Goal: Task Accomplishment & Management: Use online tool/utility

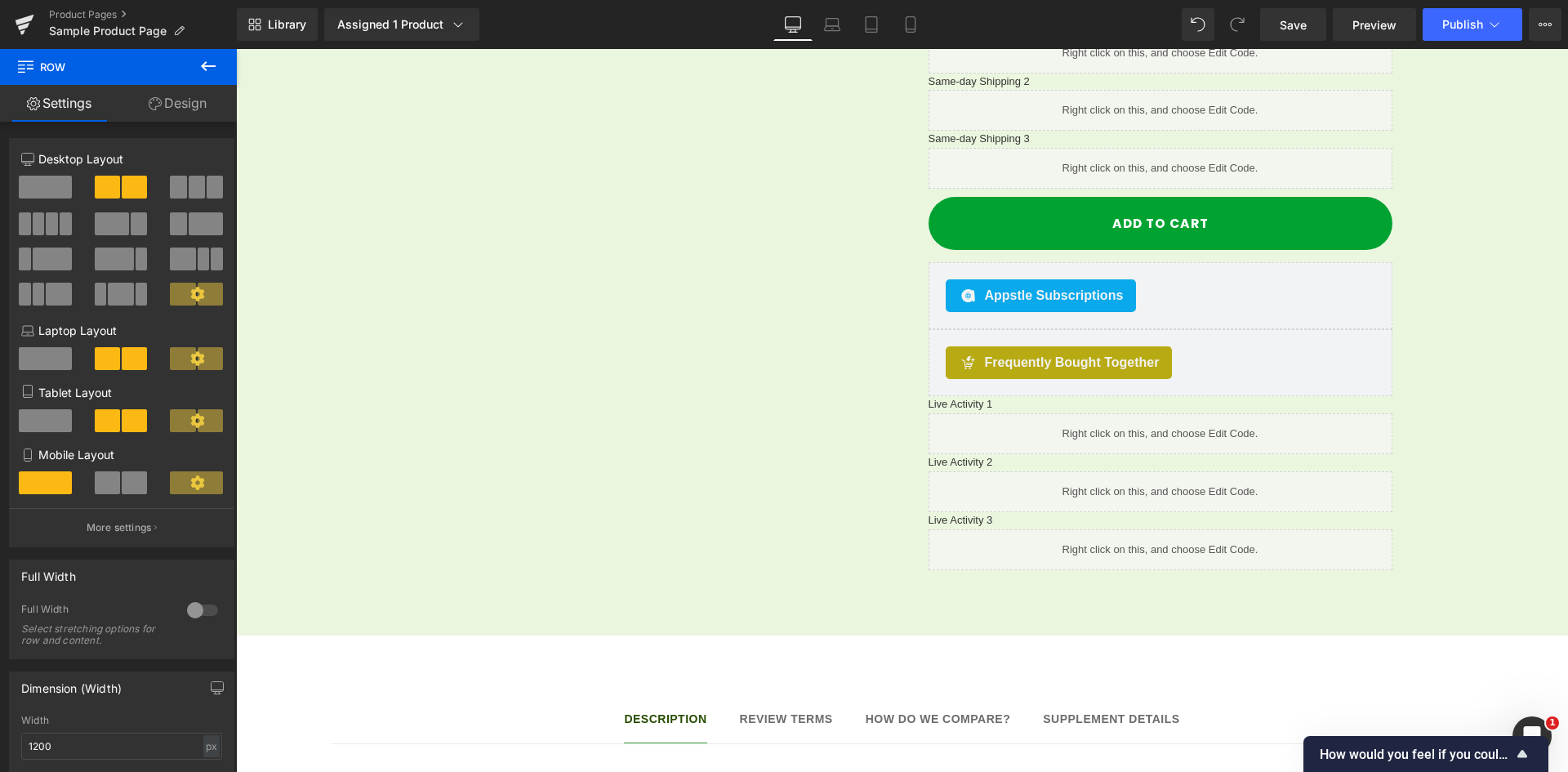
scroll to position [866, 0]
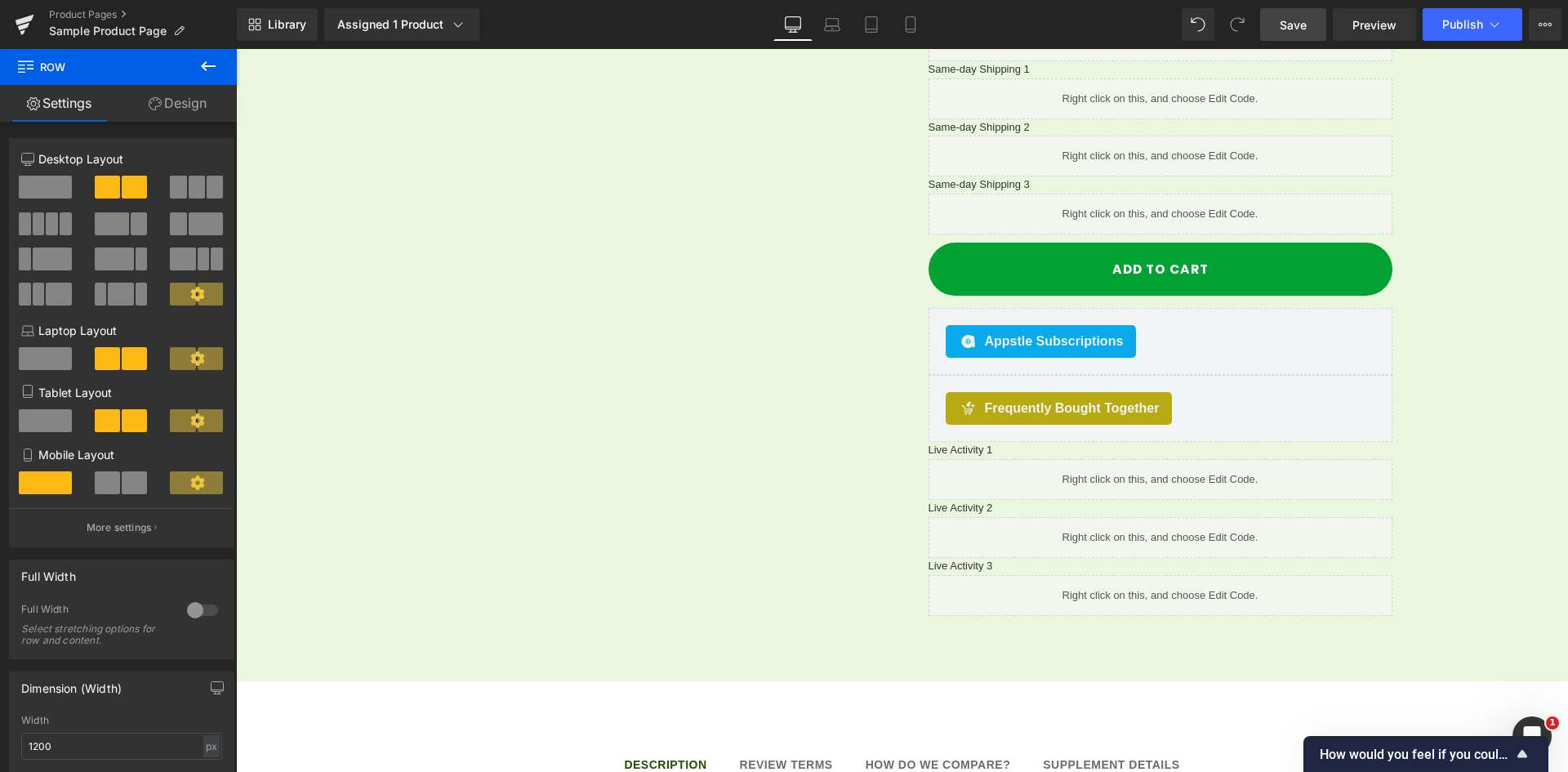
click at [1290, 24] on span "Save" at bounding box center [1293, 25] width 27 height 17
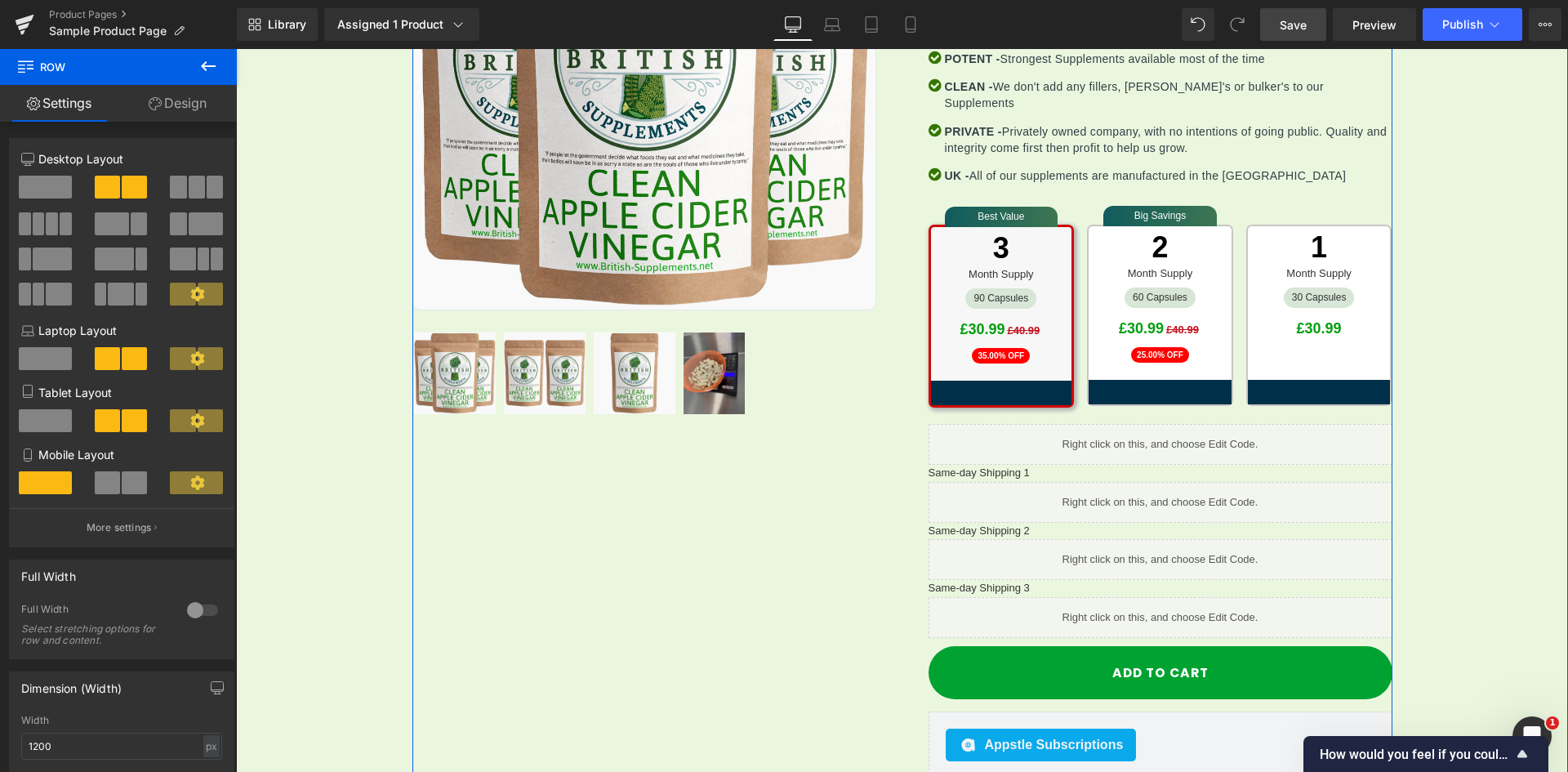
scroll to position [376, 0]
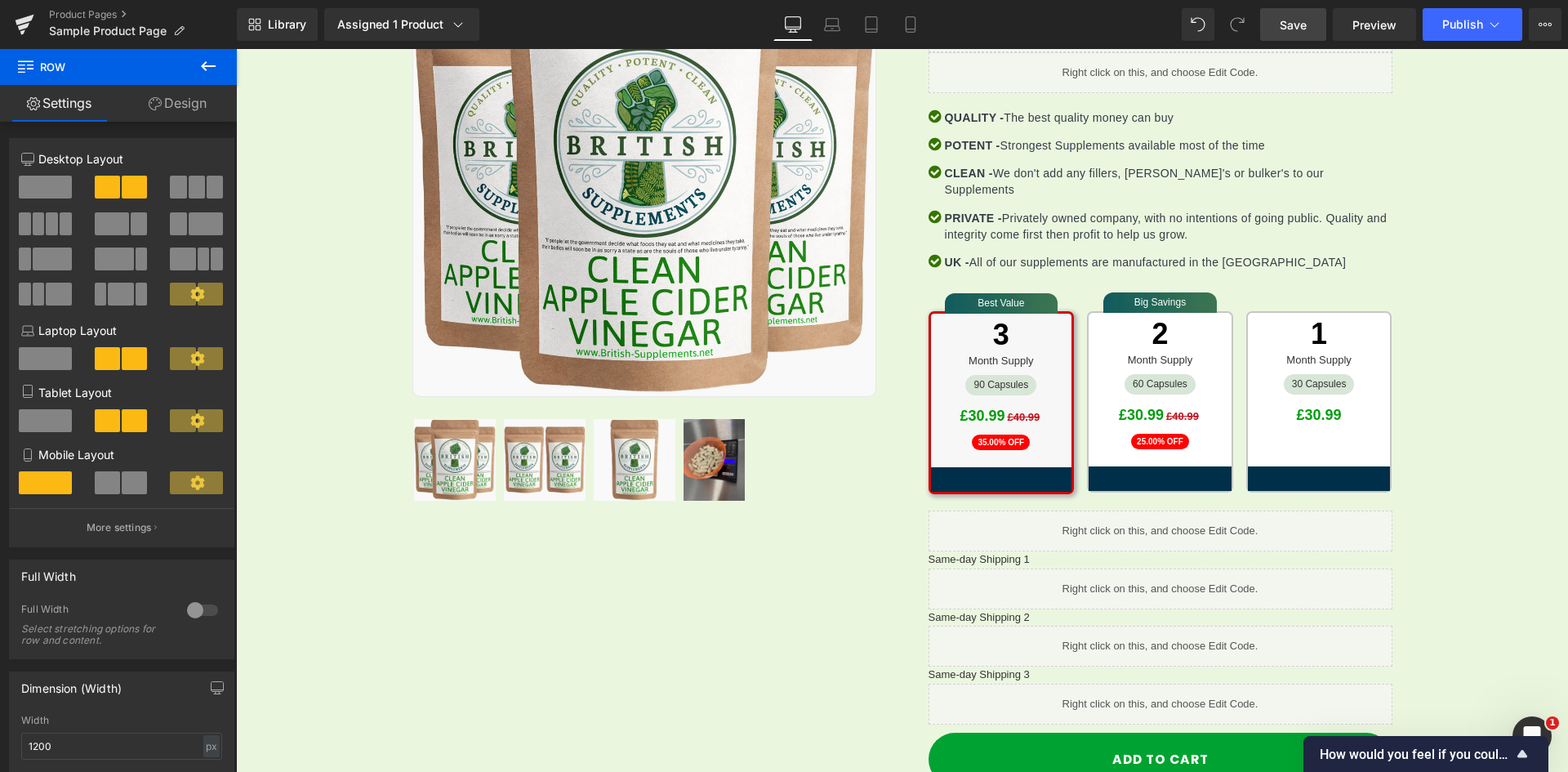
drag, startPoint x: 1032, startPoint y: 3, endPoint x: 1277, endPoint y: 30, distance: 246.5
click at [1277, 30] on link "Save" at bounding box center [1293, 25] width 67 height 32
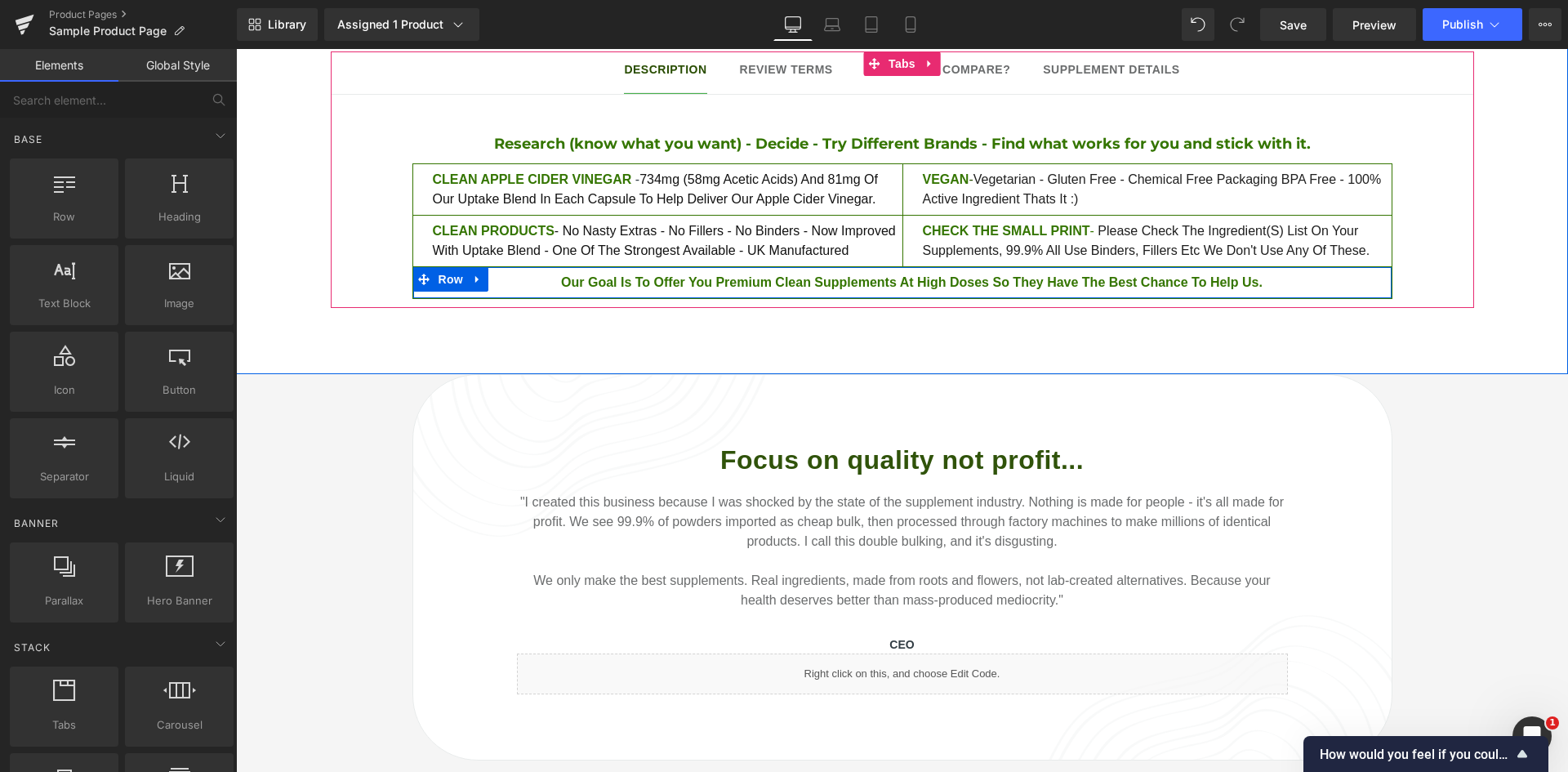
scroll to position [1601, 0]
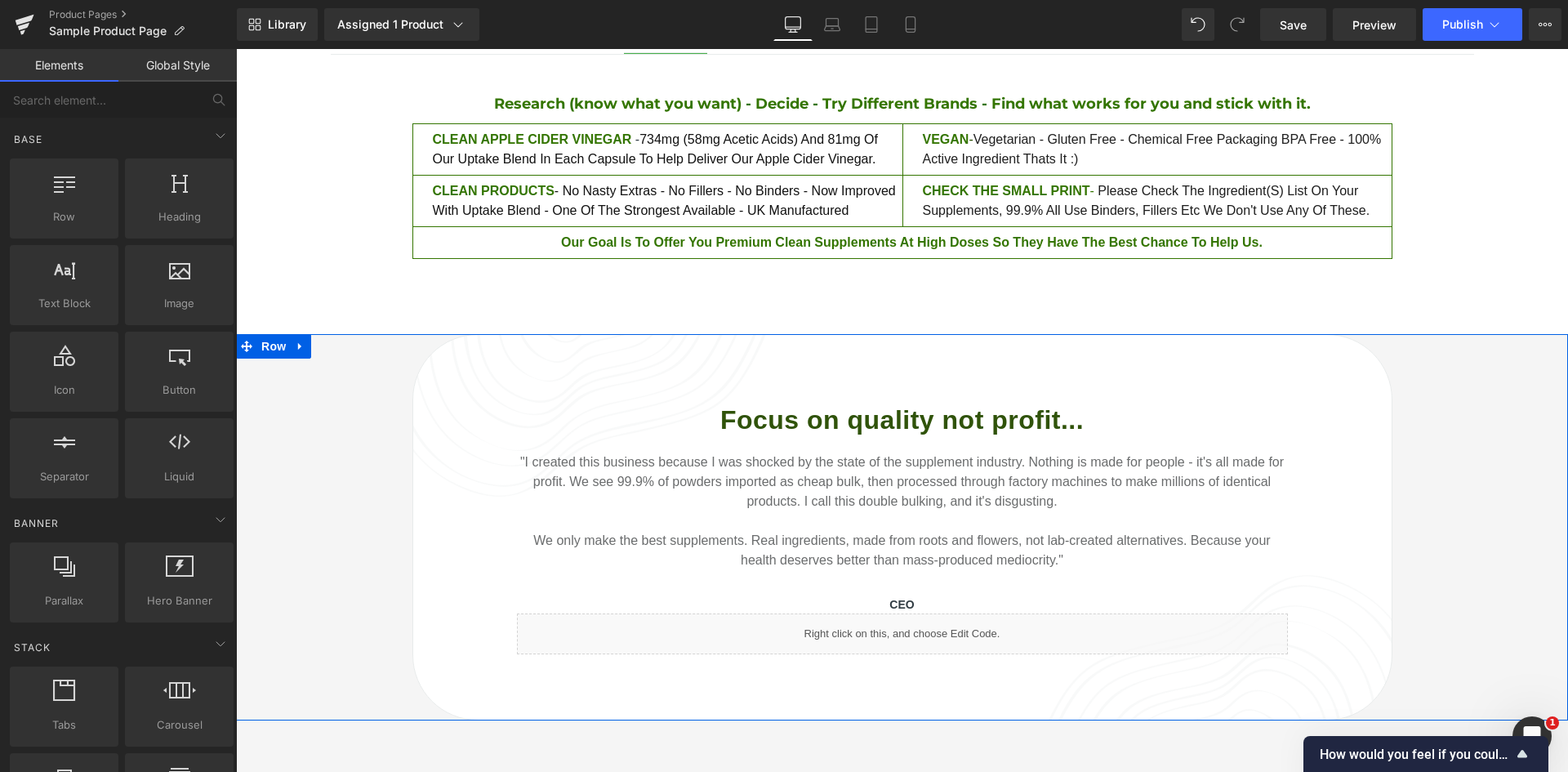
click at [326, 453] on div "Focus on quality not profit... Heading "I created this business because I was s…" at bounding box center [902, 527] width 1332 height 386
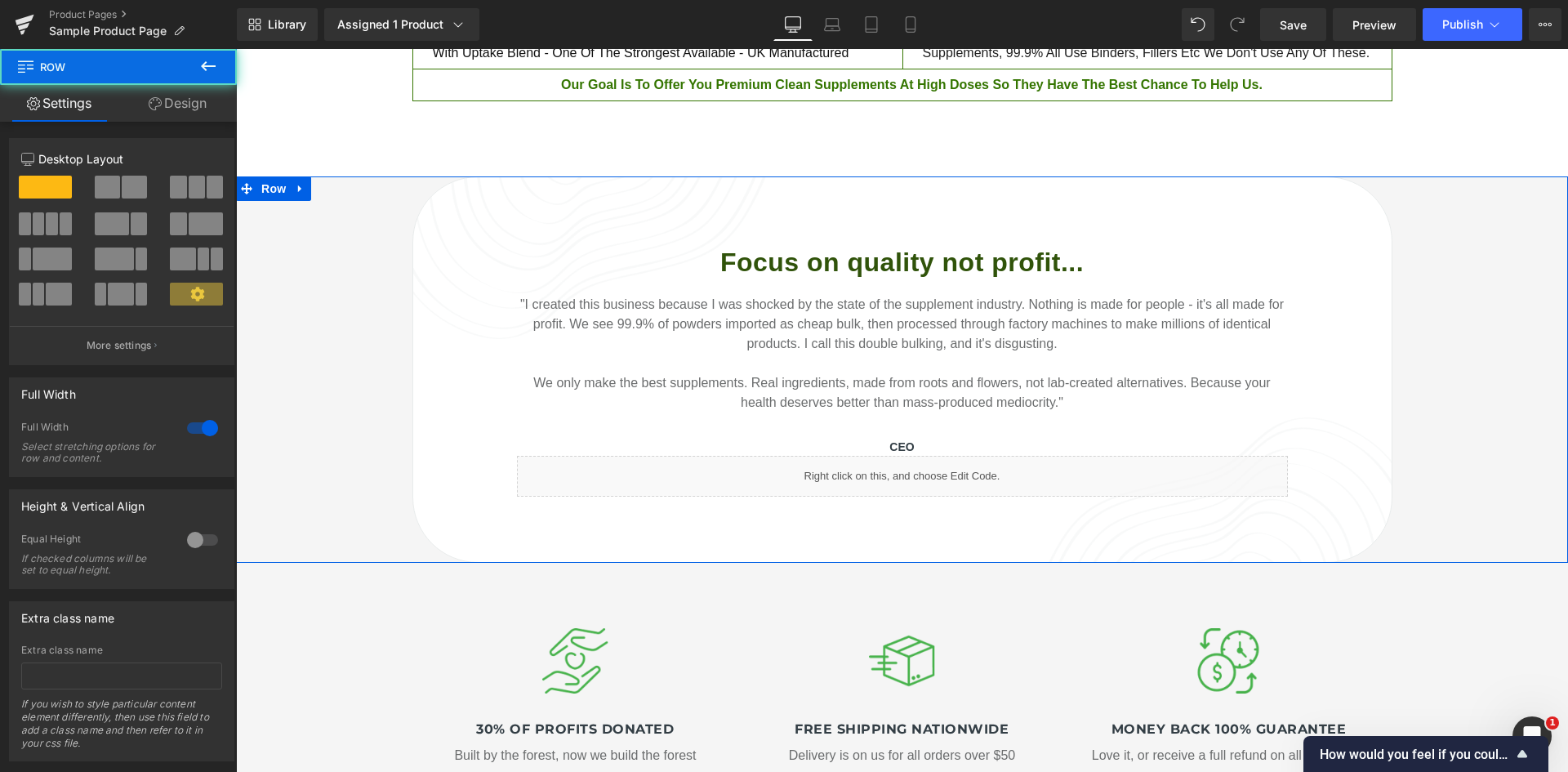
scroll to position [1765, 0]
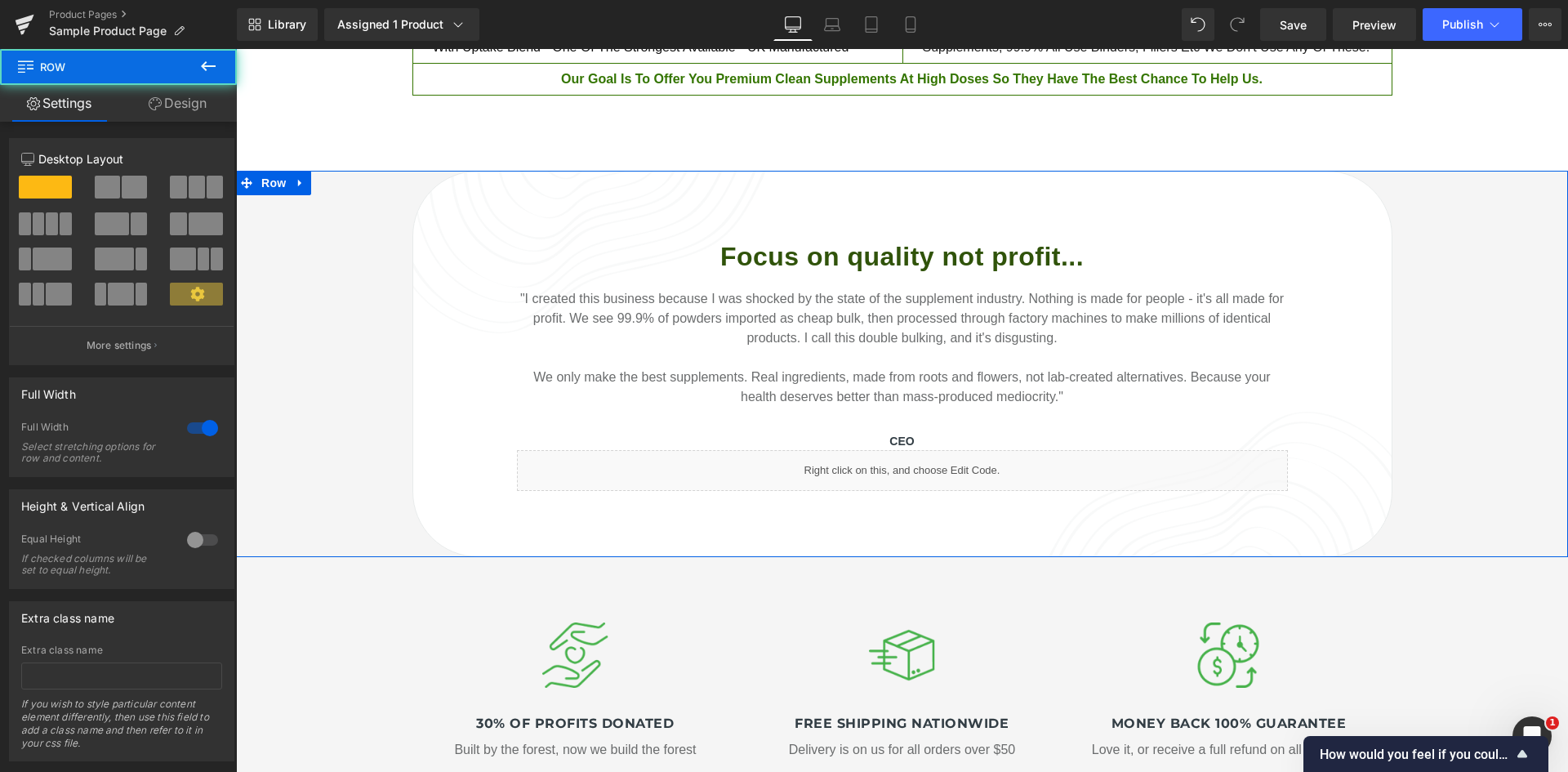
click at [315, 327] on div "Focus on quality not profit... Heading "I created this business because I was s…" at bounding box center [902, 364] width 1332 height 386
click at [257, 170] on span "Row" at bounding box center [273, 183] width 32 height 25
click at [188, 114] on link "Design" at bounding box center [177, 103] width 118 height 37
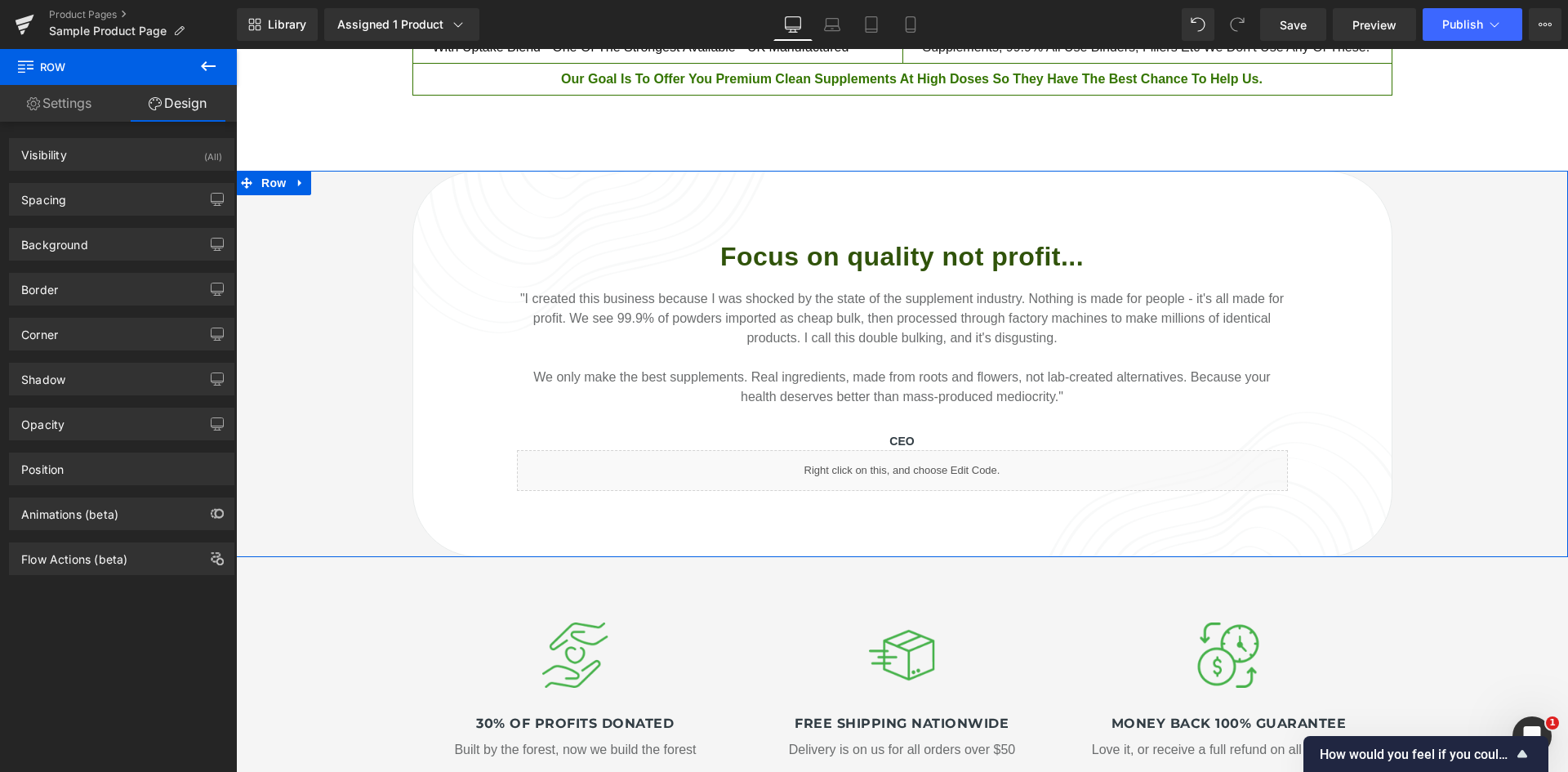
type input "0"
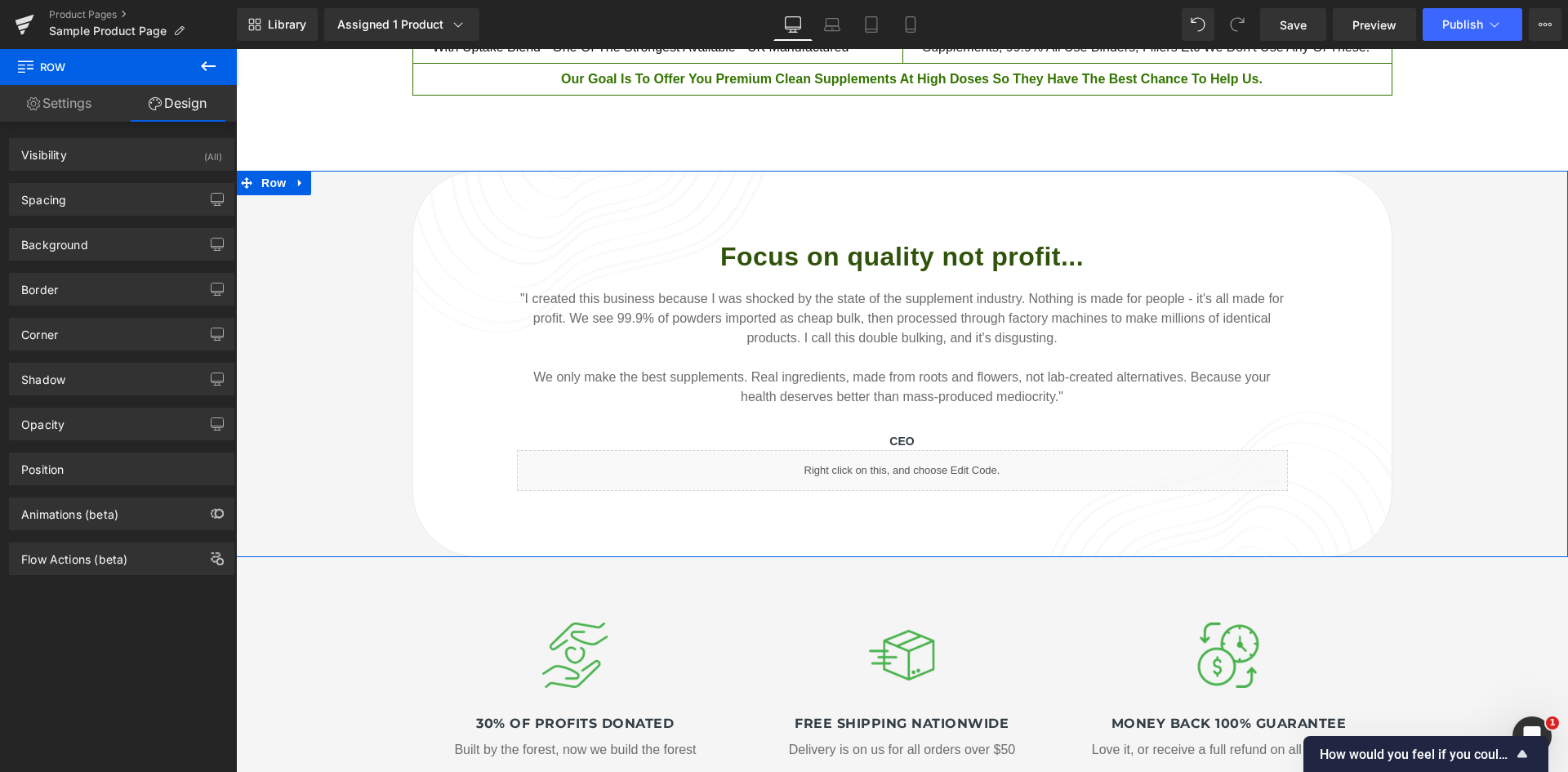
type input "0"
click at [123, 199] on div "Spacing" at bounding box center [121, 199] width 224 height 31
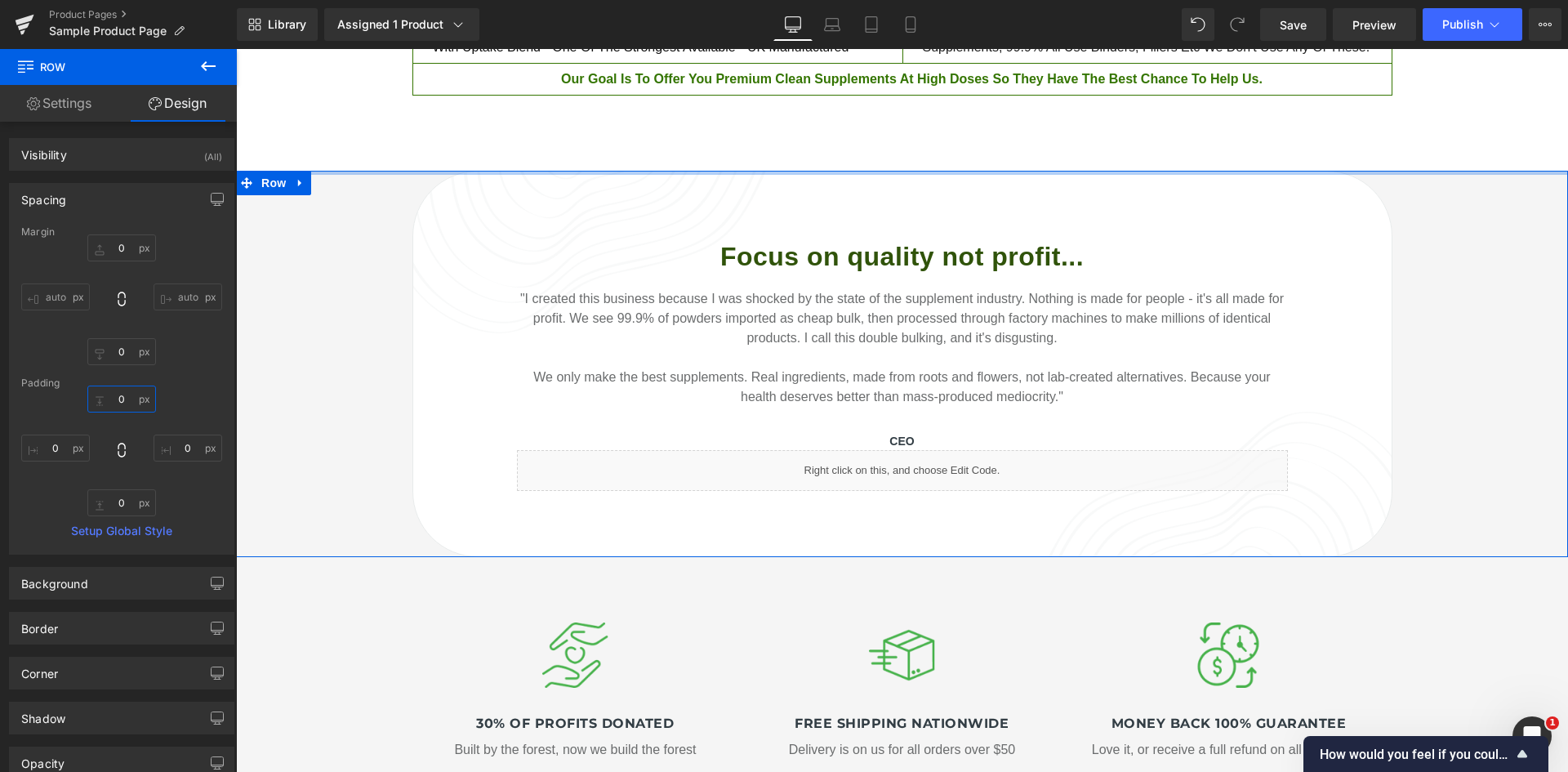
click at [125, 404] on input "0" at bounding box center [122, 399] width 69 height 27
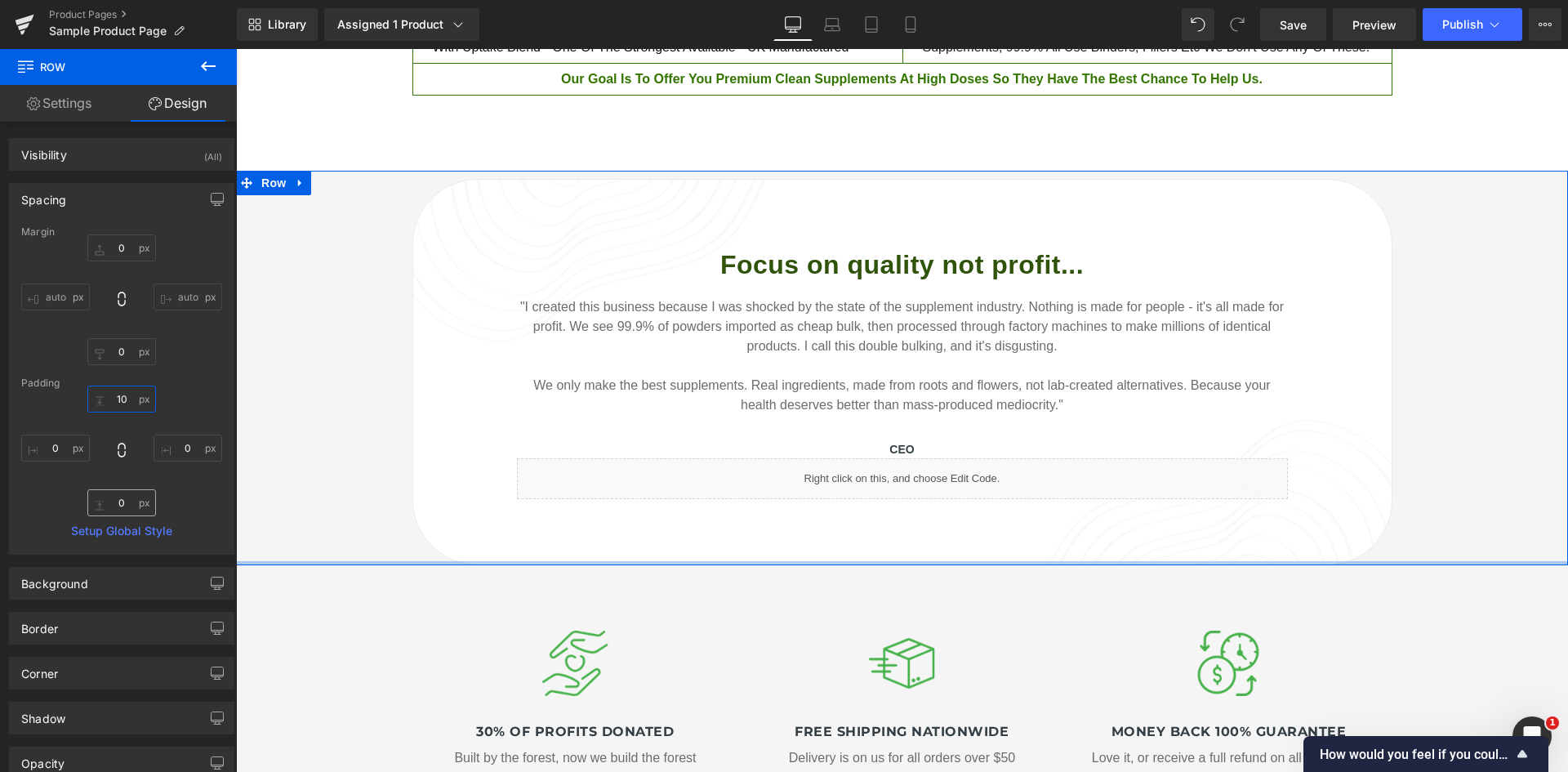
type input "10"
click at [115, 503] on input "0" at bounding box center [122, 503] width 69 height 27
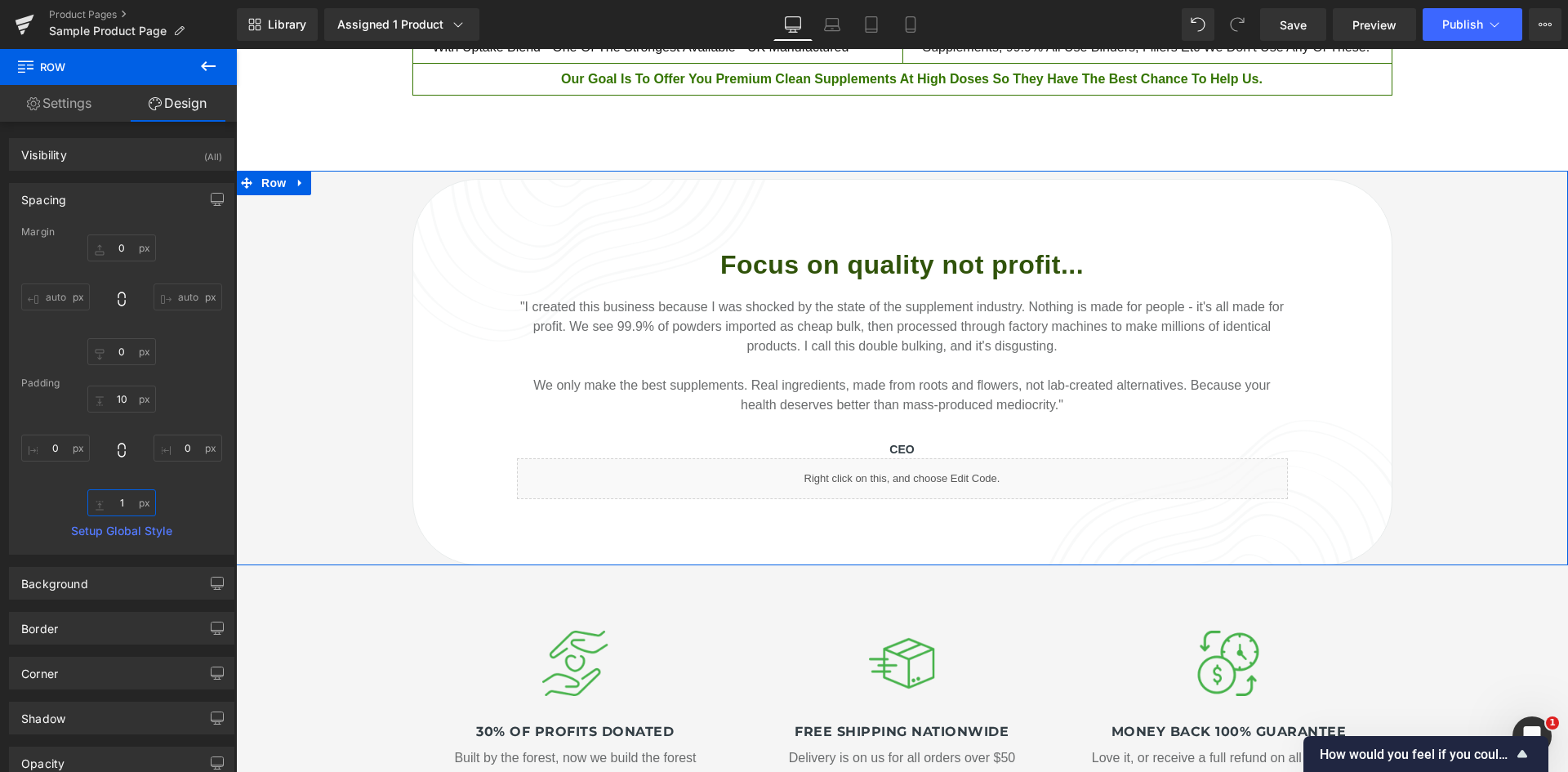
type input "10"
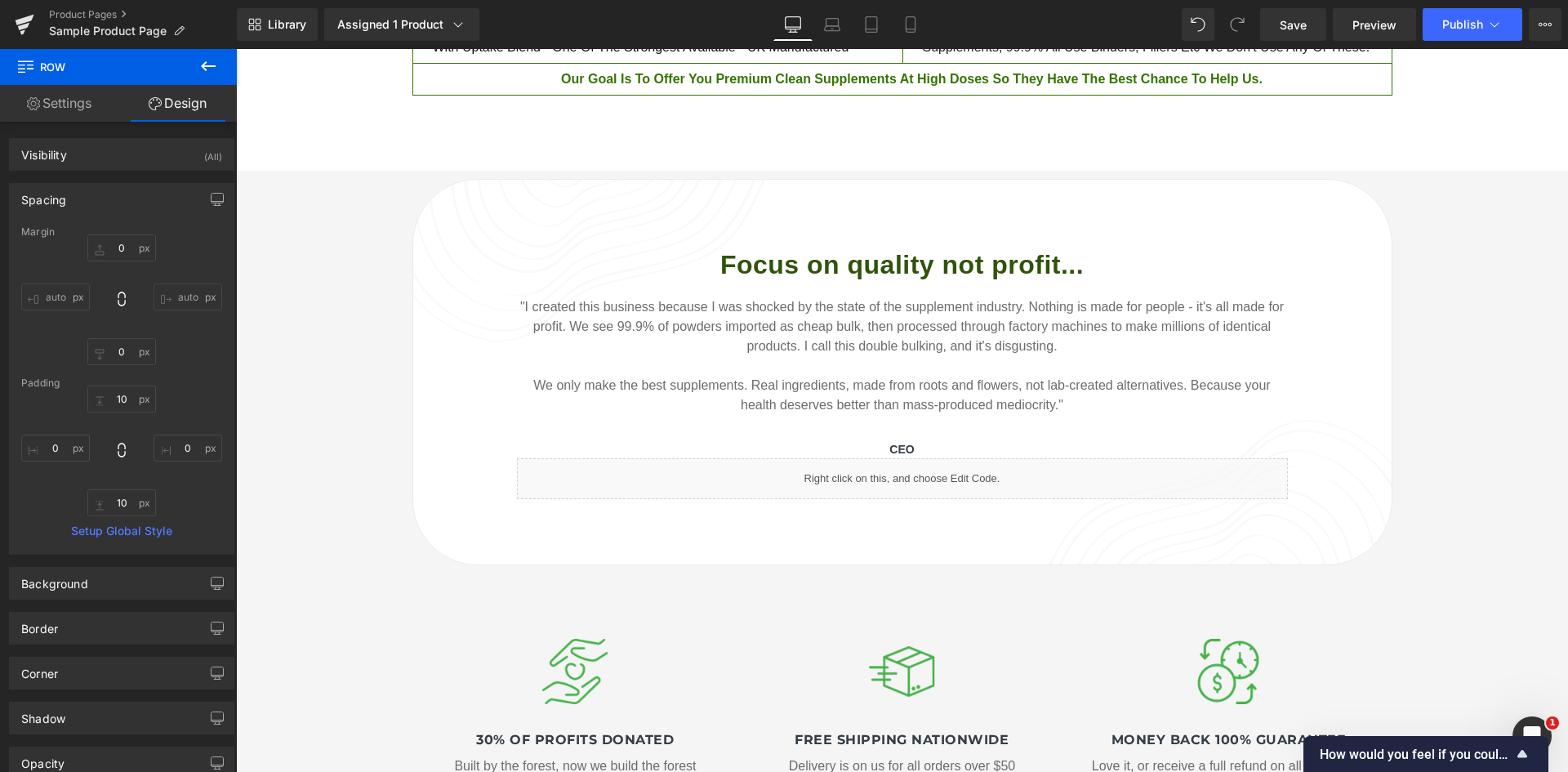
click at [291, 475] on div "Focus on quality not profit... Heading "I created this business because I was s…" at bounding box center [902, 372] width 1332 height 386
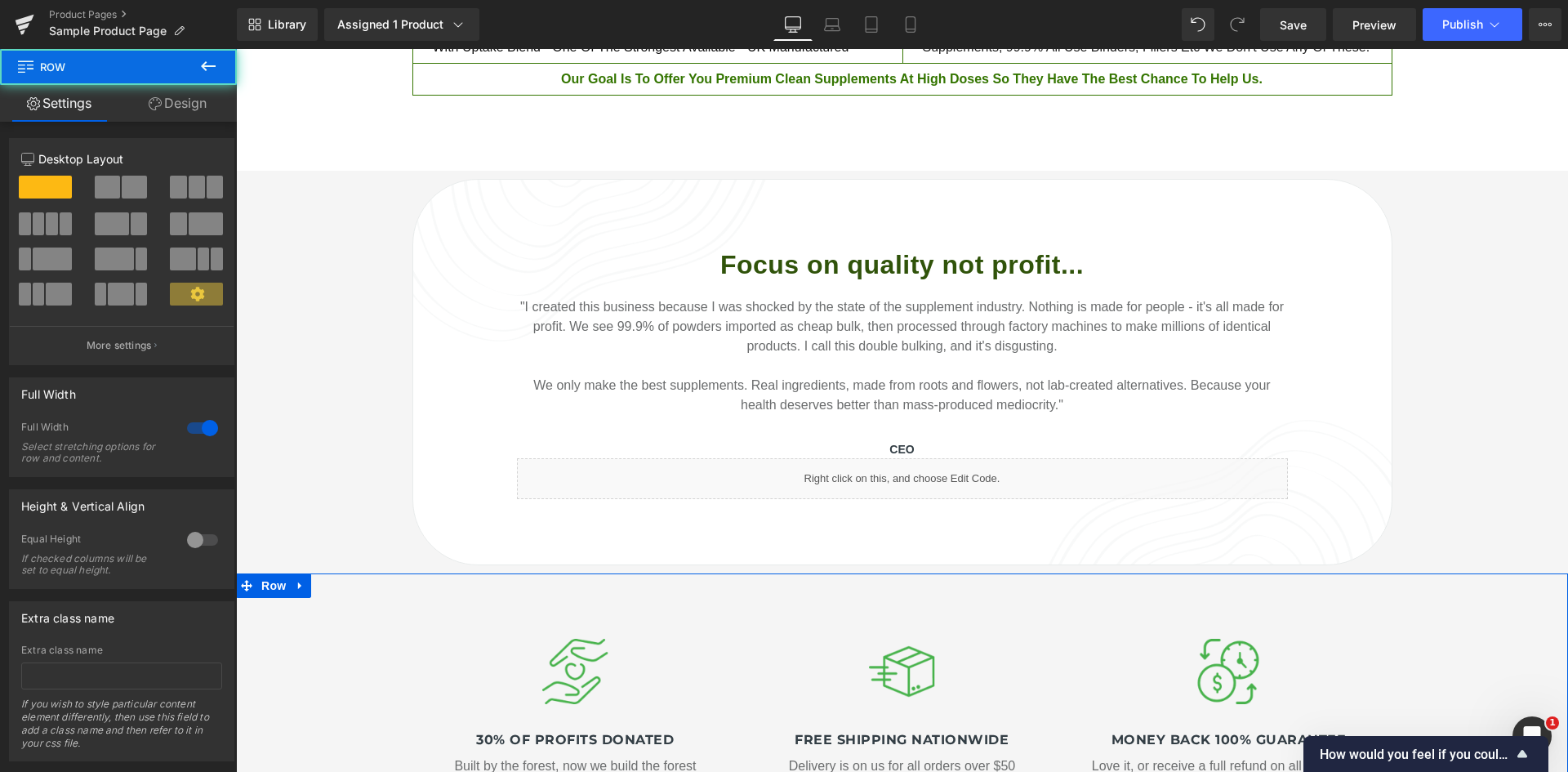
click at [236, 49] on div at bounding box center [236, 49] width 0 height 0
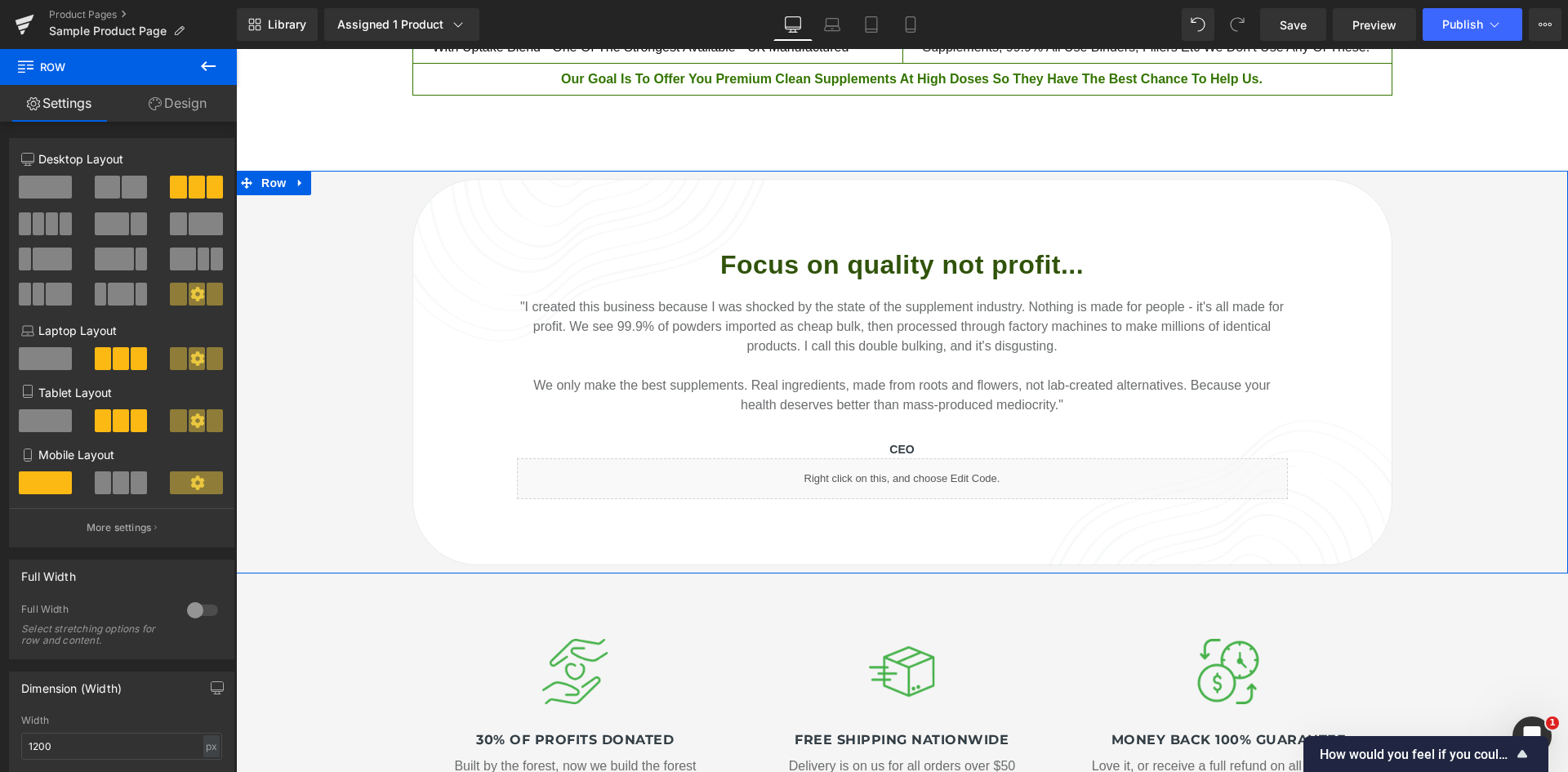
click at [1427, 258] on div "Focus on quality not profit... Heading "I created this business because I was s…" at bounding box center [902, 372] width 1332 height 386
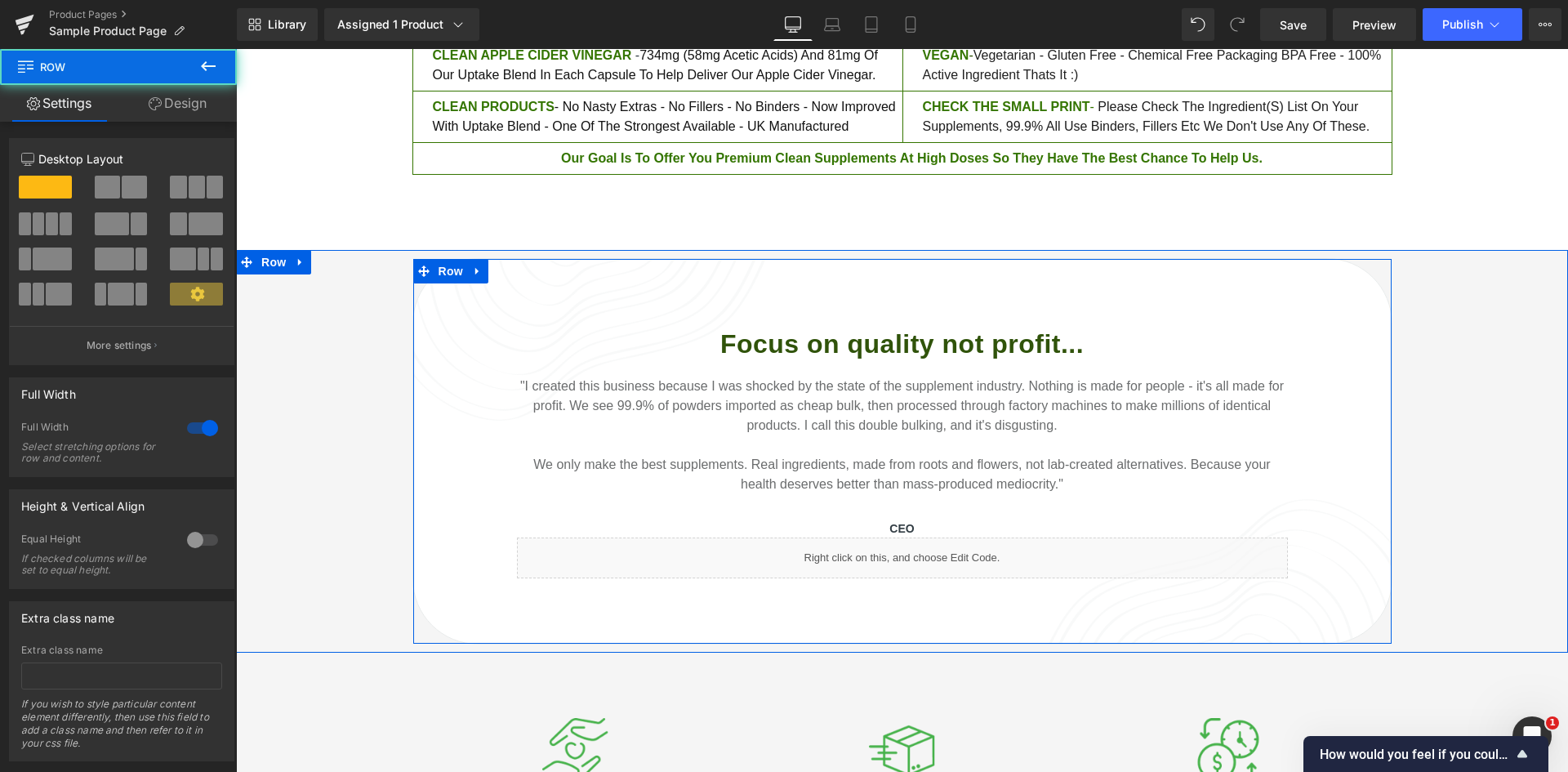
scroll to position [1683, 0]
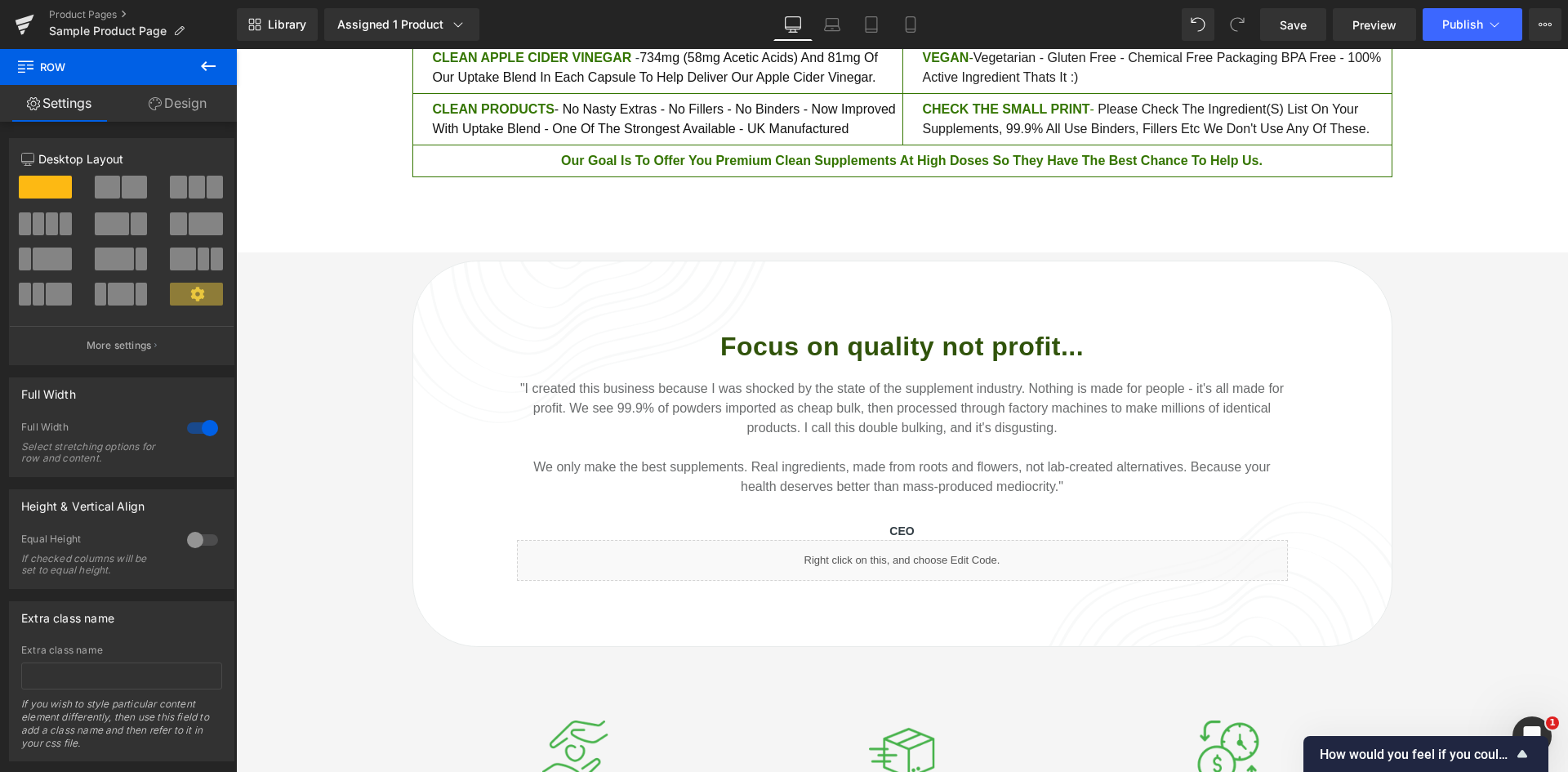
click at [507, 197] on div "Description Text Block Review terms Text Block How do we compare? Text Block Su…" at bounding box center [902, 59] width 1332 height 388
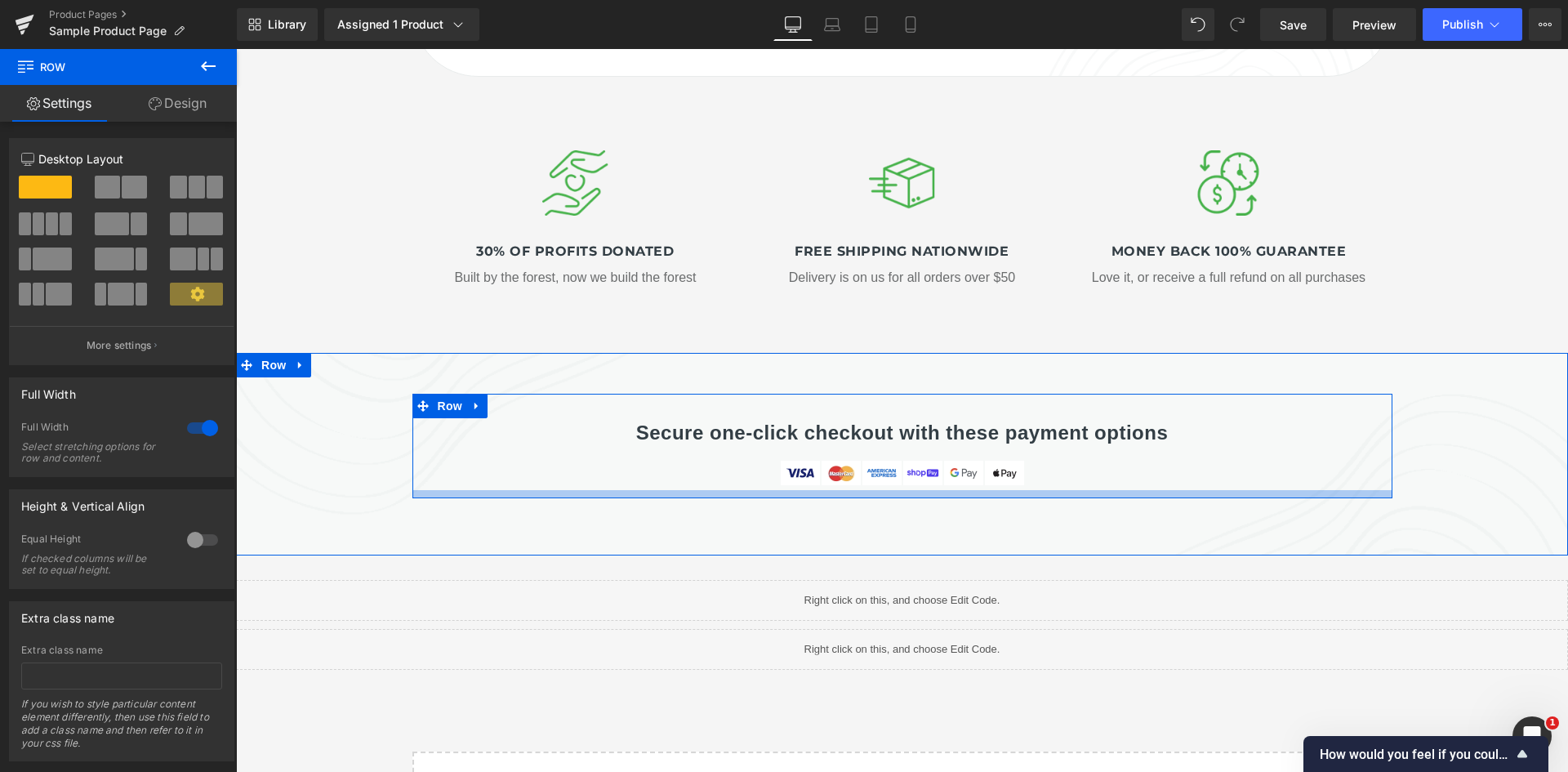
scroll to position [2255, 0]
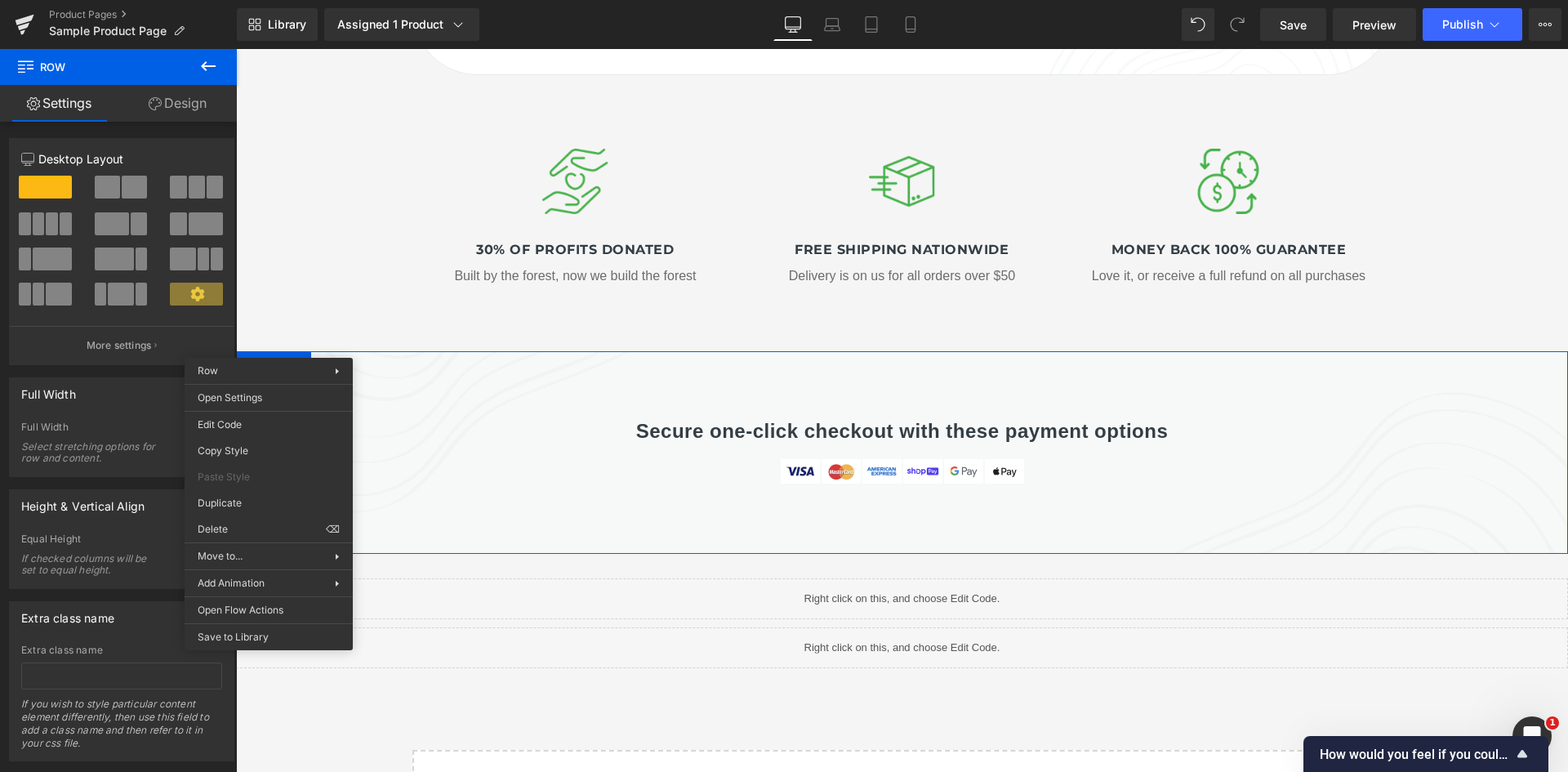
drag, startPoint x: 476, startPoint y: 581, endPoint x: 240, endPoint y: 532, distance: 241.0
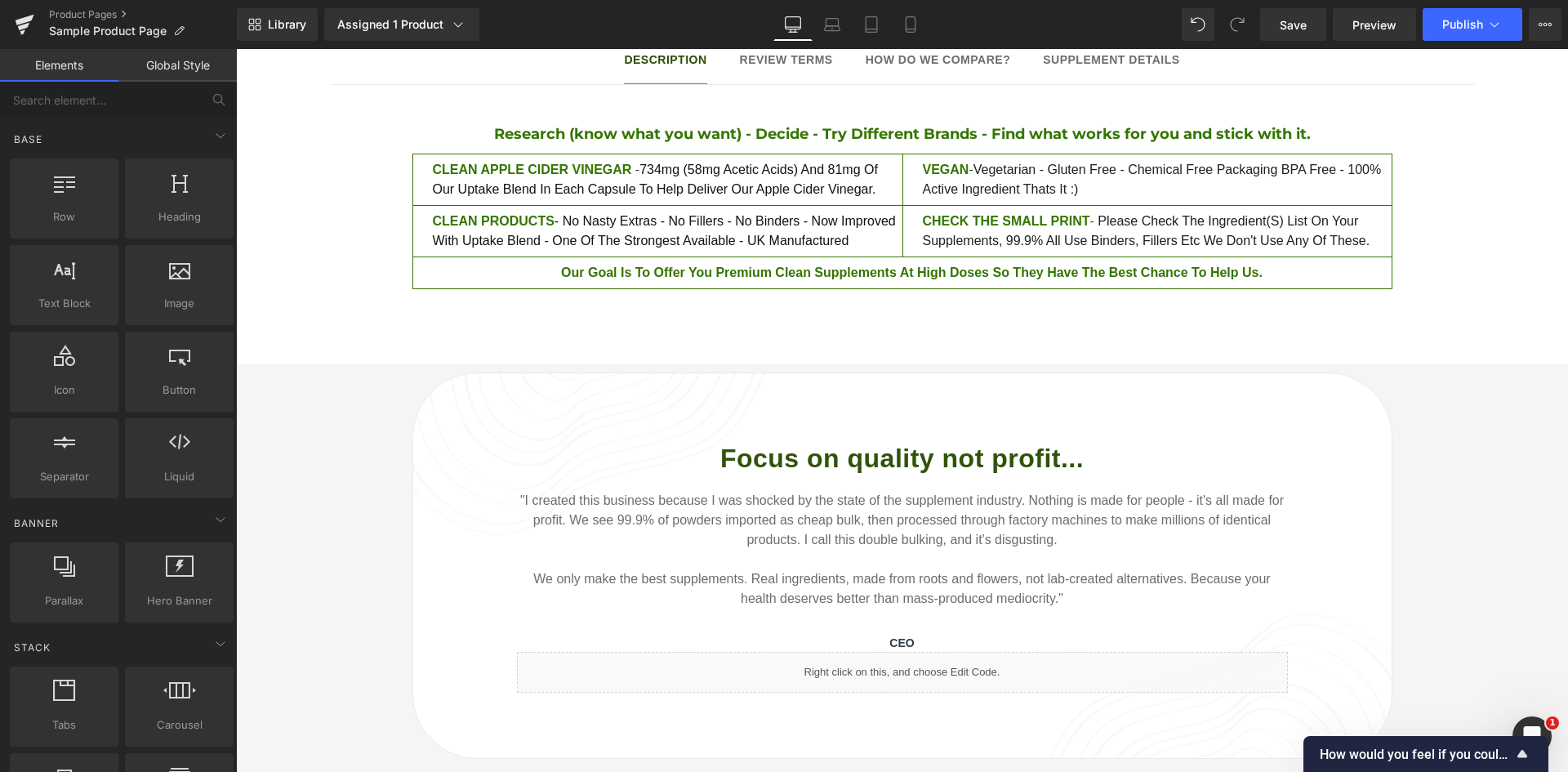
scroll to position [1577, 0]
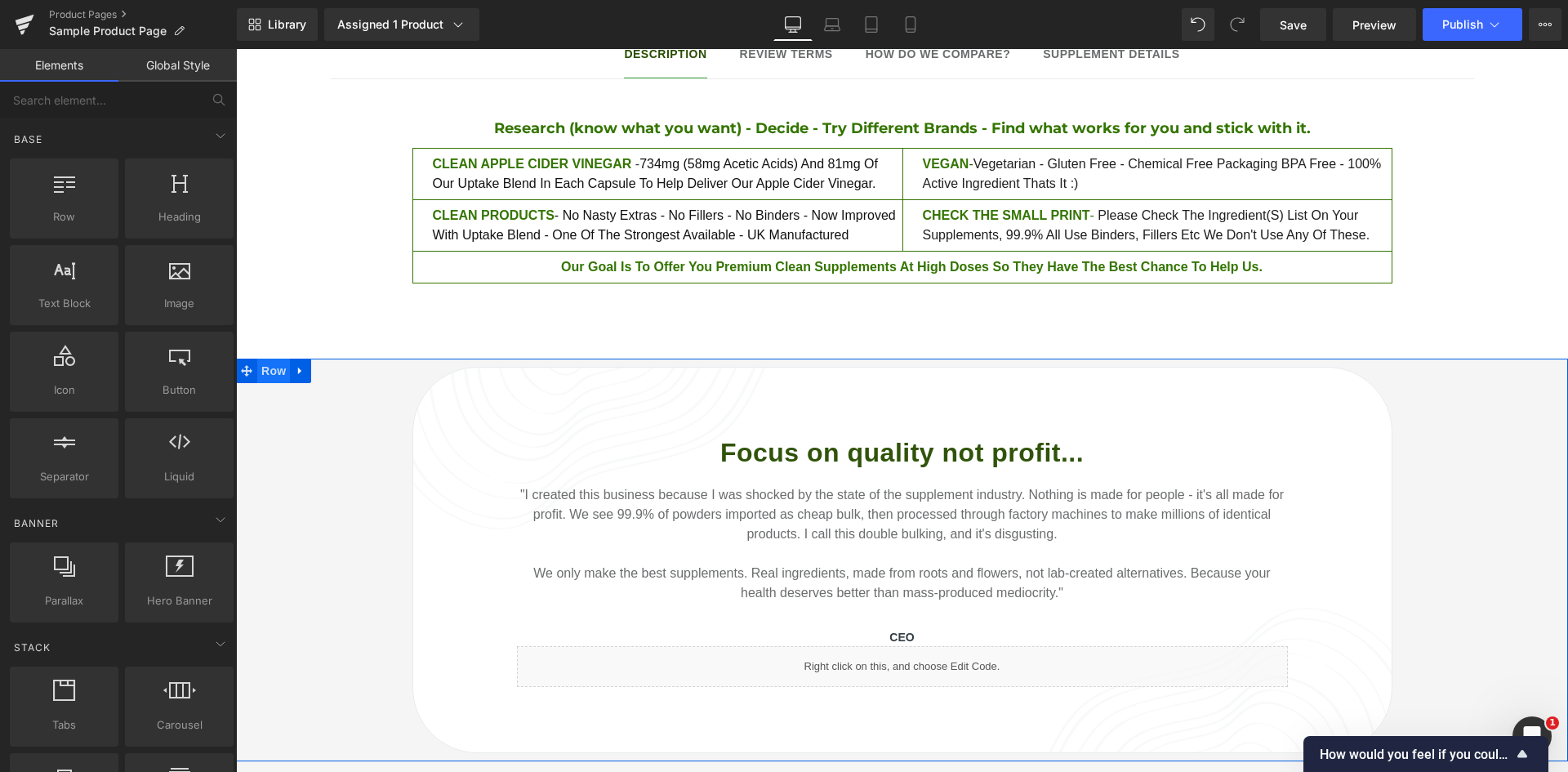
click at [267, 359] on span "Row" at bounding box center [273, 371] width 32 height 25
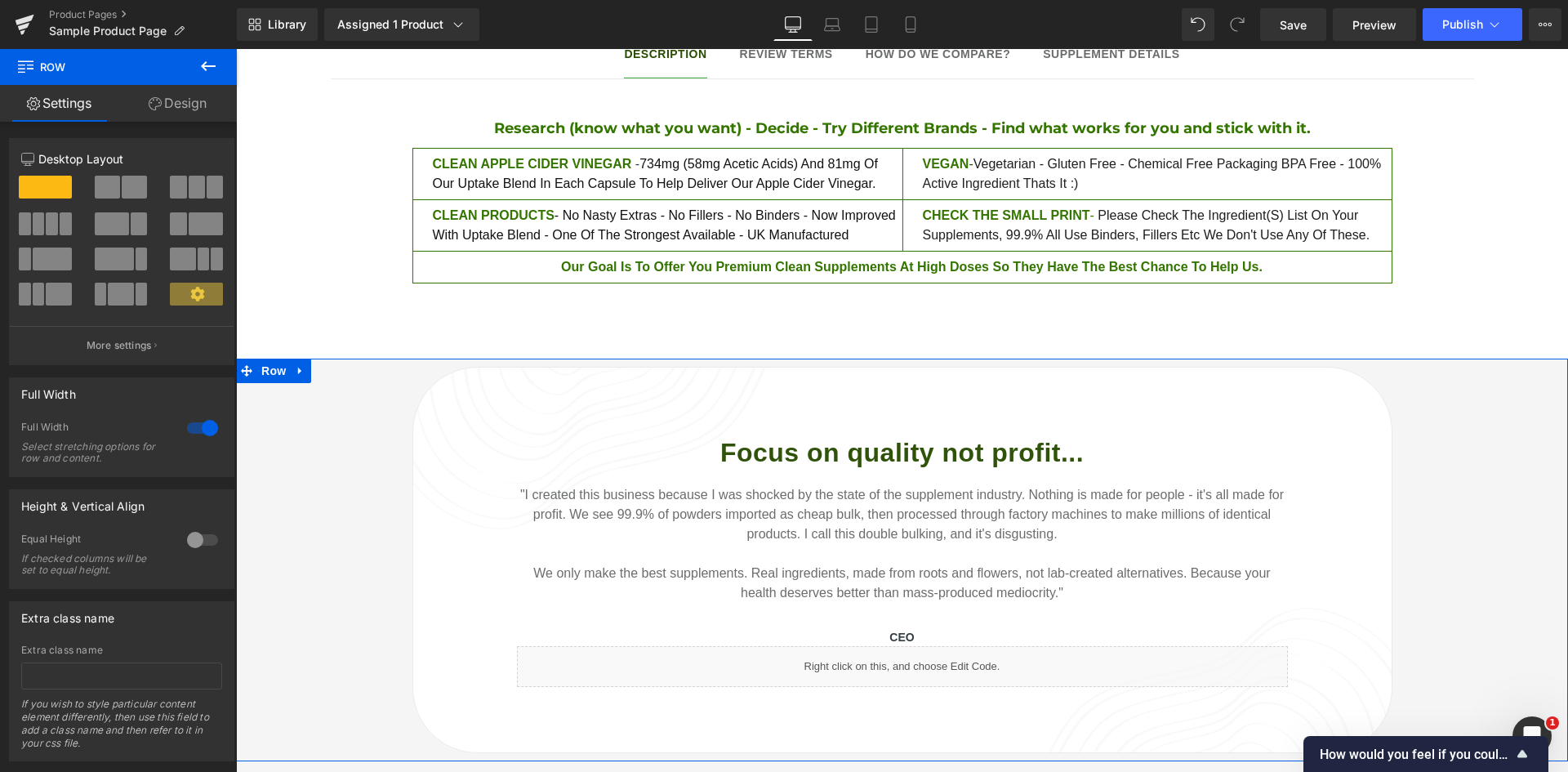
drag, startPoint x: 185, startPoint y: 107, endPoint x: 73, endPoint y: 474, distance: 383.7
click at [185, 107] on link "Design" at bounding box center [177, 103] width 118 height 37
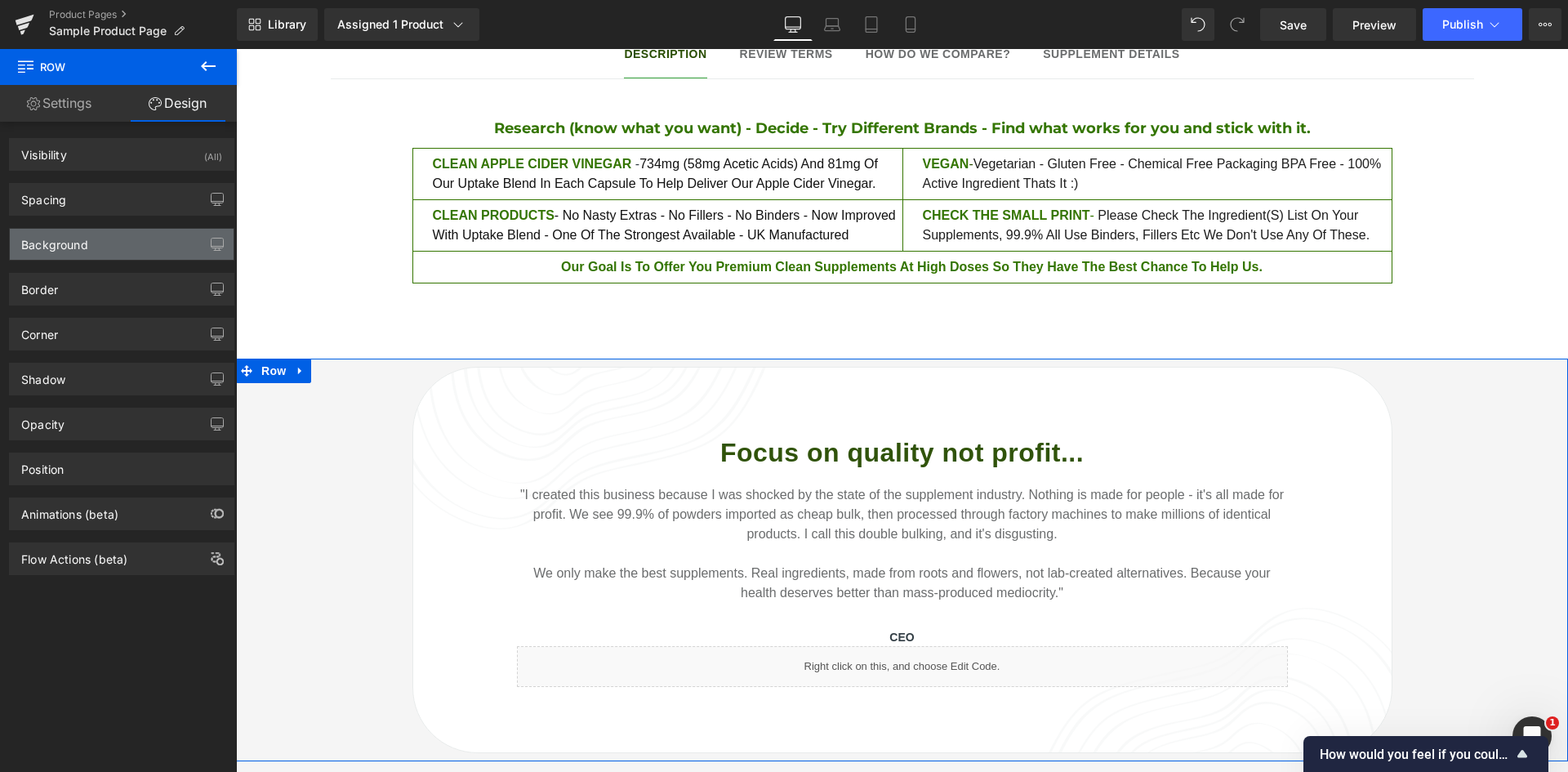
type input "0"
type input "10"
type input "0"
type input "10"
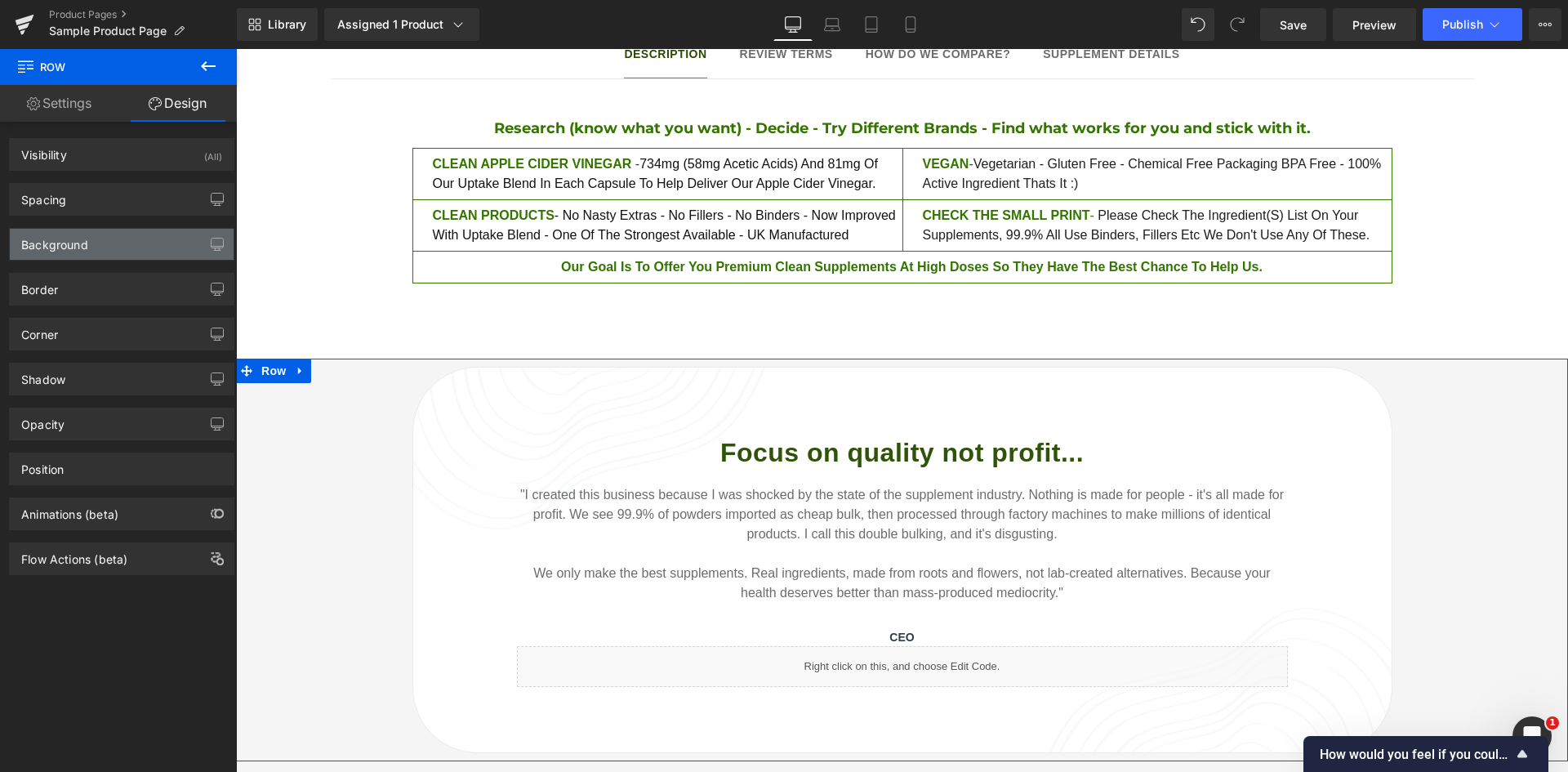
type input "0"
click at [105, 209] on div "Spacing" at bounding box center [121, 199] width 224 height 31
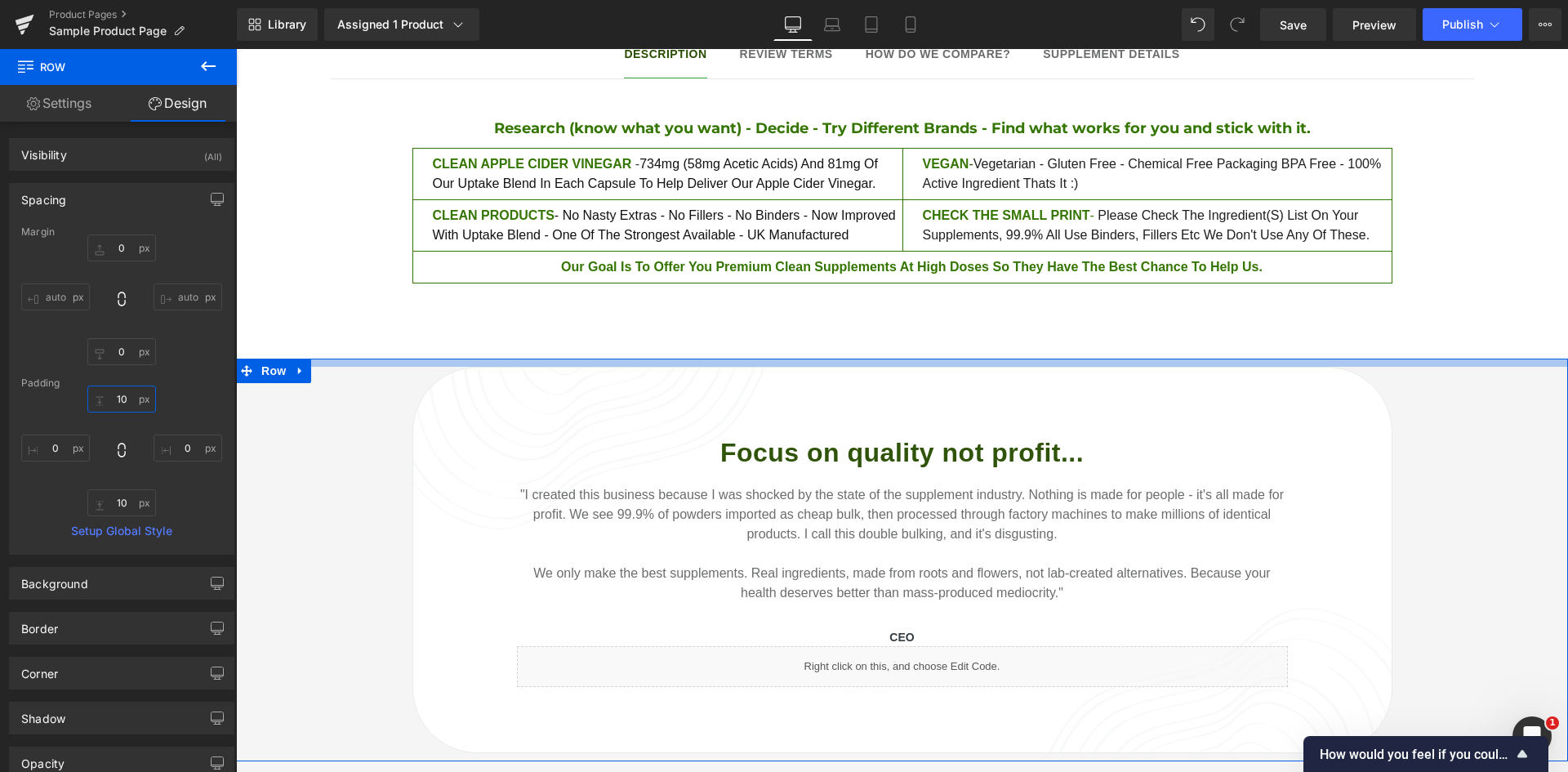
click at [118, 404] on input "10" at bounding box center [122, 399] width 69 height 27
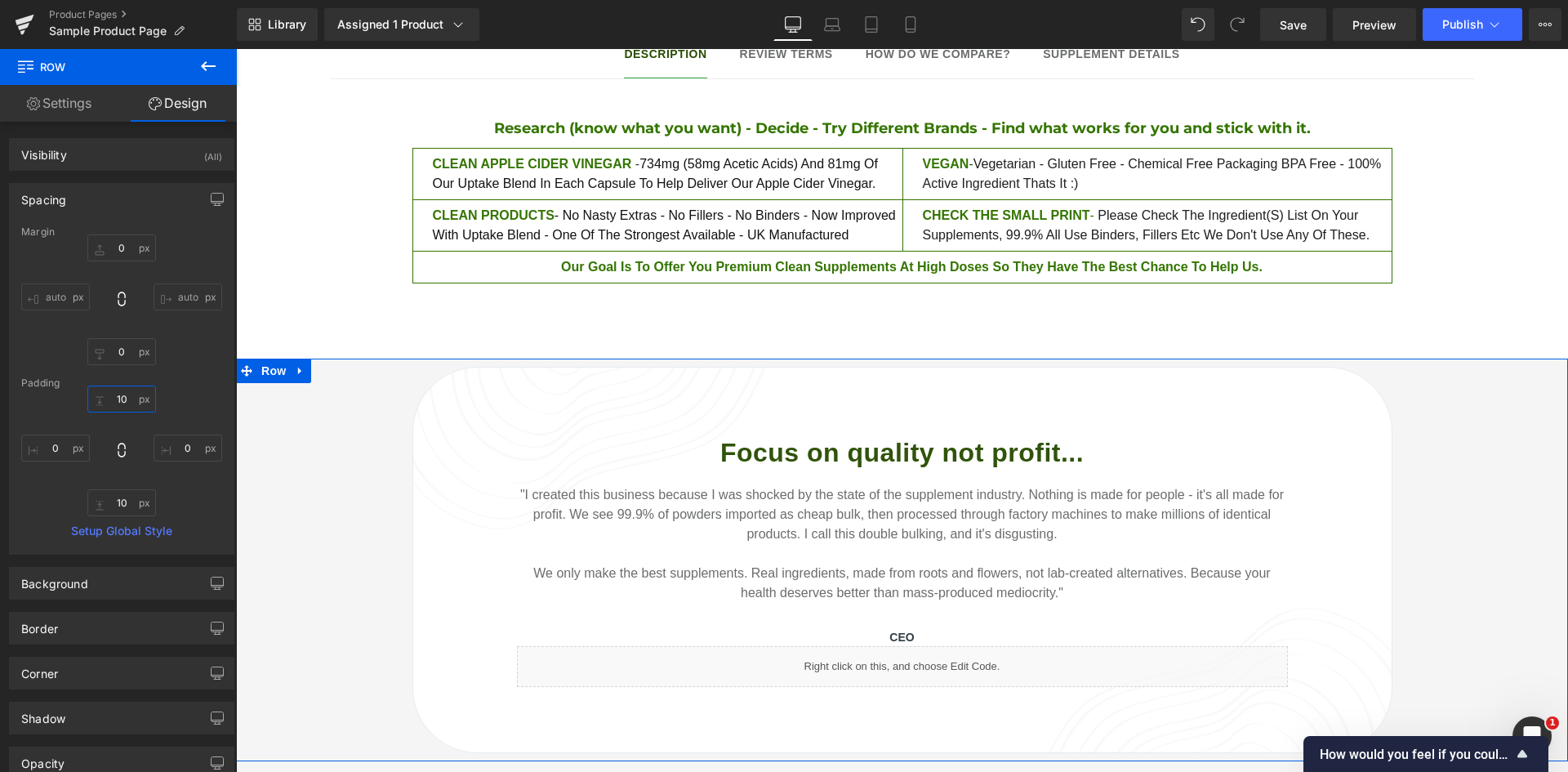
click at [118, 404] on input "10" at bounding box center [122, 399] width 69 height 27
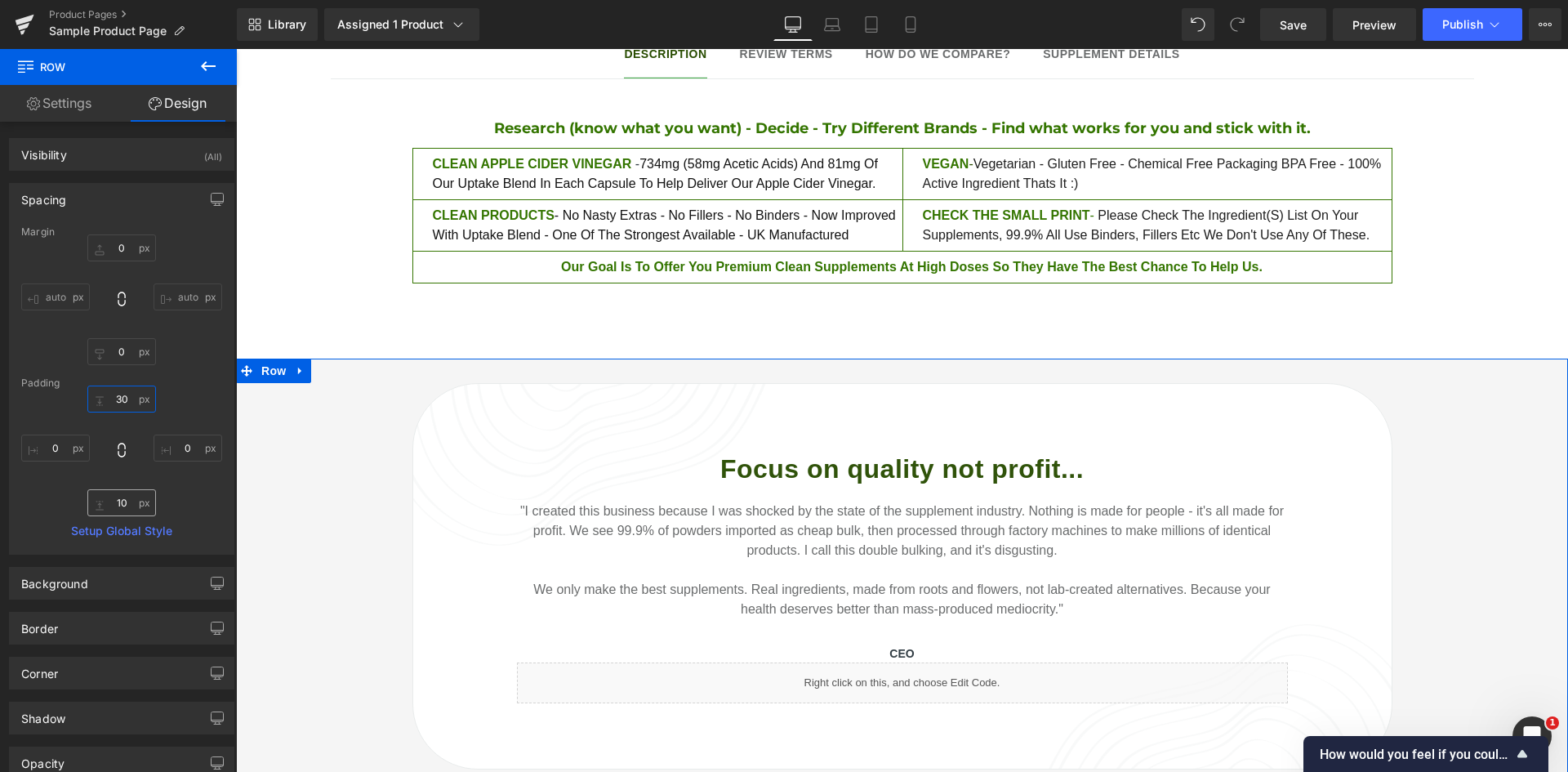
type input "30"
click at [122, 505] on input "10" at bounding box center [122, 503] width 69 height 27
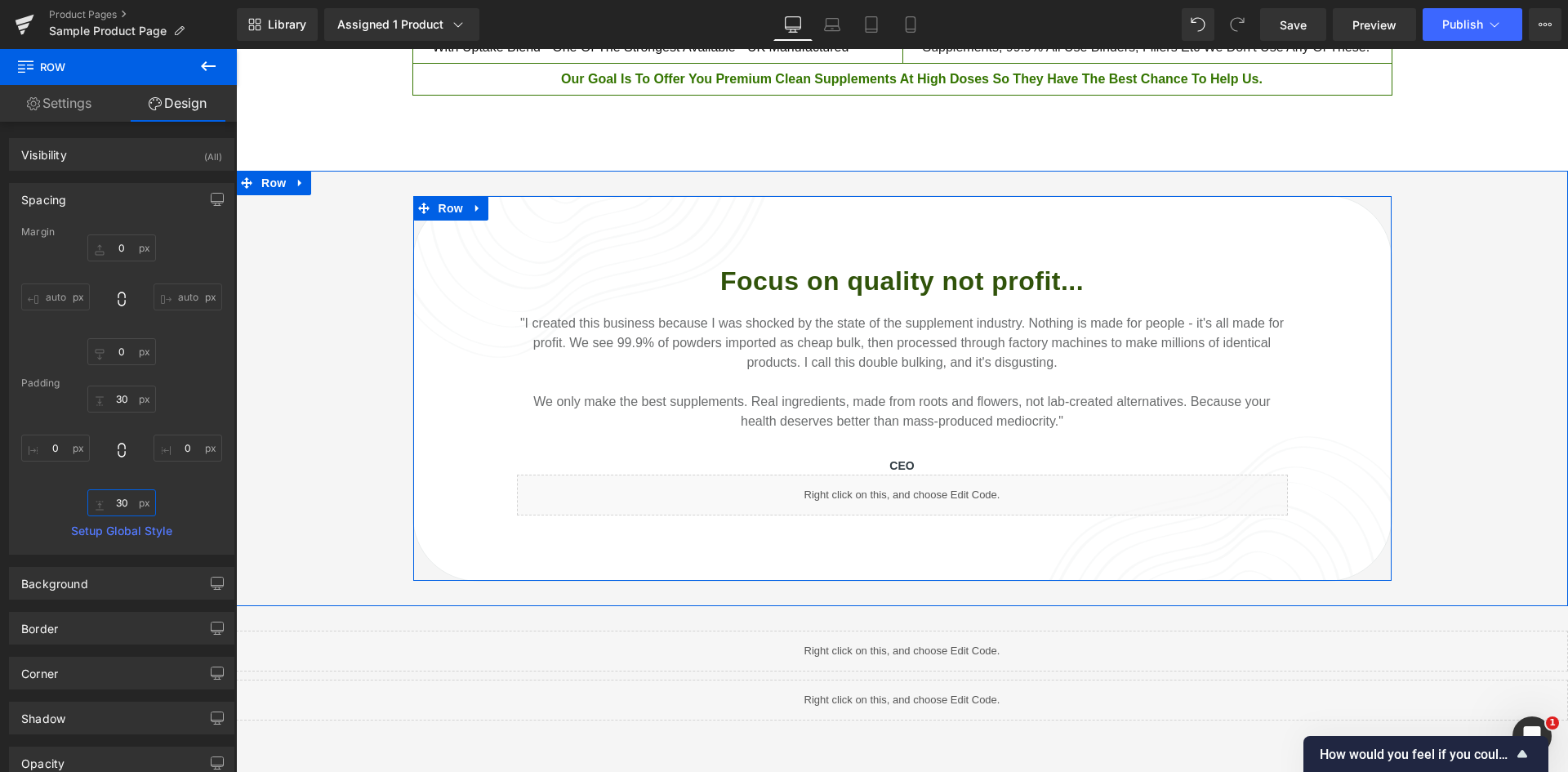
scroll to position [1658, 0]
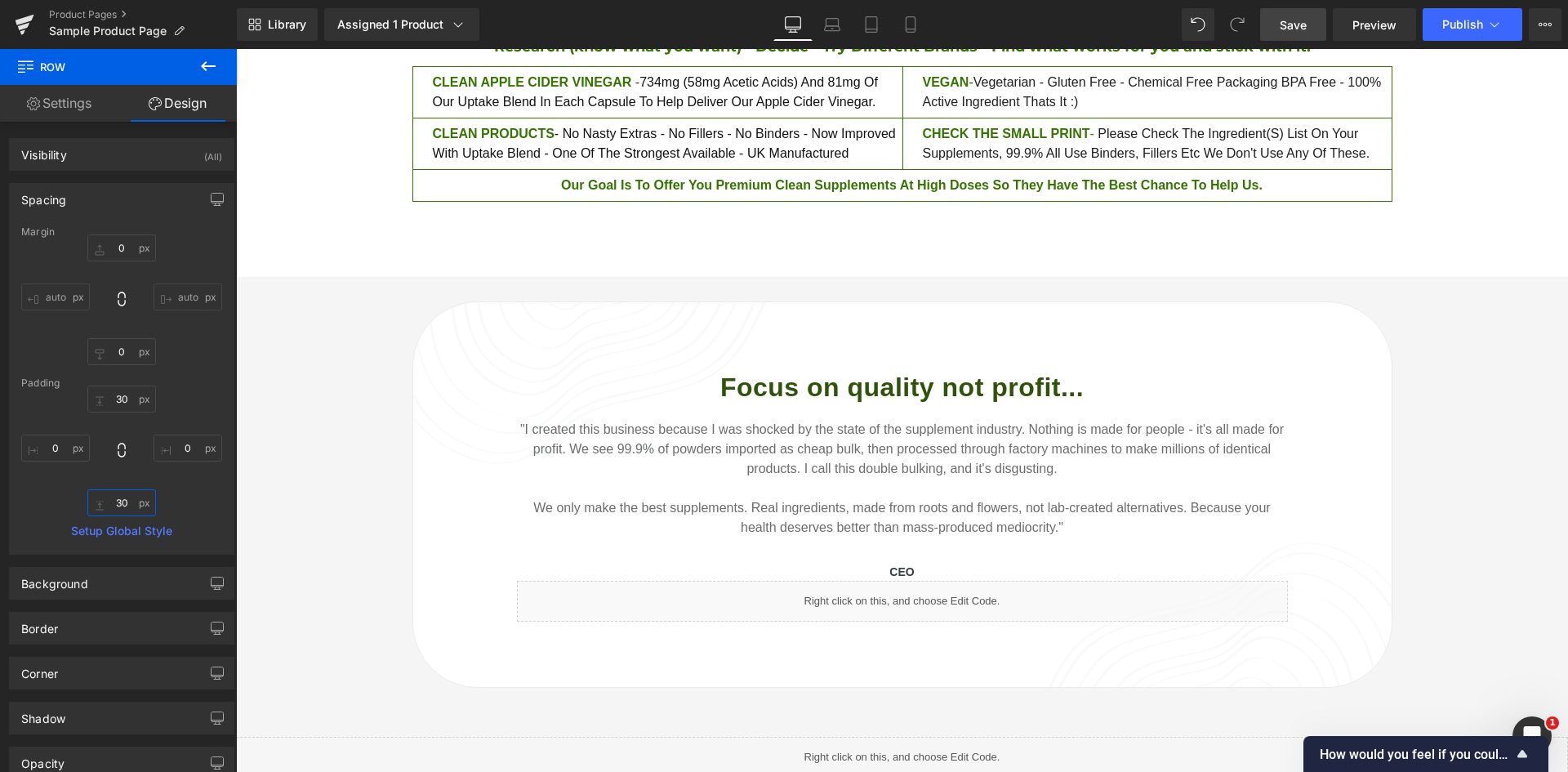
type input "30"
drag, startPoint x: 1306, startPoint y: 26, endPoint x: 470, endPoint y: 292, distance: 877.3
click at [1306, 26] on span "Save" at bounding box center [1293, 25] width 27 height 17
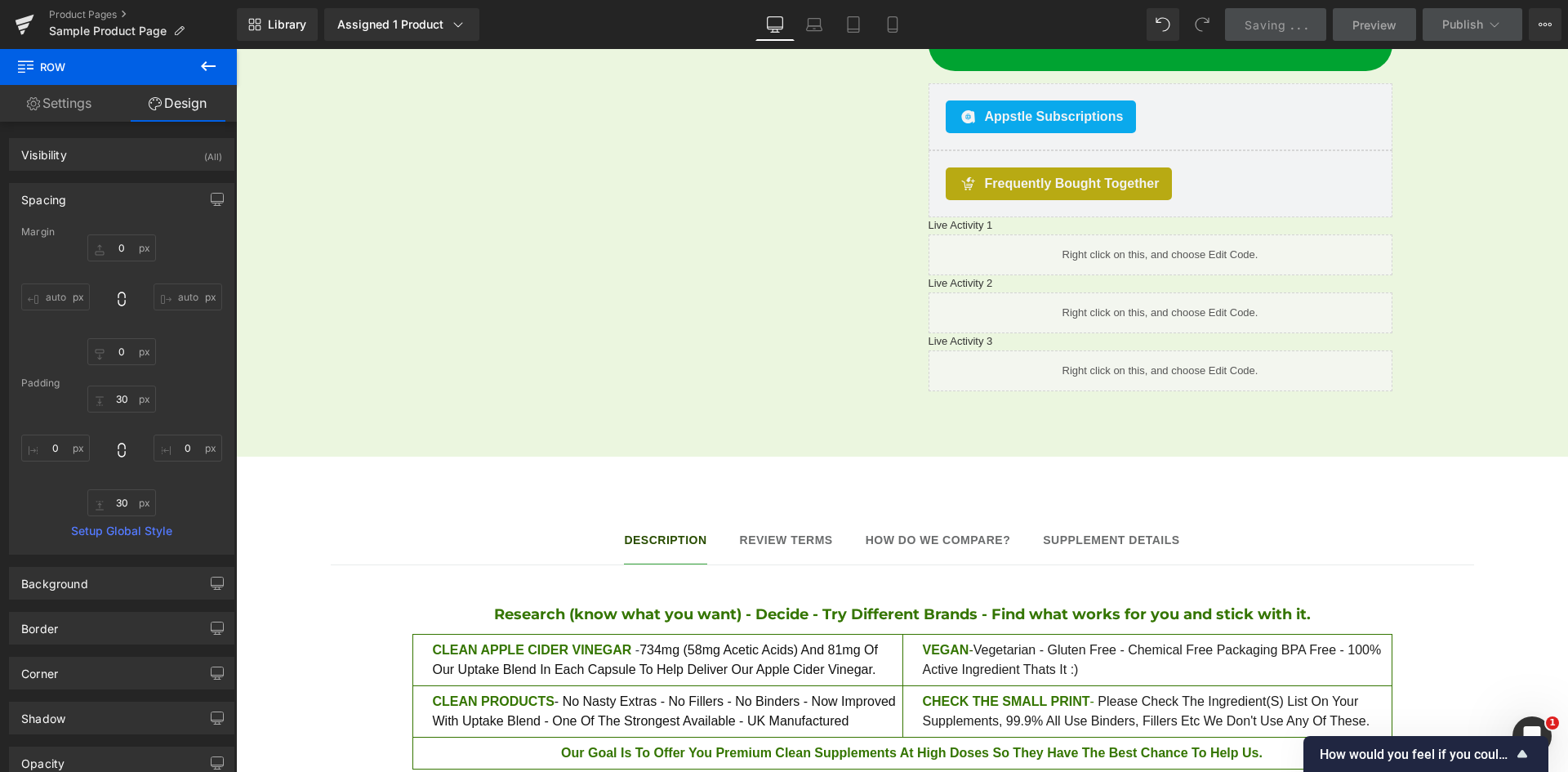
scroll to position [1087, 0]
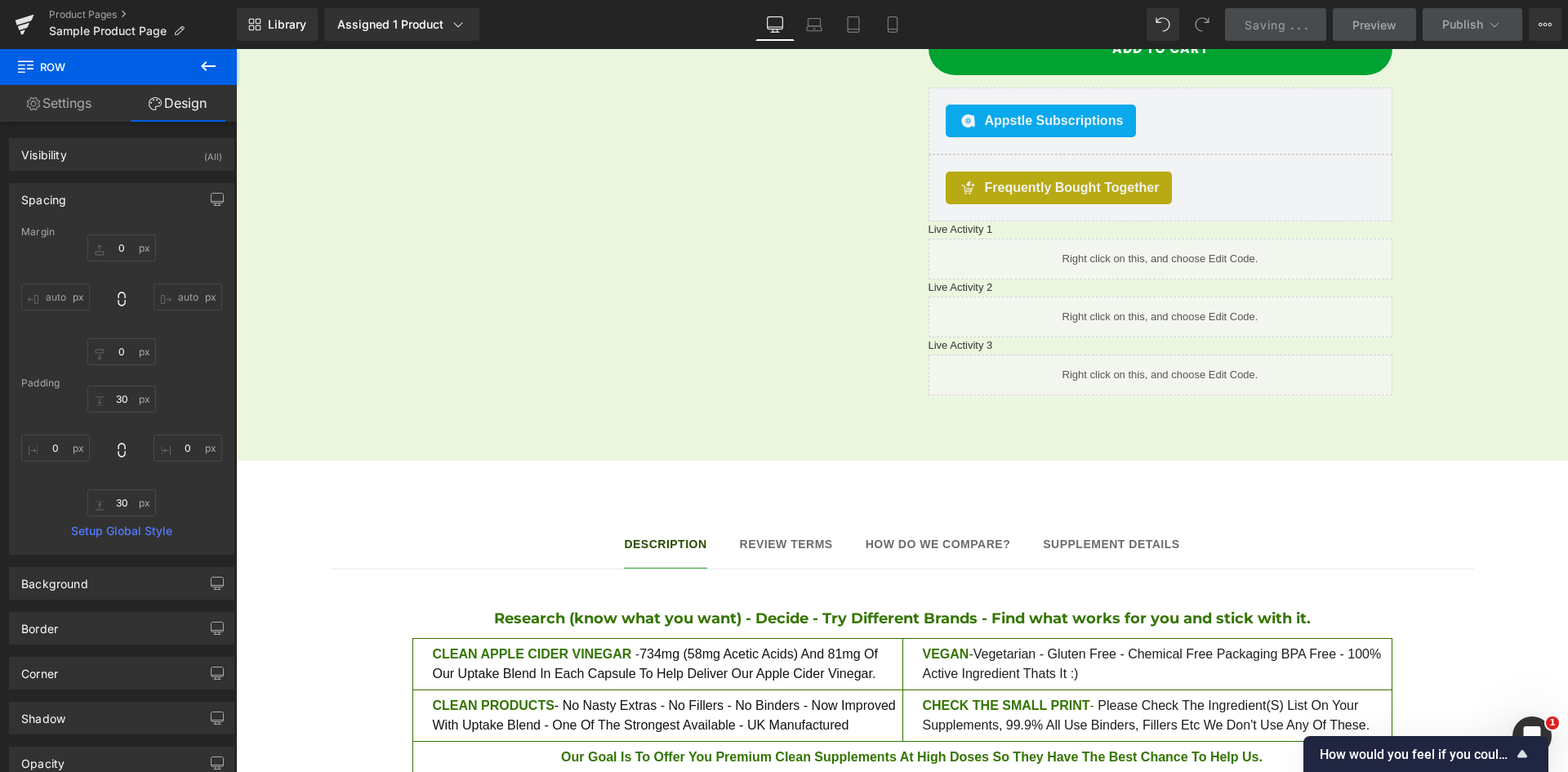
drag, startPoint x: 776, startPoint y: 525, endPoint x: 924, endPoint y: 529, distance: 148.1
click at [777, 538] on span "Review terms" at bounding box center [787, 544] width 93 height 13
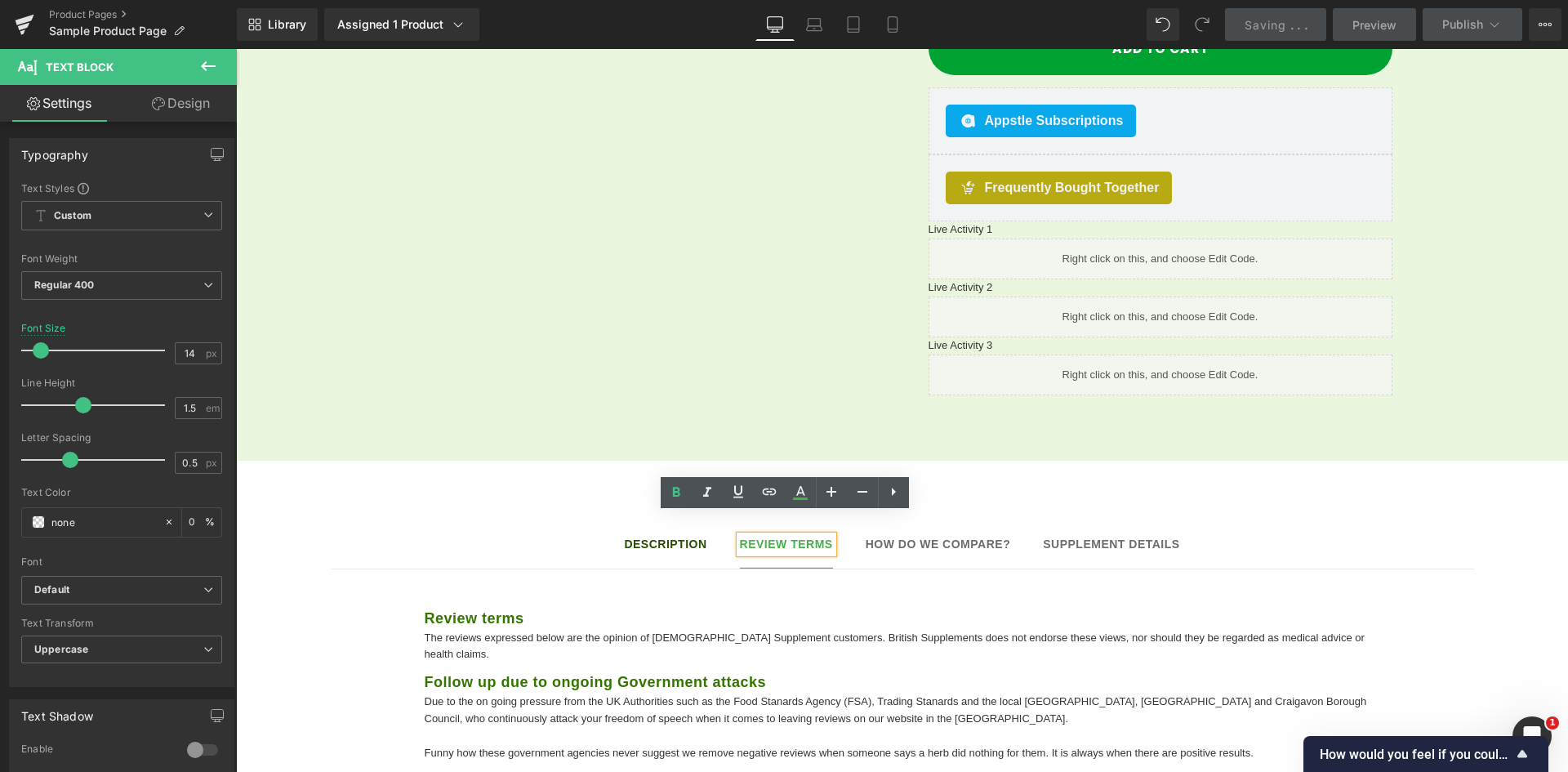
click at [676, 538] on strong "Description" at bounding box center [665, 544] width 83 height 13
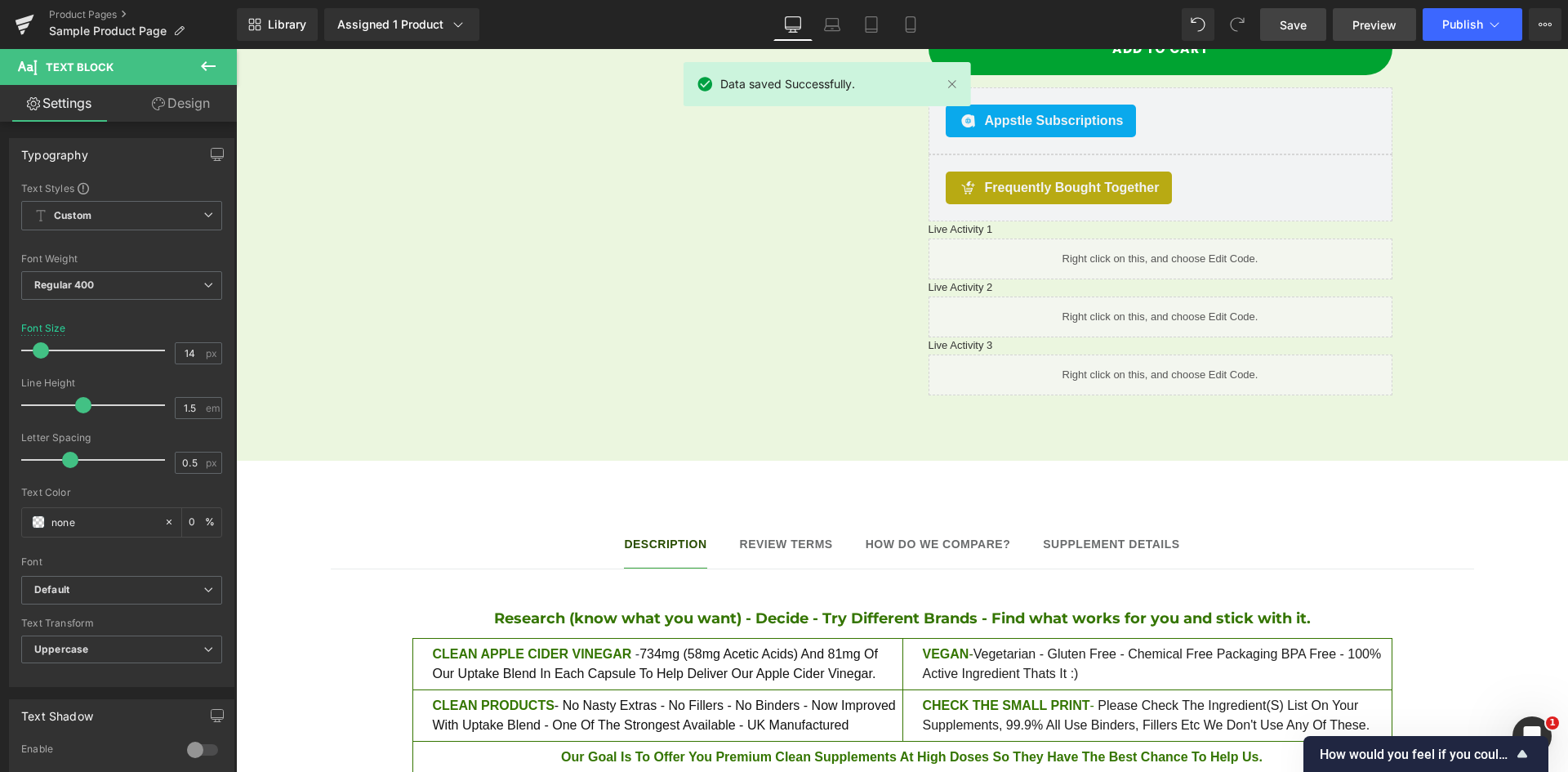
click at [1395, 35] on link "Preview" at bounding box center [1375, 25] width 84 height 32
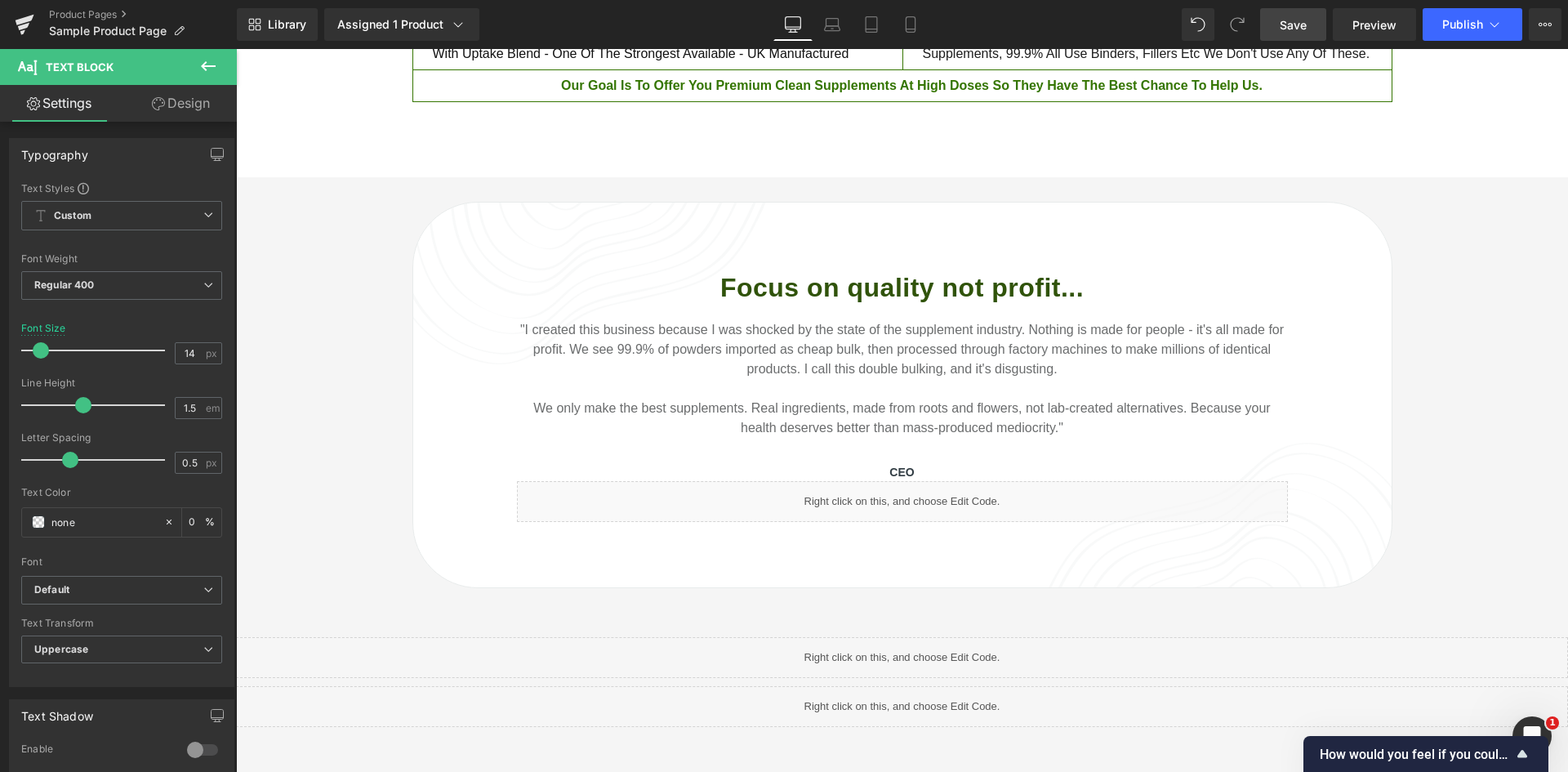
scroll to position [1740, 0]
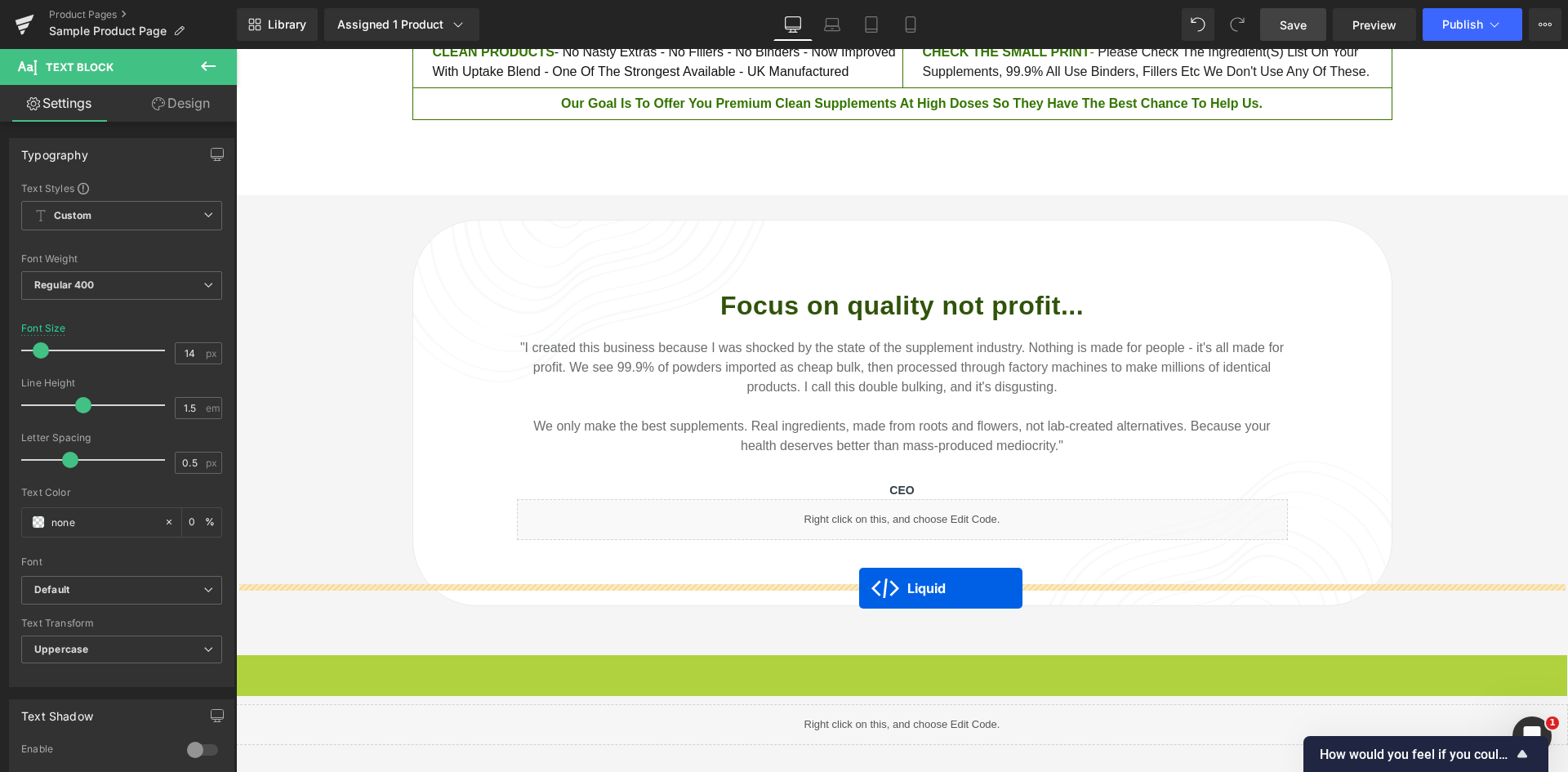
drag, startPoint x: 852, startPoint y: 648, endPoint x: 859, endPoint y: 588, distance: 60.4
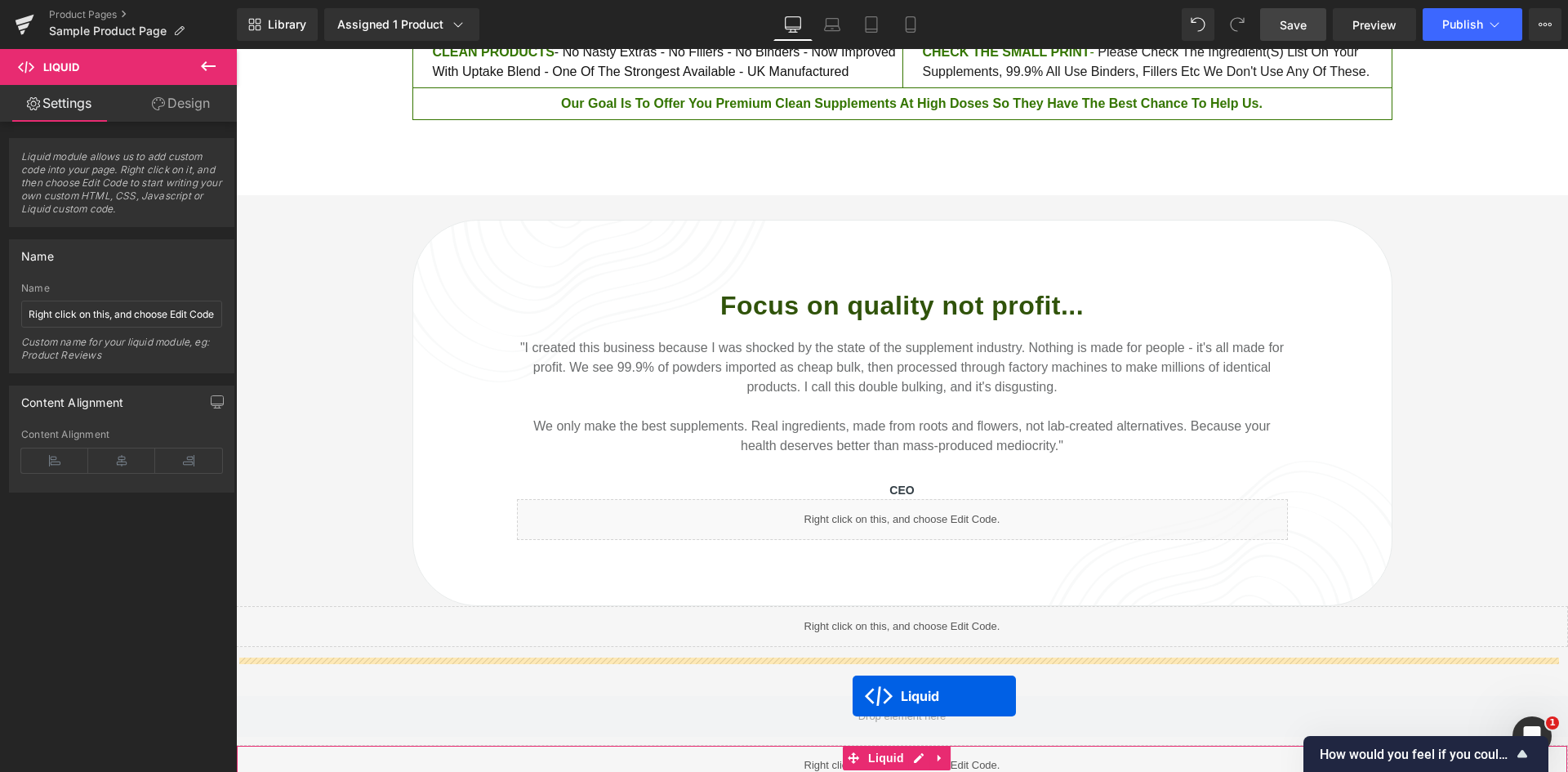
scroll to position [1806, 0]
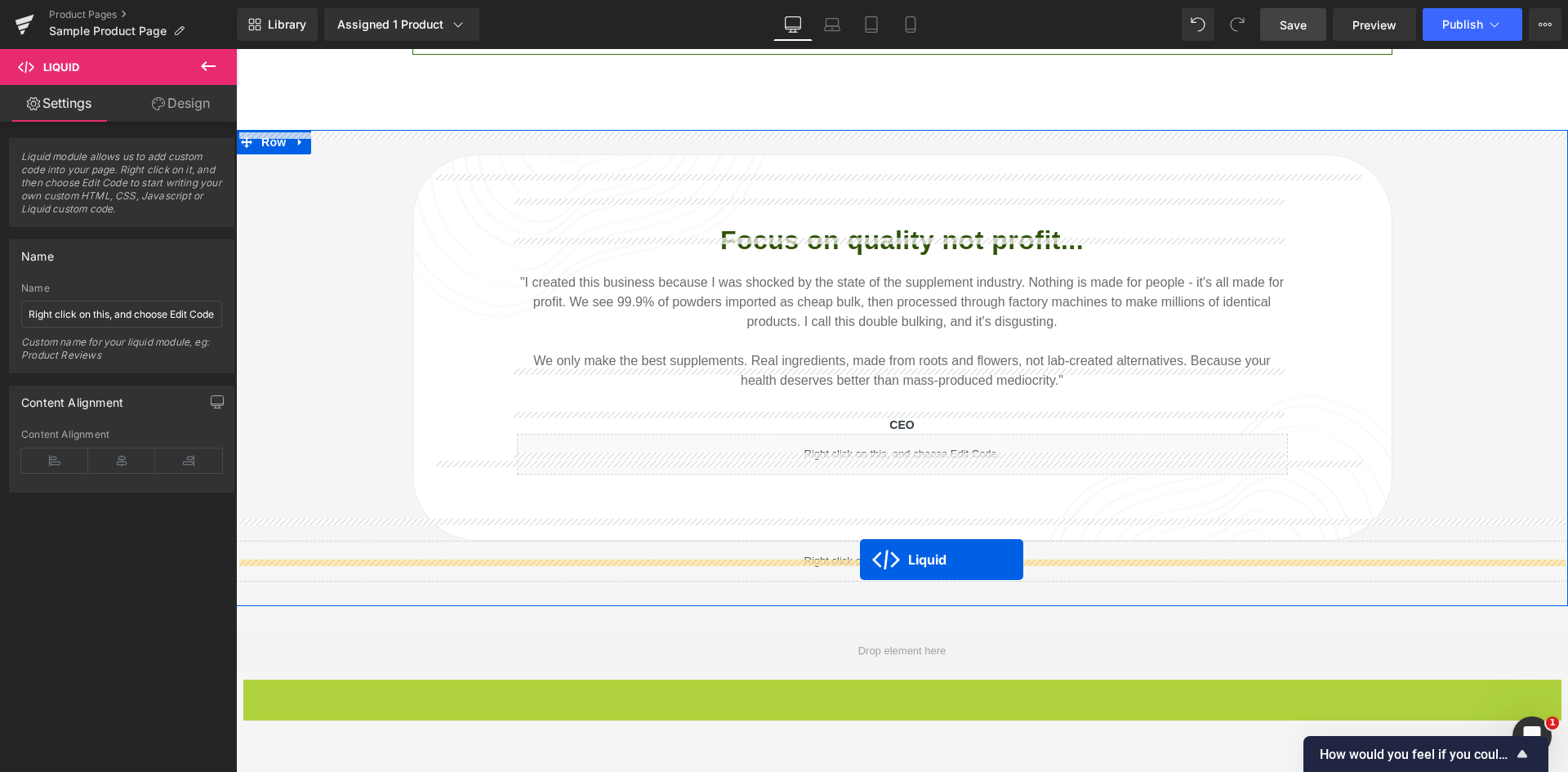
drag, startPoint x: 850, startPoint y: 736, endPoint x: 860, endPoint y: 560, distance: 176.3
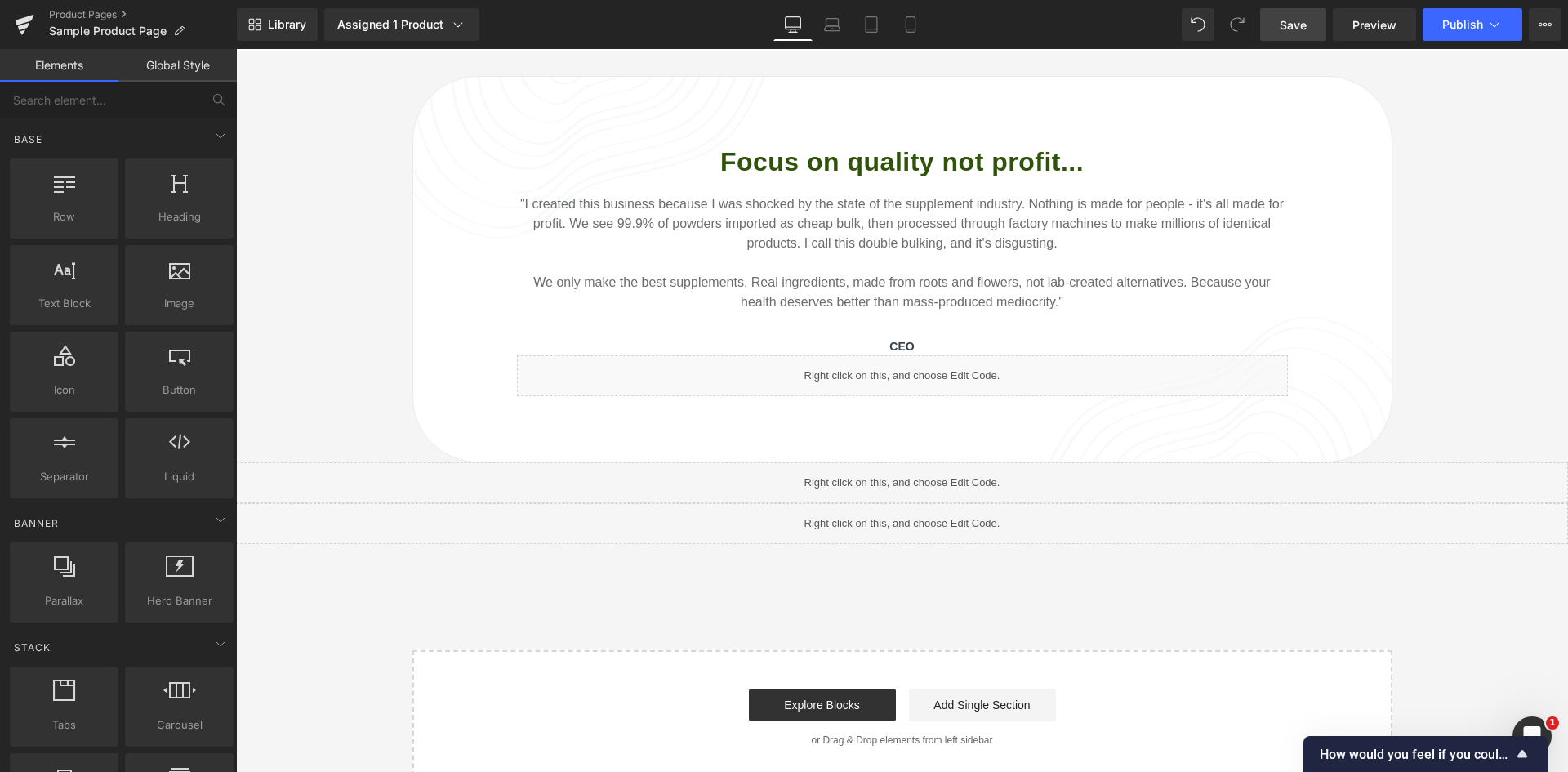
scroll to position [1888, 0]
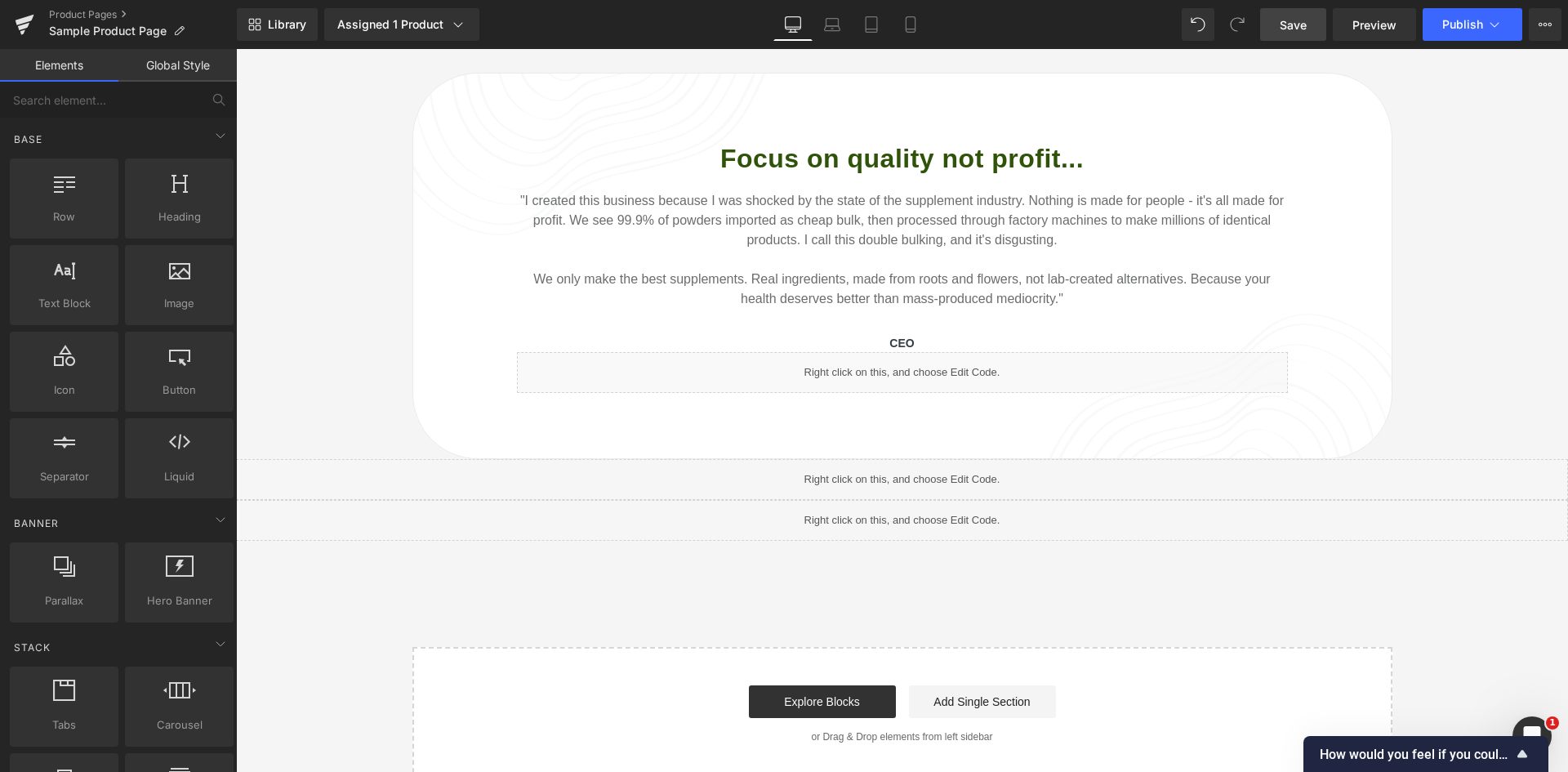
click at [1282, 30] on span "Save" at bounding box center [1293, 25] width 27 height 17
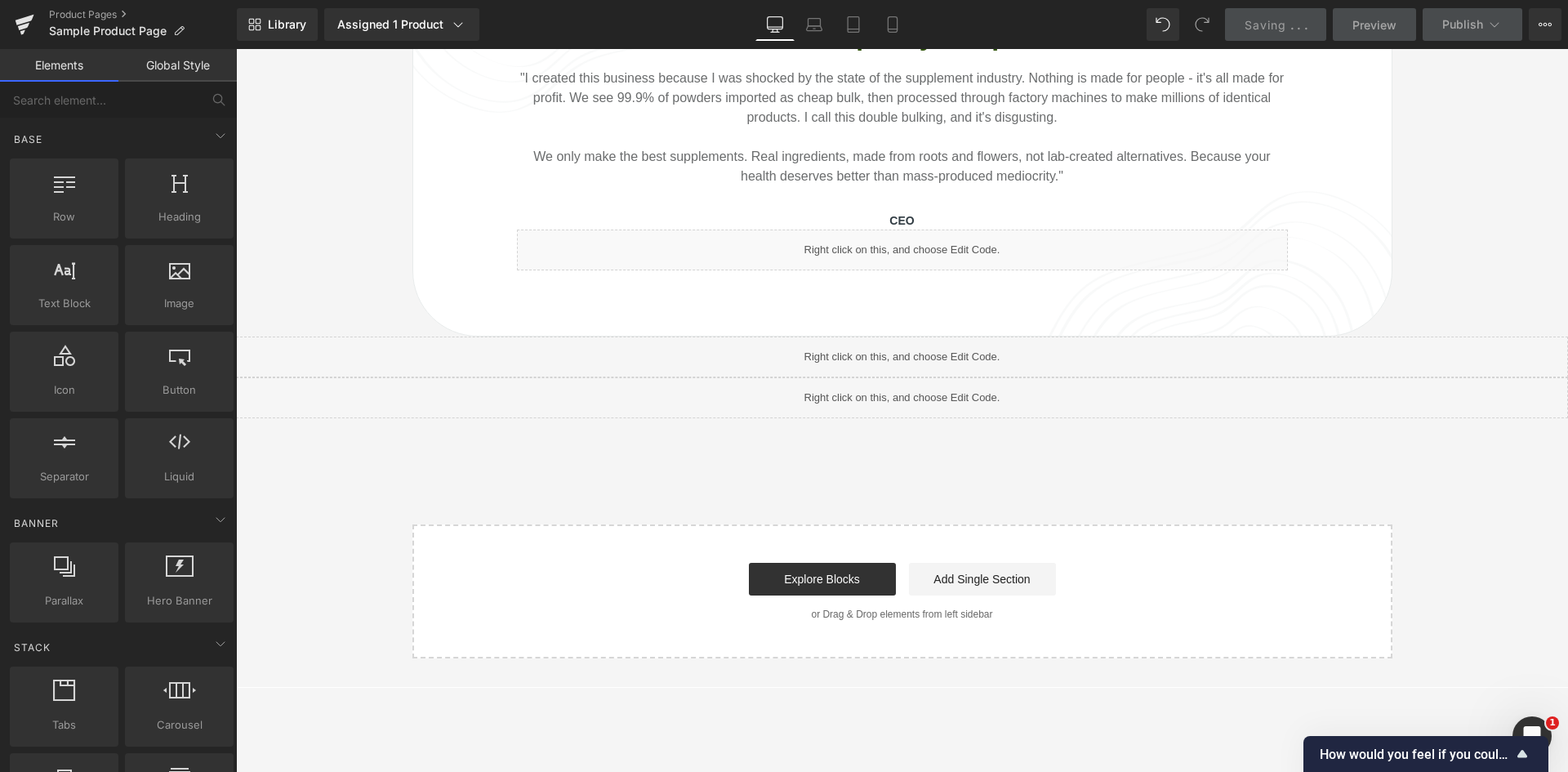
scroll to position [1963, 0]
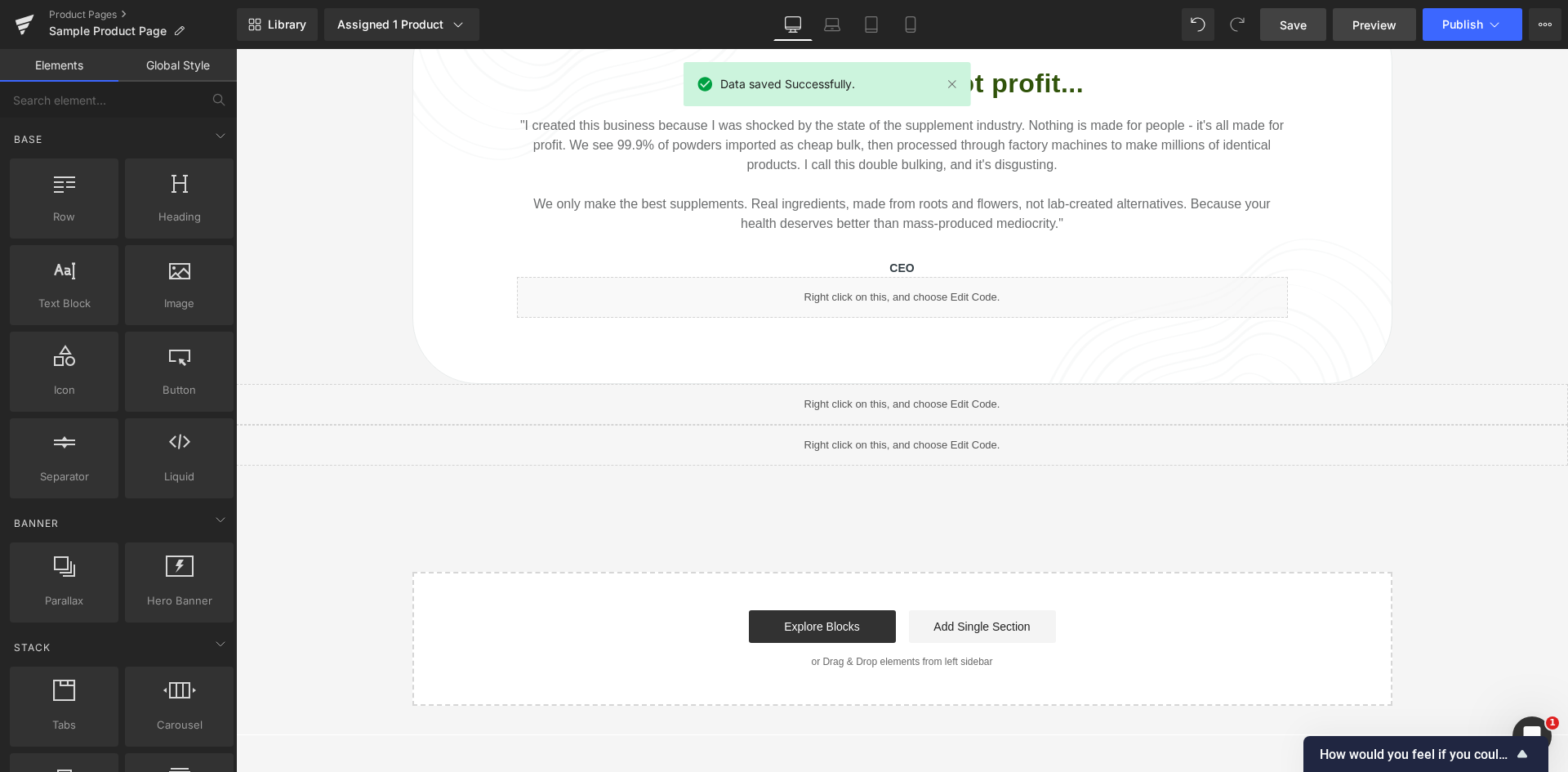
click at [1362, 23] on span "Preview" at bounding box center [1374, 25] width 44 height 17
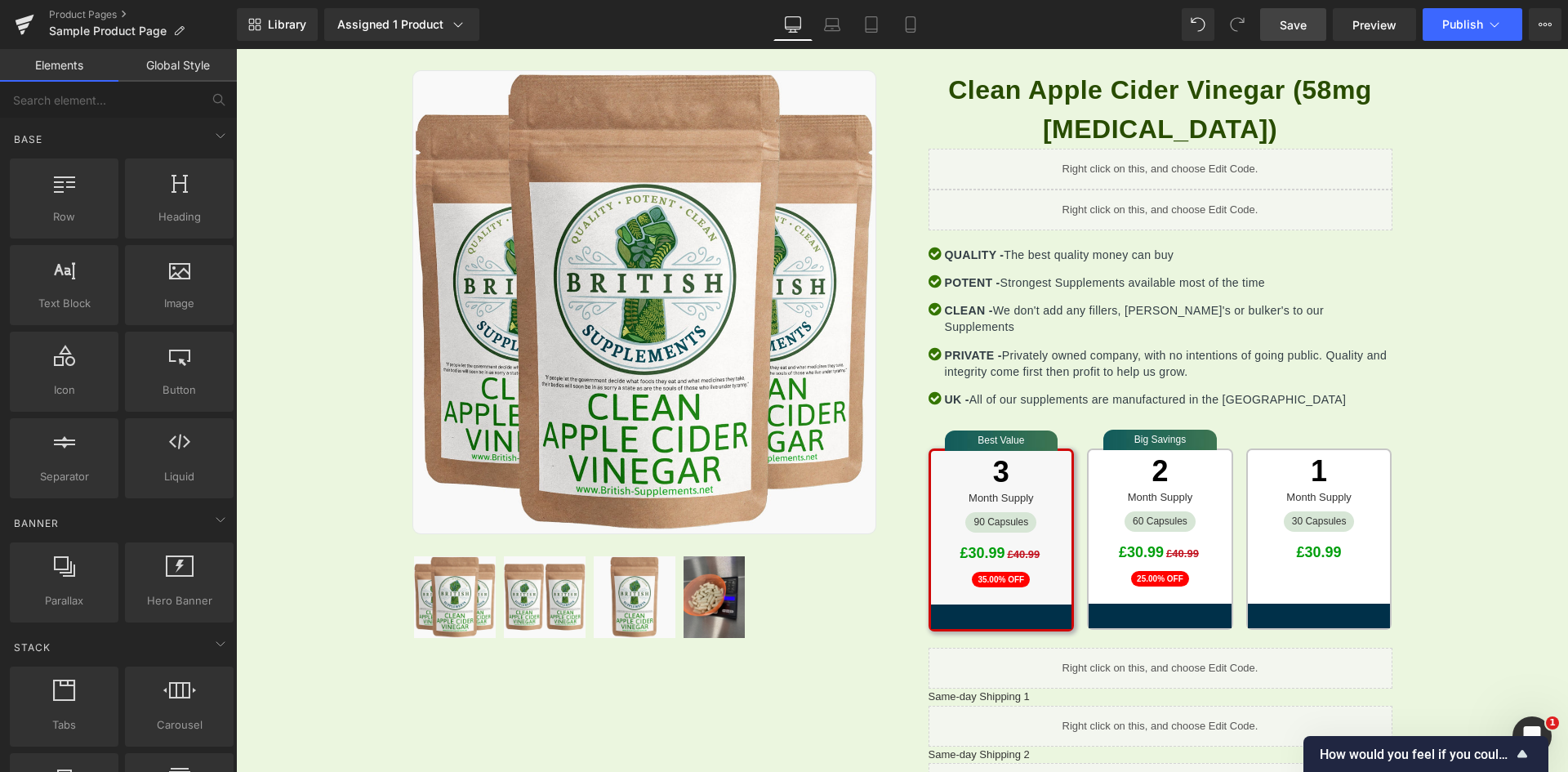
scroll to position [2, 0]
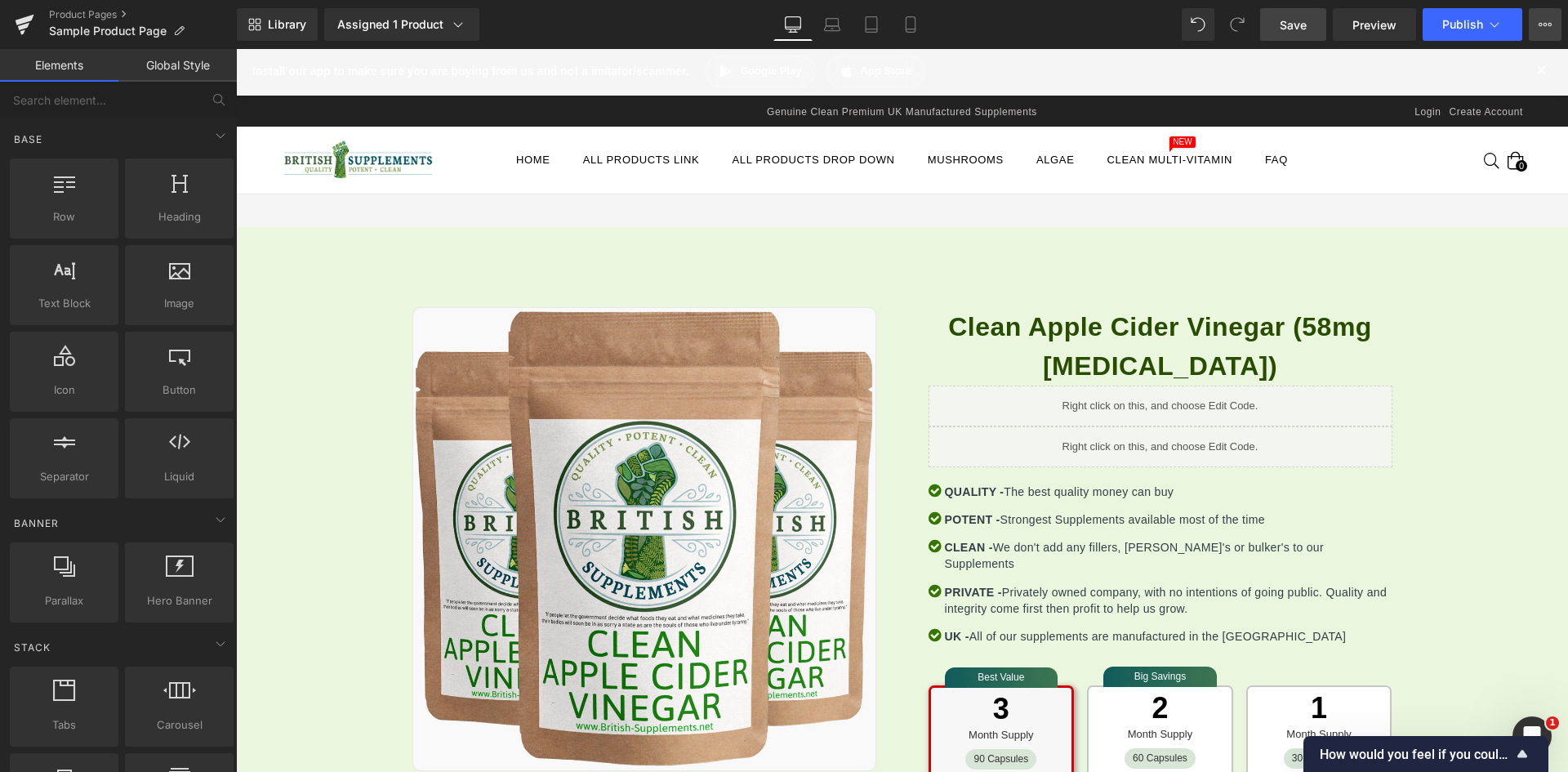
click at [1555, 25] on button "View Live Page View with current Template Save Template to Library Schedule Pub…" at bounding box center [1545, 25] width 32 height 32
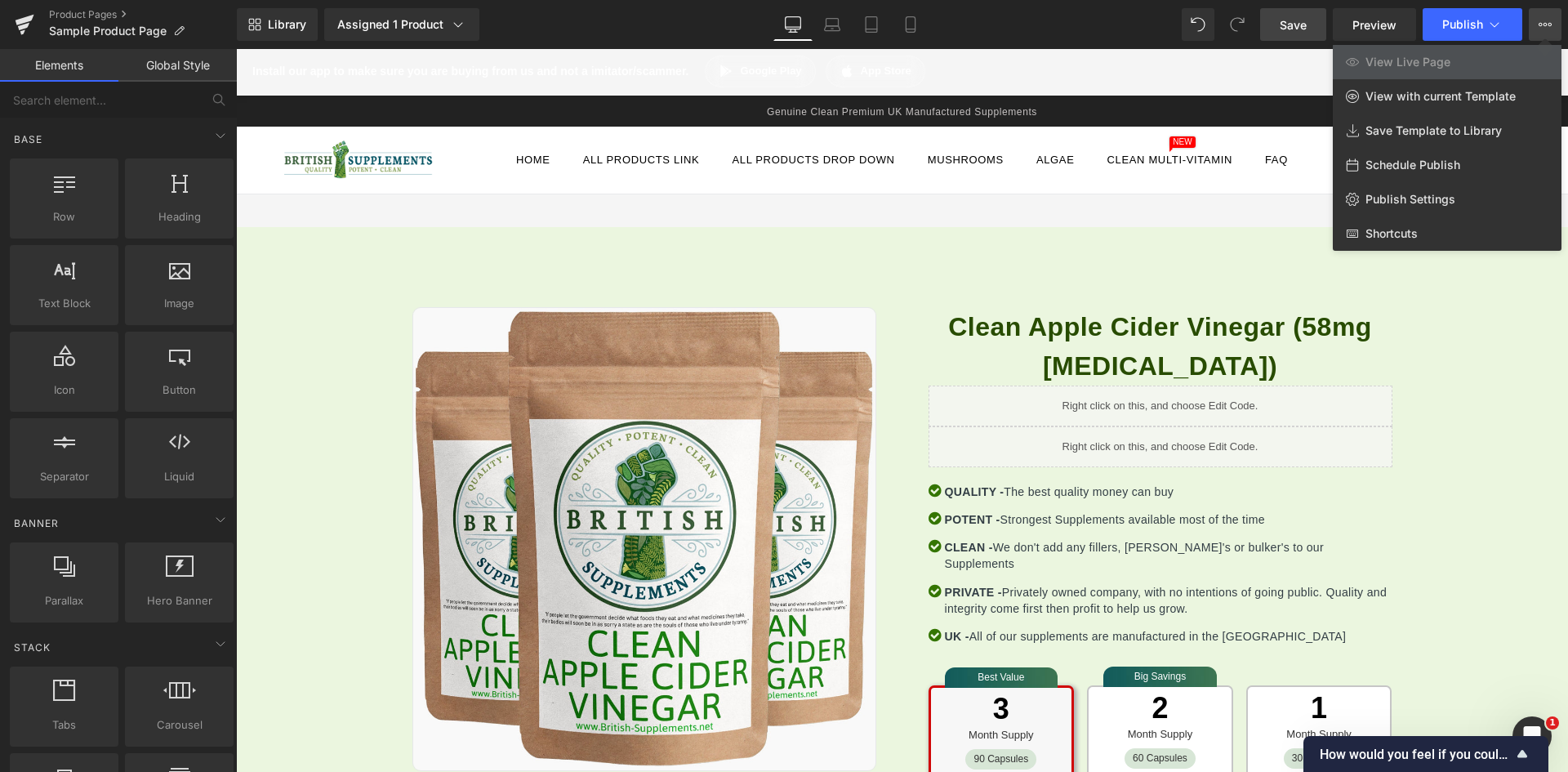
click at [1065, 30] on div "Library Assigned 1 Product Product Preview Clean Apple Cider Vinegar (58mg [MED…" at bounding box center [902, 25] width 1331 height 32
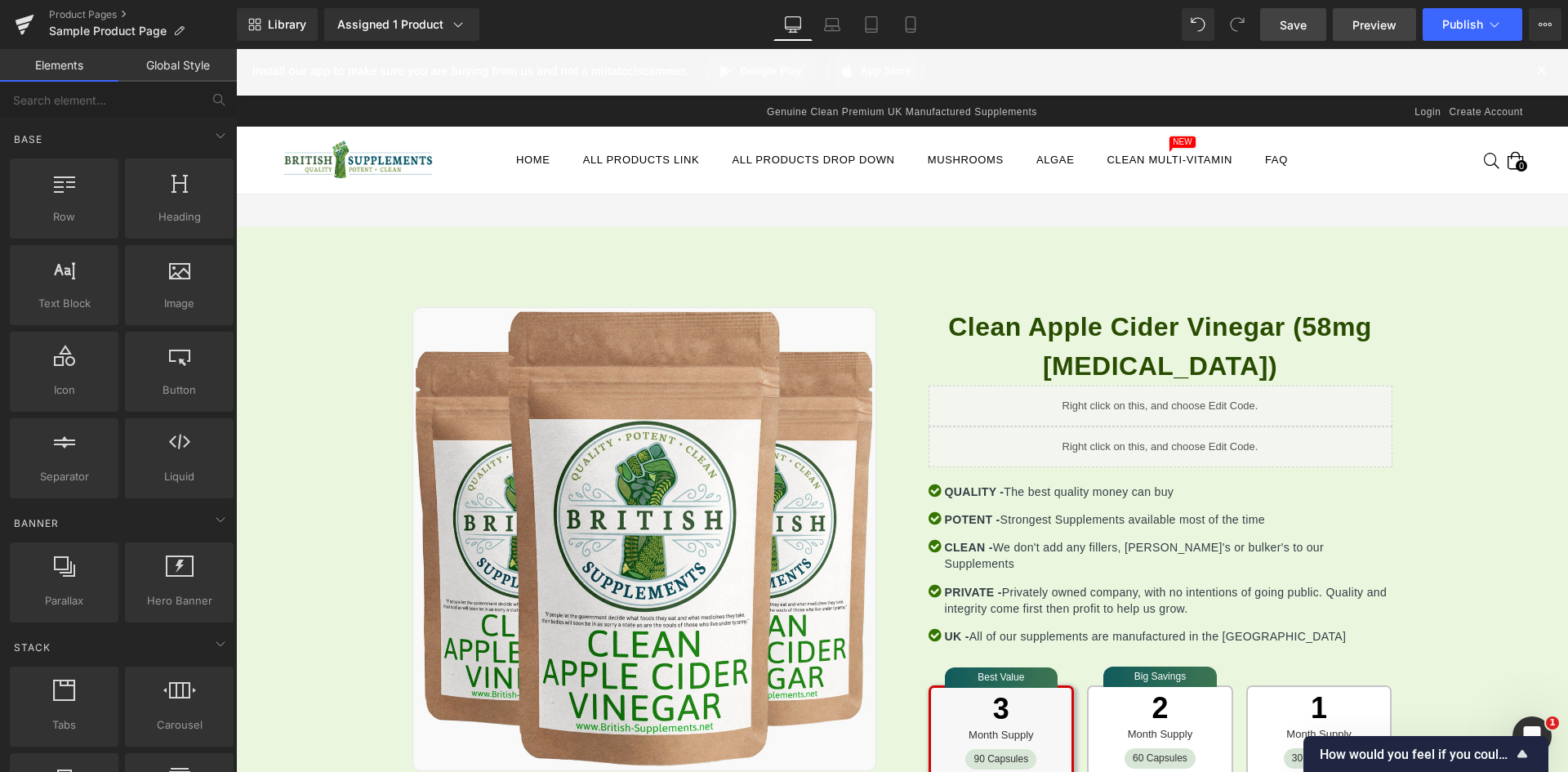
click at [1366, 28] on span "Preview" at bounding box center [1374, 25] width 44 height 17
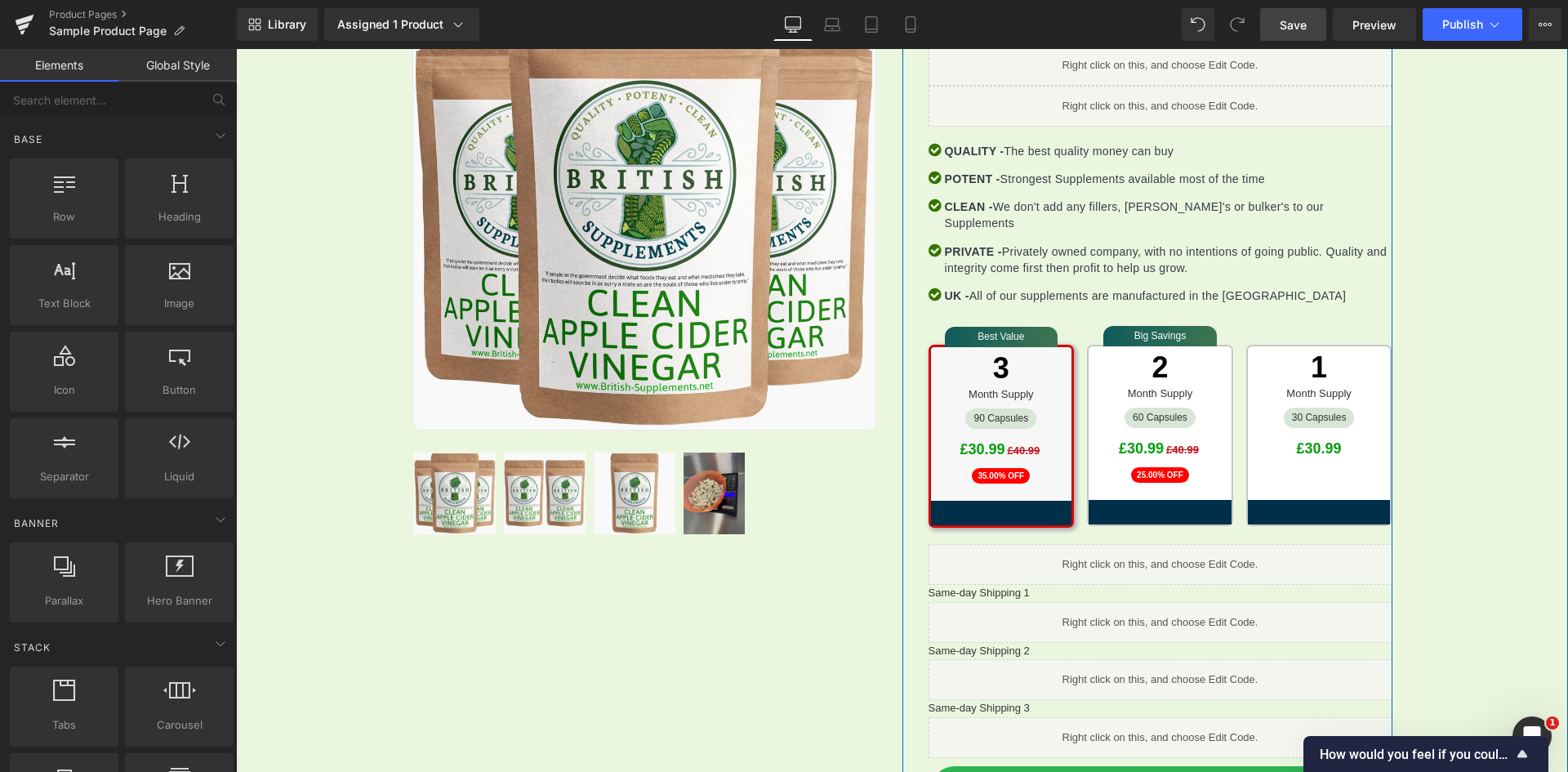
scroll to position [574, 0]
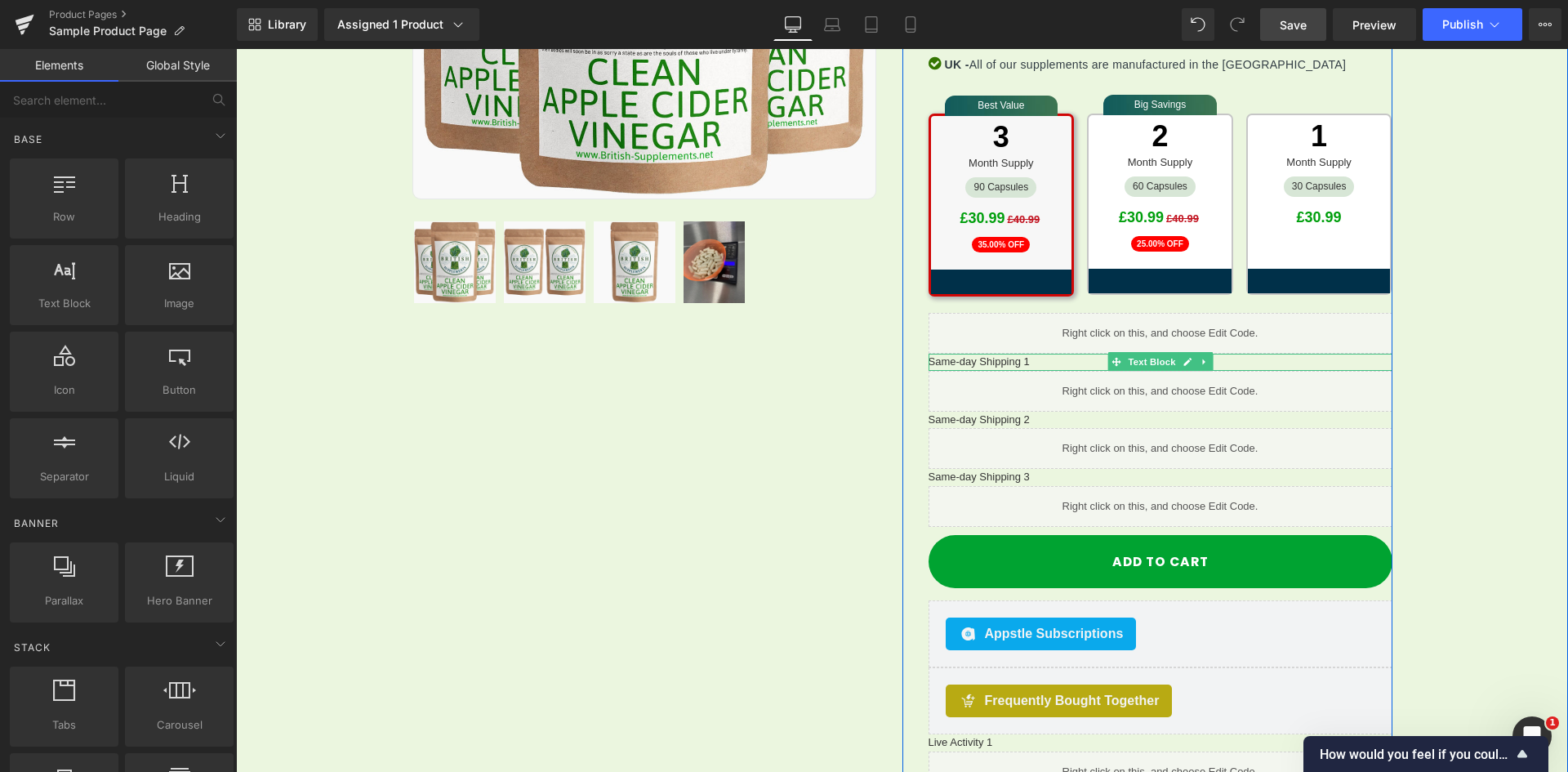
drag, startPoint x: 980, startPoint y: 344, endPoint x: 970, endPoint y: 348, distance: 10.8
click at [980, 354] on p "Same-day Shipping 1" at bounding box center [1161, 363] width 464 height 17
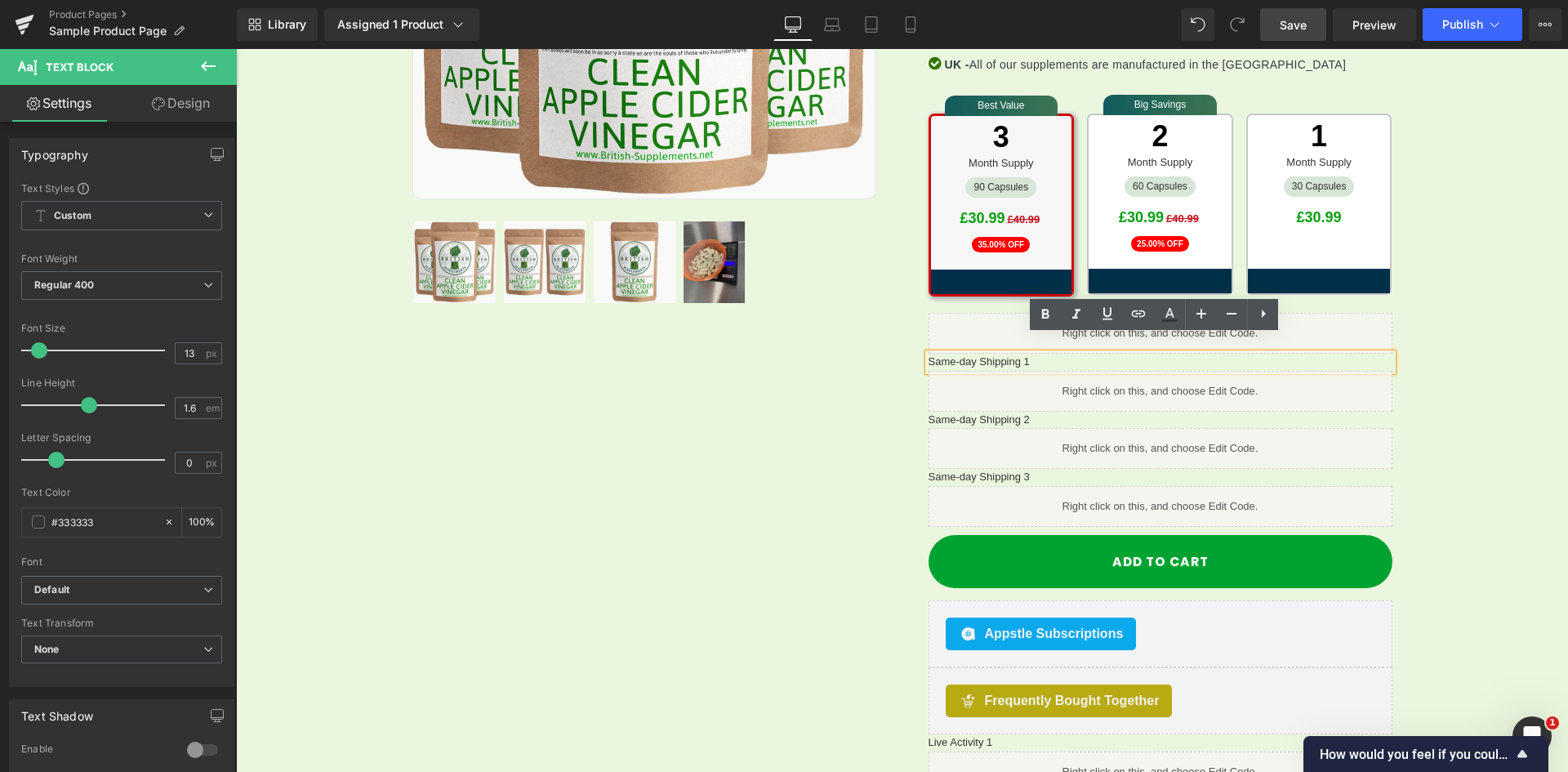
click at [862, 341] on div "Sale Off (P) Image Row" at bounding box center [902, 310] width 980 height 1229
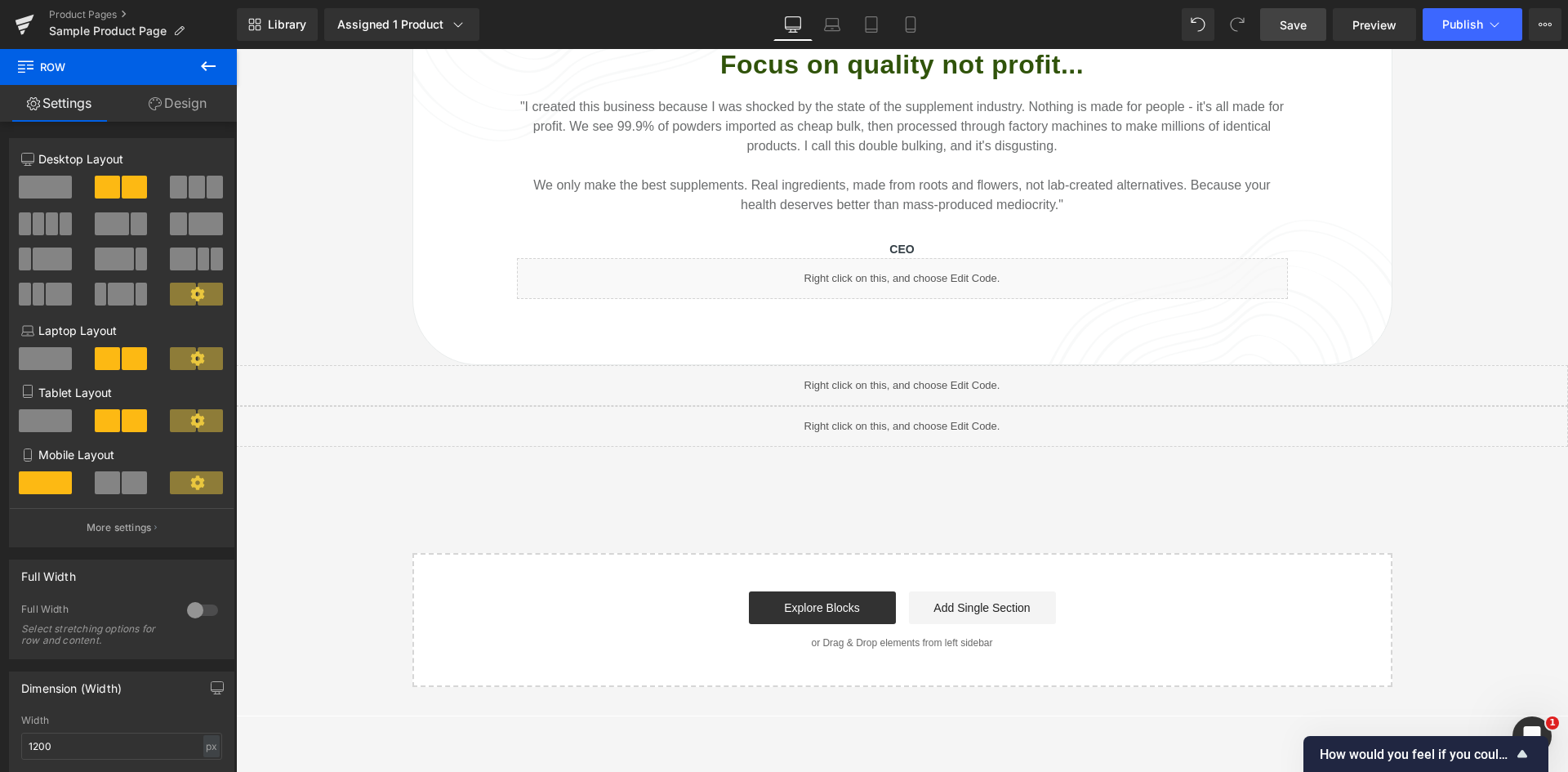
scroll to position [1963, 0]
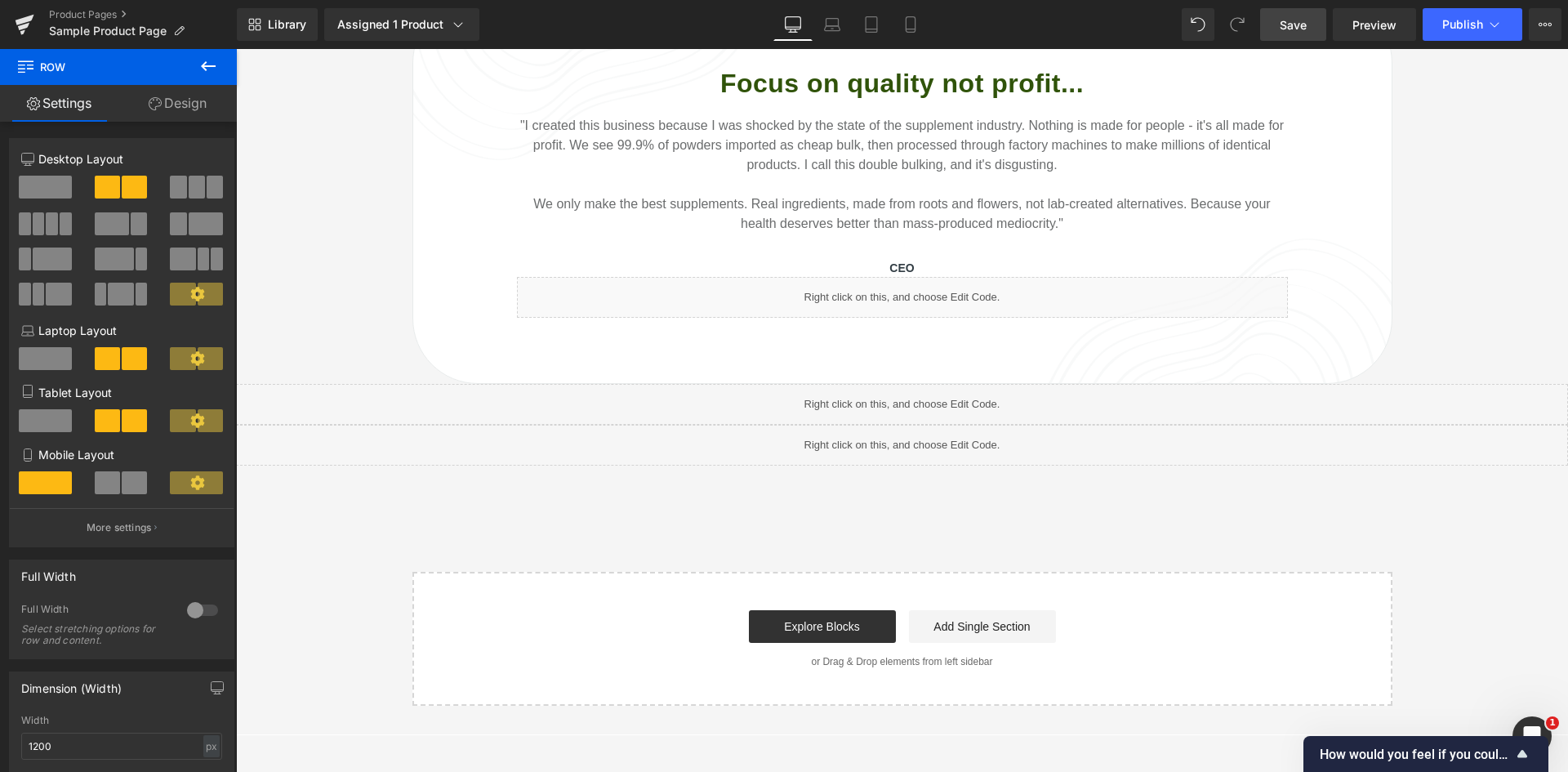
click at [867, 425] on div "Liquid" at bounding box center [902, 445] width 1332 height 41
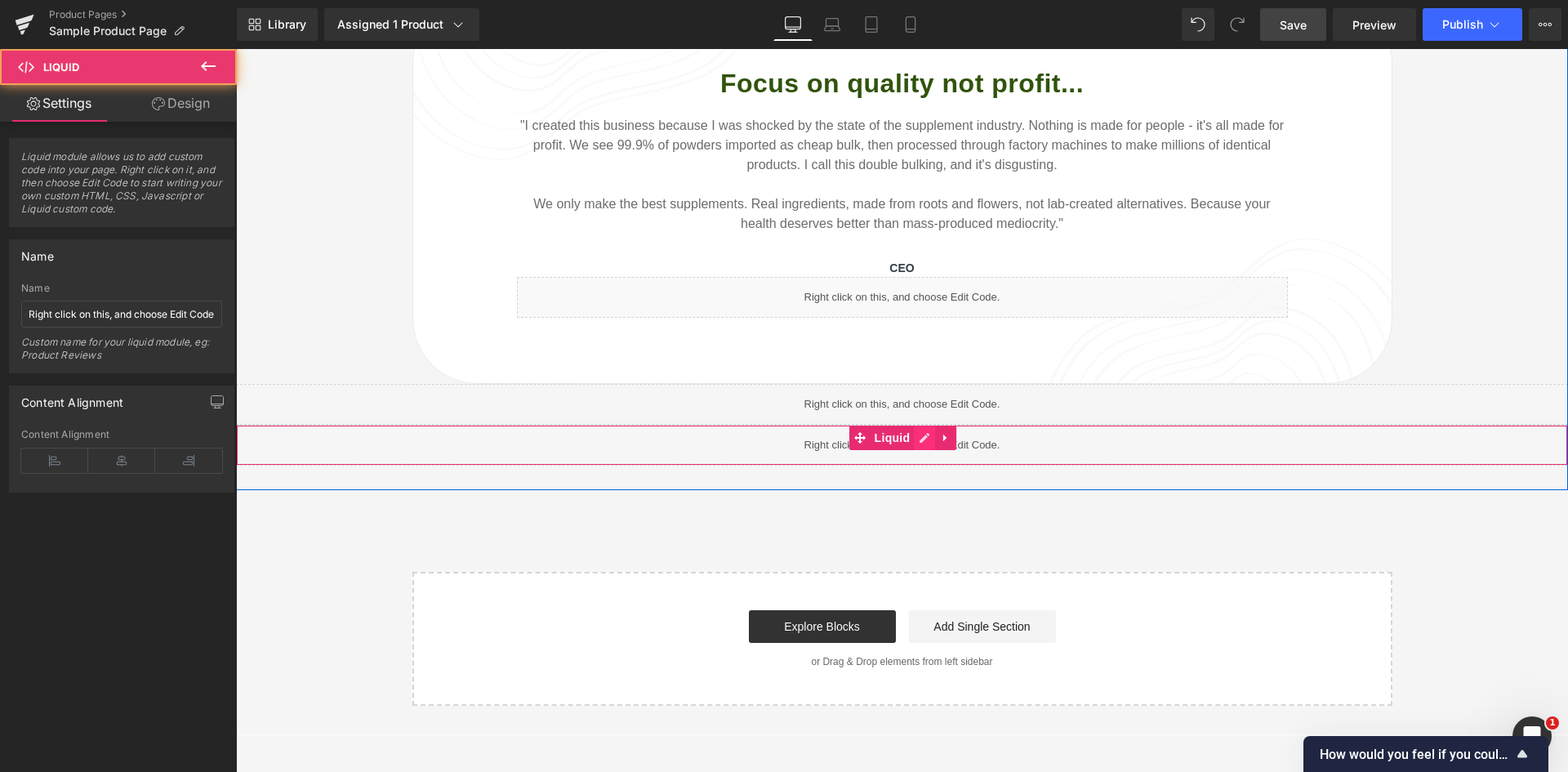
click at [914, 426] on link at bounding box center [925, 438] width 21 height 25
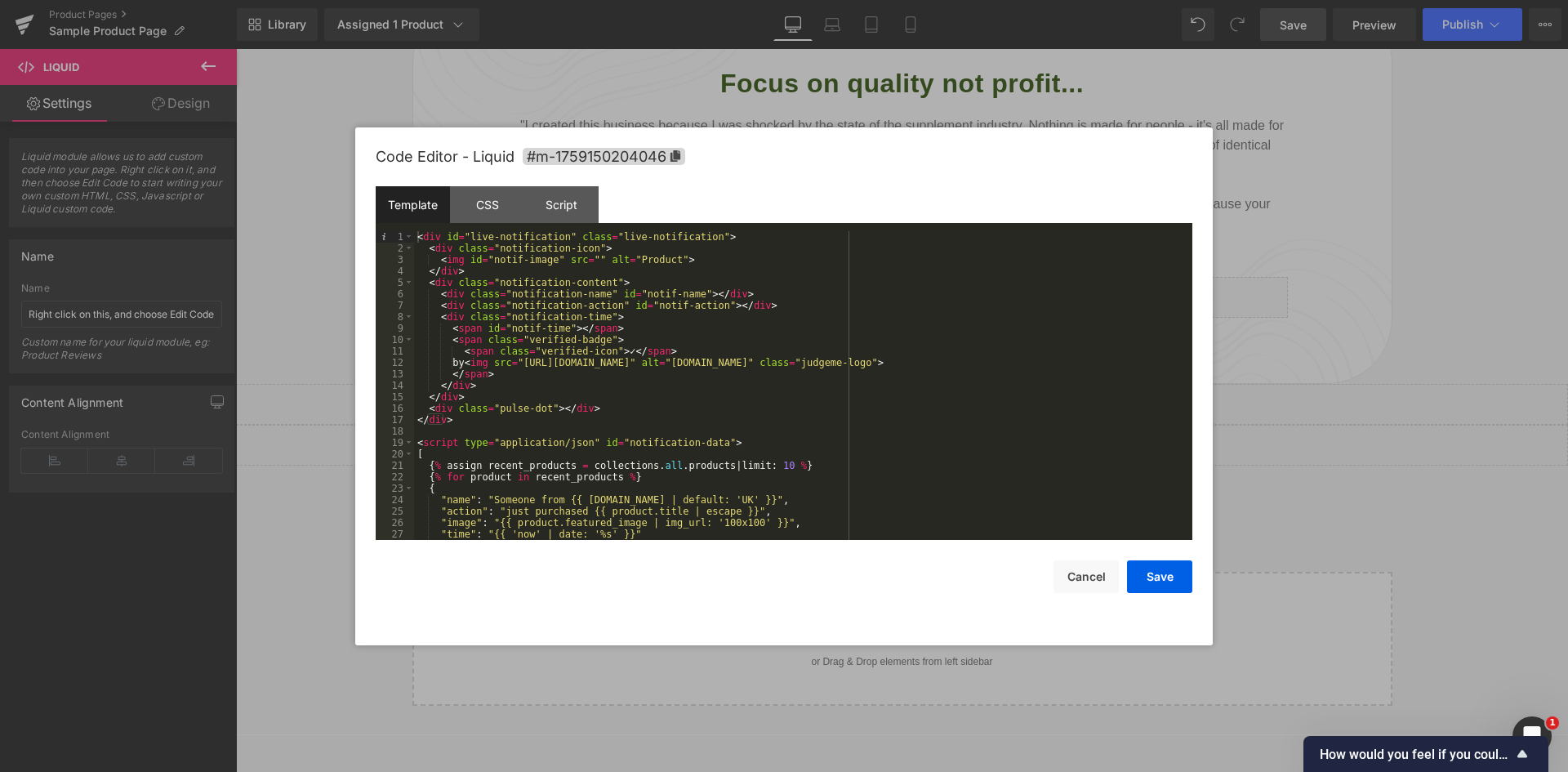
click at [240, 564] on div at bounding box center [784, 386] width 1568 height 772
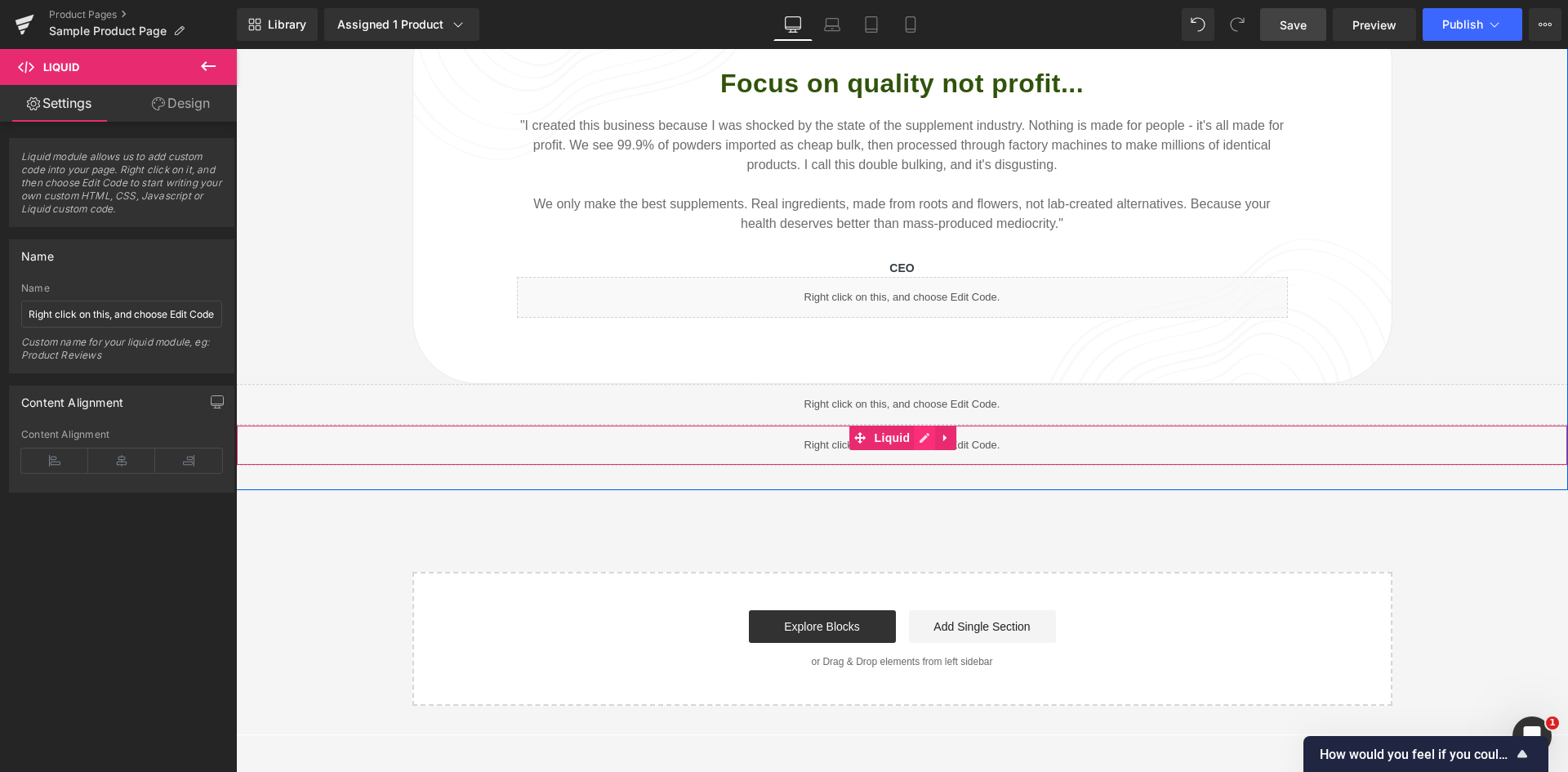
click at [925, 426] on ul "Liquid" at bounding box center [903, 438] width 108 height 25
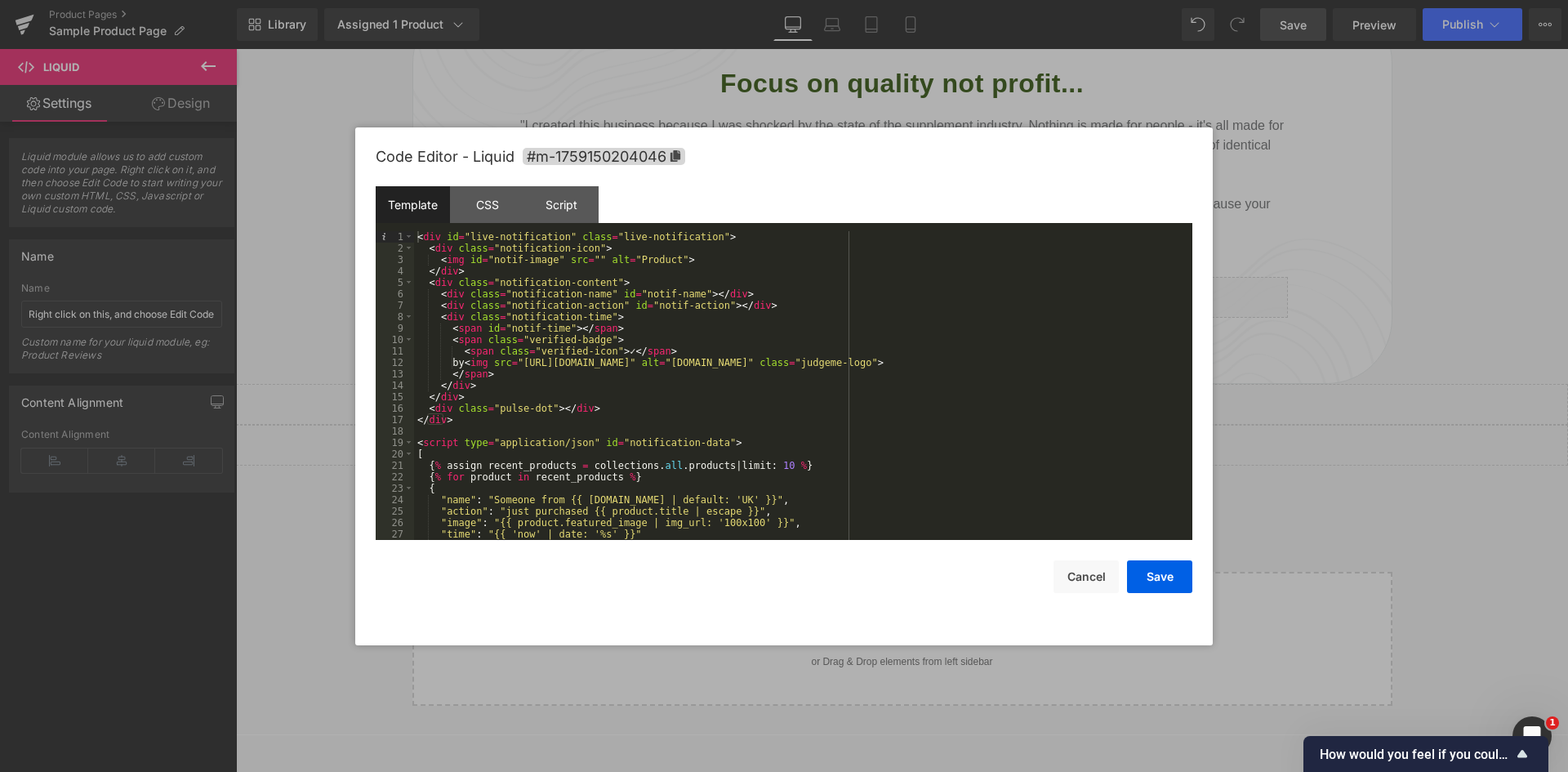
drag, startPoint x: 559, startPoint y: 335, endPoint x: 586, endPoint y: 331, distance: 27.3
click at [560, 335] on div "< div id = "live-notification" class = "live-notification" > < div class = "not…" at bounding box center [799, 397] width 772 height 331
click at [491, 216] on div "CSS" at bounding box center [487, 205] width 74 height 37
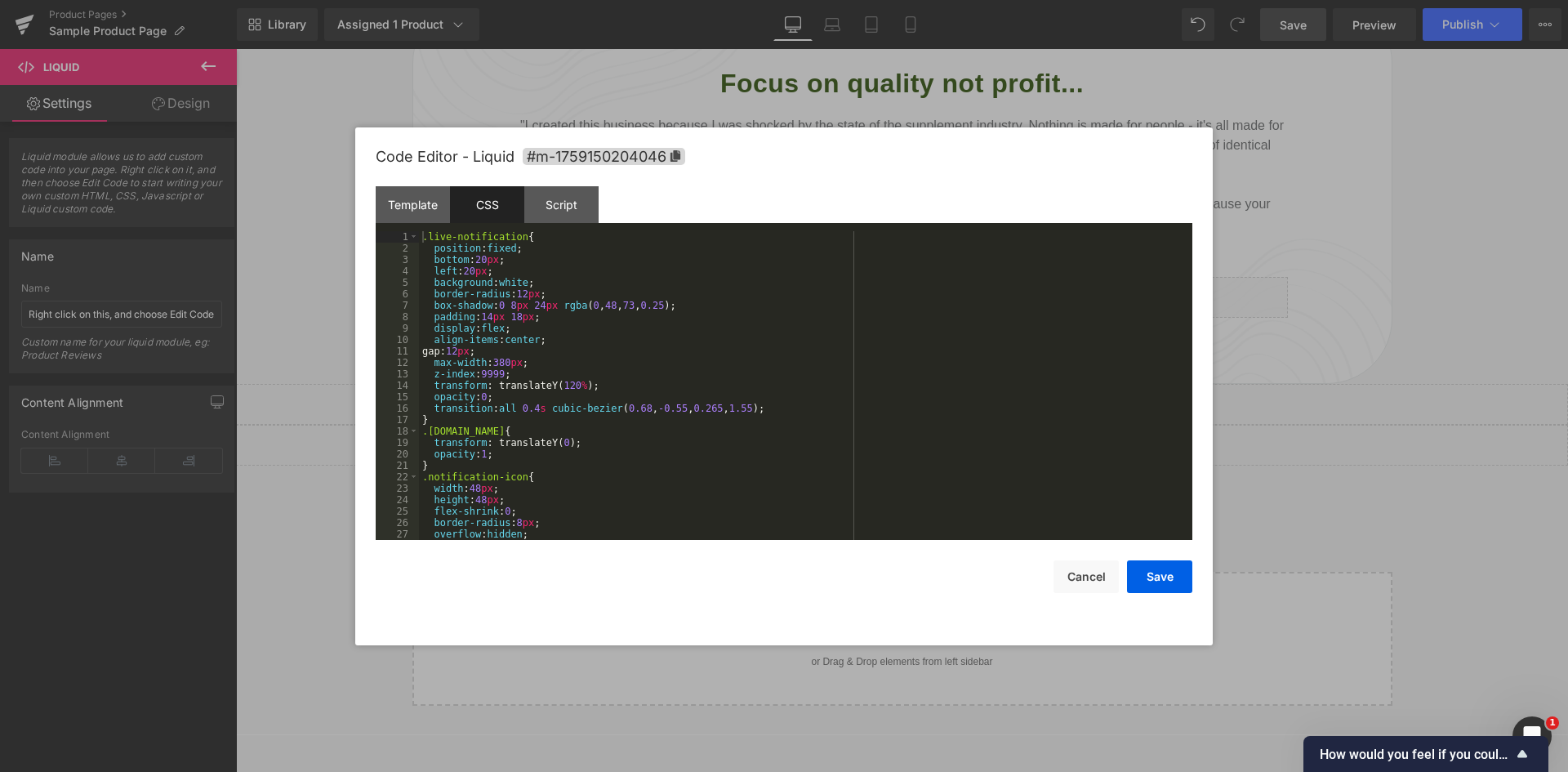
click at [600, 292] on div ".live-notification { position : fixed ; bottom : 20 px ; left : 20 px ; backgro…" at bounding box center [802, 397] width 767 height 331
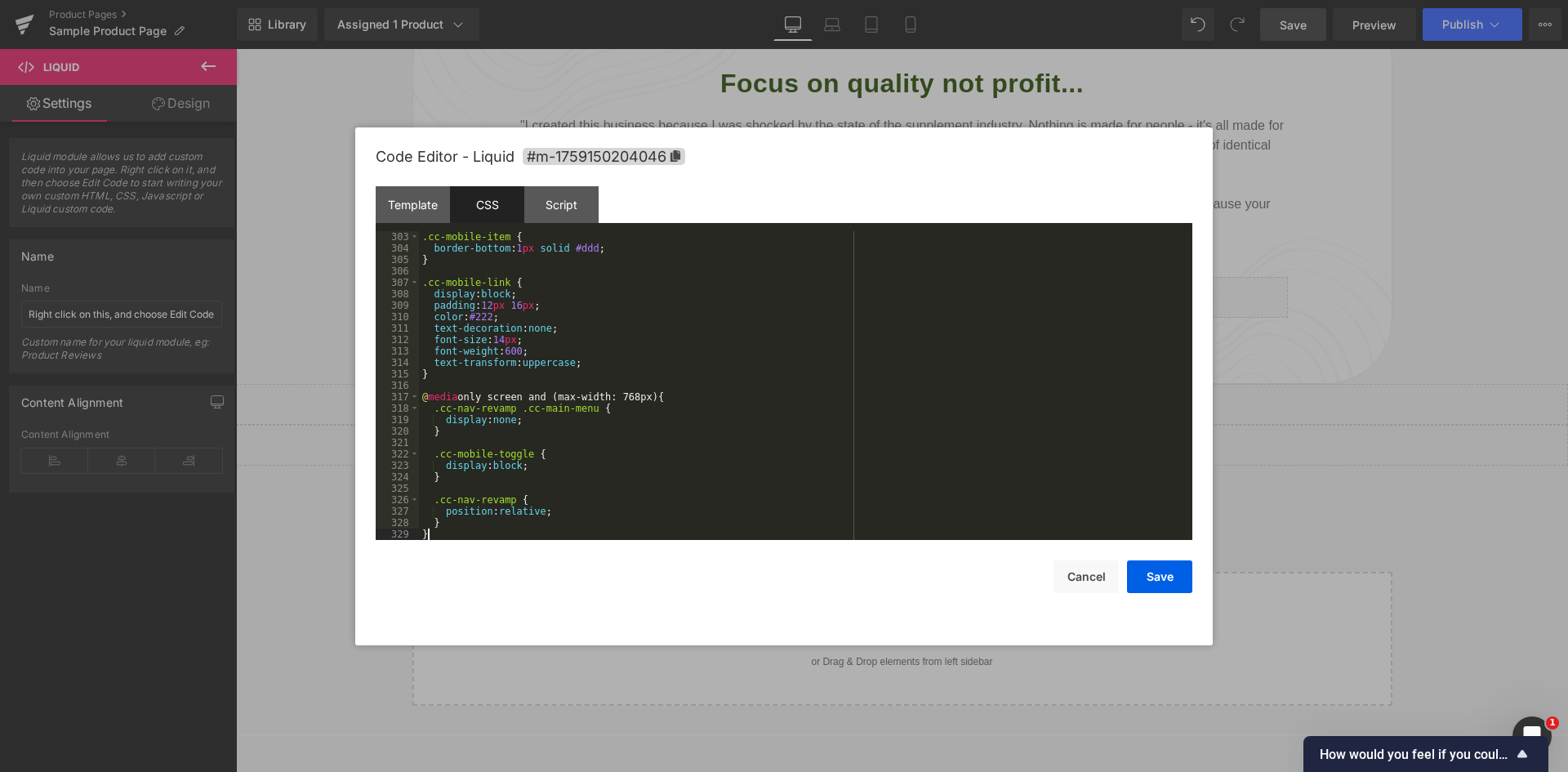
scroll to position [3454, 0]
click at [401, 202] on div "Template" at bounding box center [413, 205] width 74 height 37
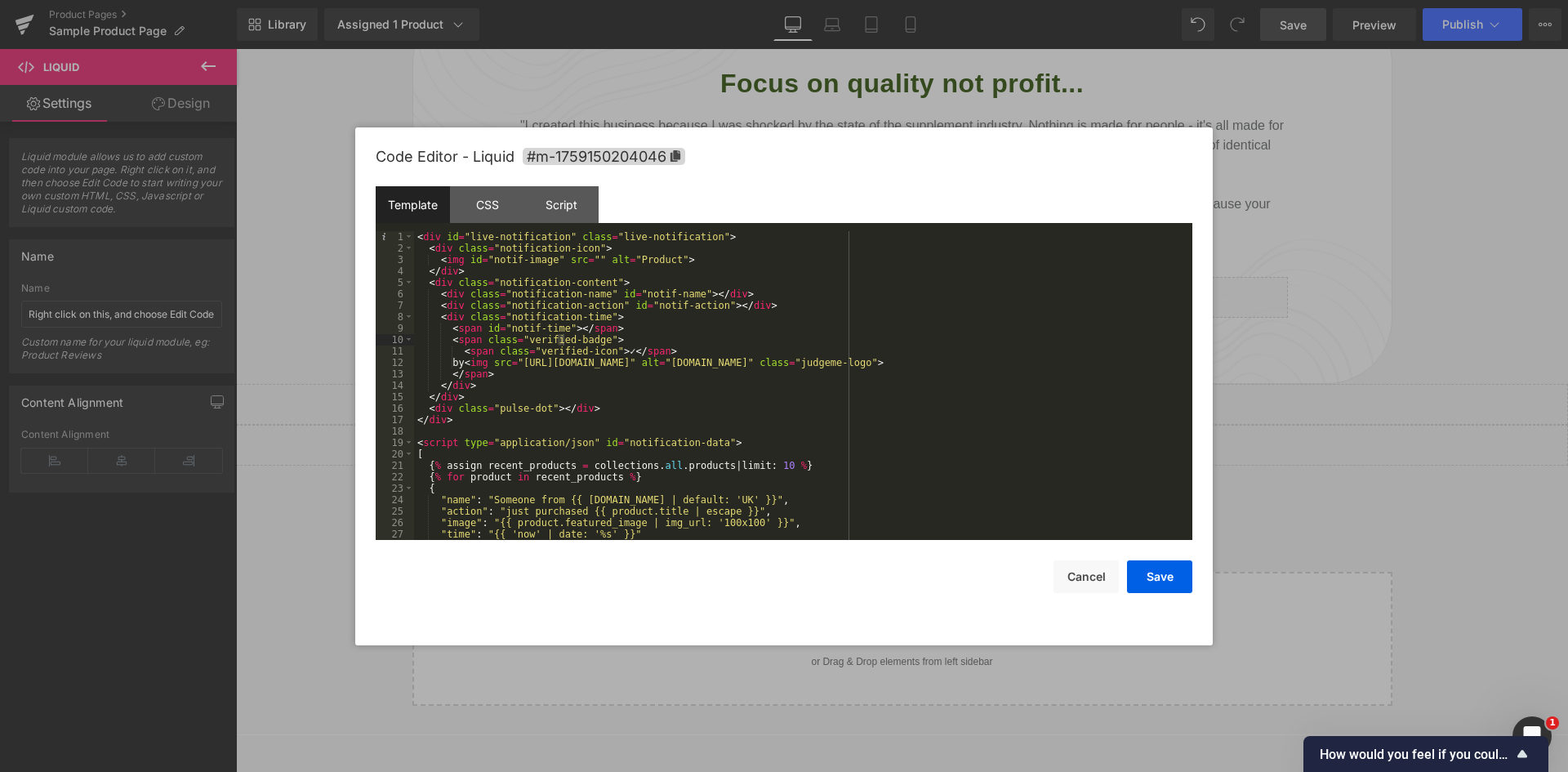
click at [551, 263] on div "< div id = "live-notification" class = "live-notification" > < div class = "not…" at bounding box center [799, 397] width 772 height 331
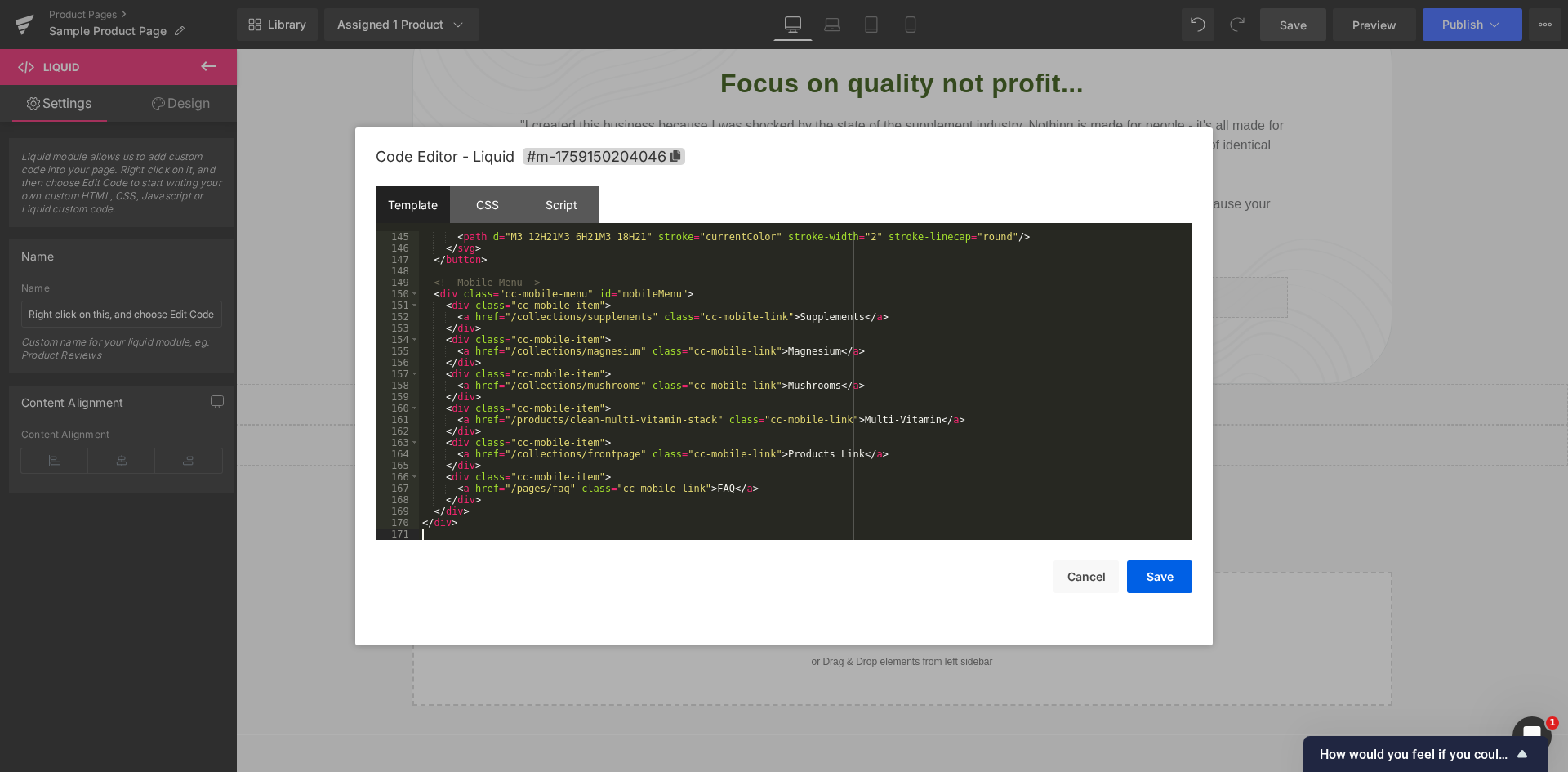
scroll to position [1647, 0]
click at [574, 219] on div "Script" at bounding box center [561, 205] width 74 height 37
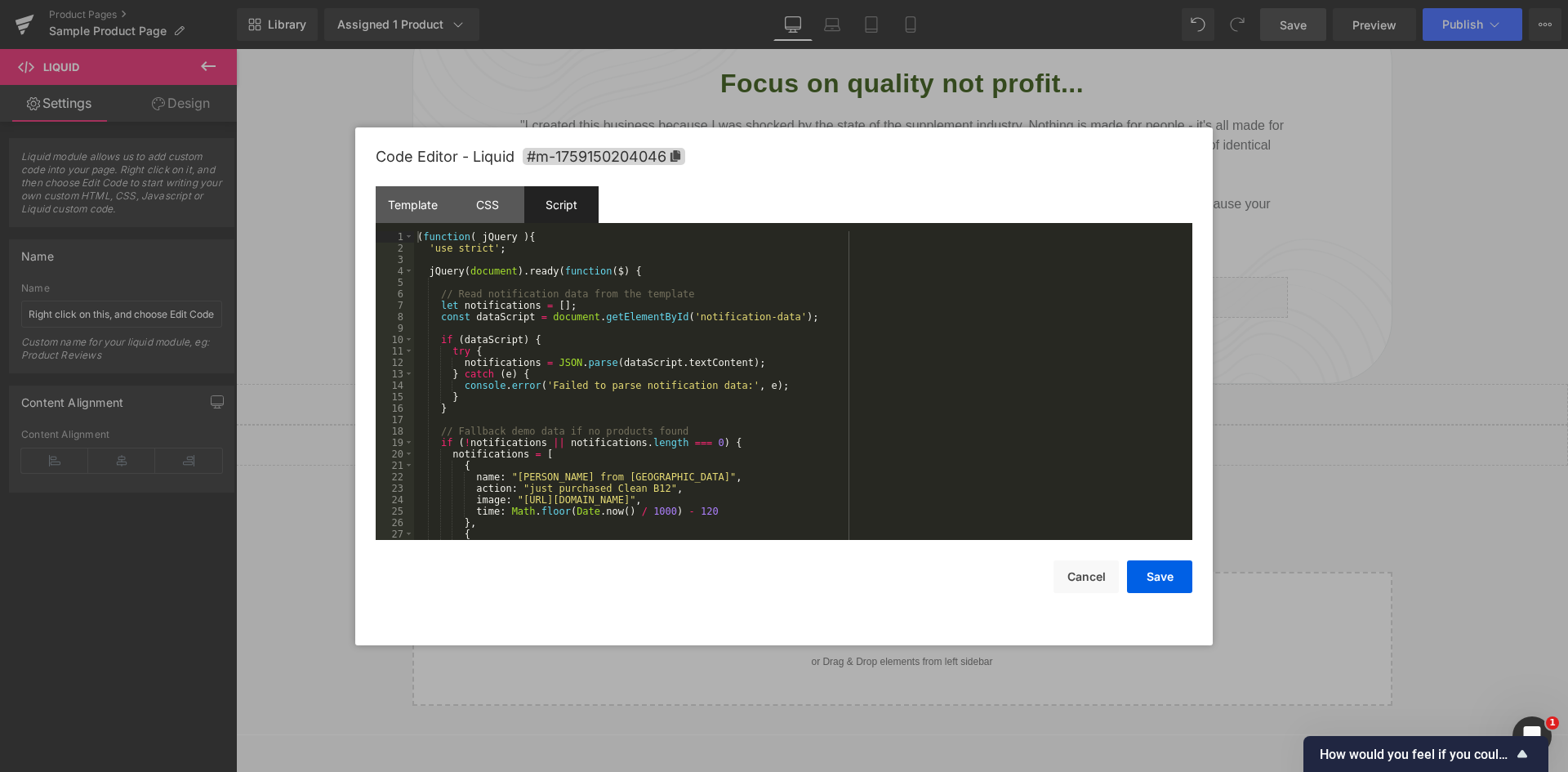
click at [421, 242] on div "( function ( jQuery ) { 'use strict' ; jQuery ( document ) . ready ( function (…" at bounding box center [799, 397] width 772 height 331
click at [443, 257] on div "( function ( jQuery ) { 'use strict' ; jQuery ( document ) . ready ( function (…" at bounding box center [799, 397] width 772 height 331
click at [426, 247] on div "( function ( jQuery ) { 'use strict' ; jQuery ( document ) . ready ( function (…" at bounding box center [799, 397] width 772 height 331
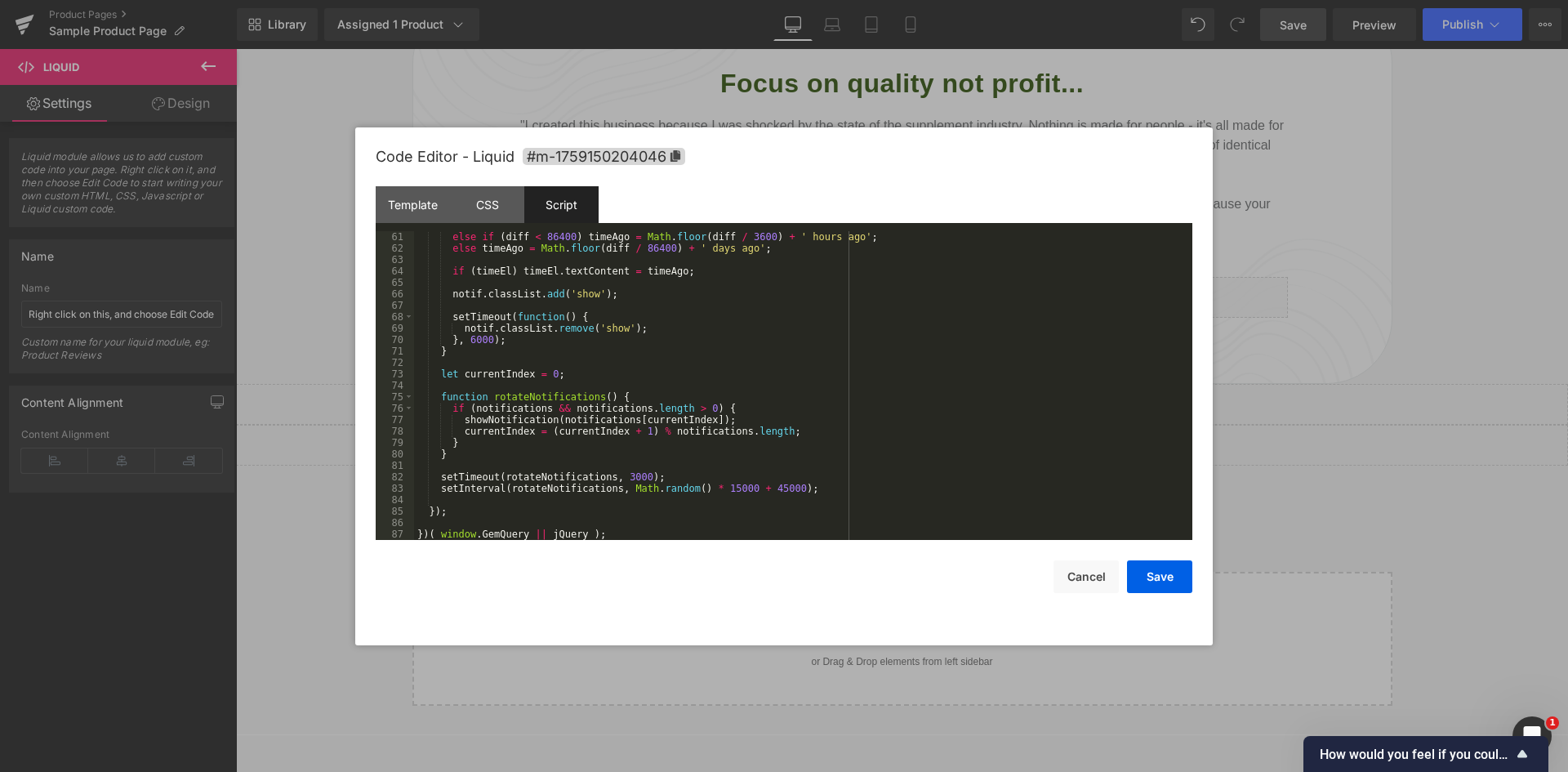
scroll to position [686, 0]
click at [447, 517] on div "else if ( diff < 86400 ) timeAgo = Math . floor ( diff / 3600 ) + ' hours ago' …" at bounding box center [799, 397] width 772 height 331
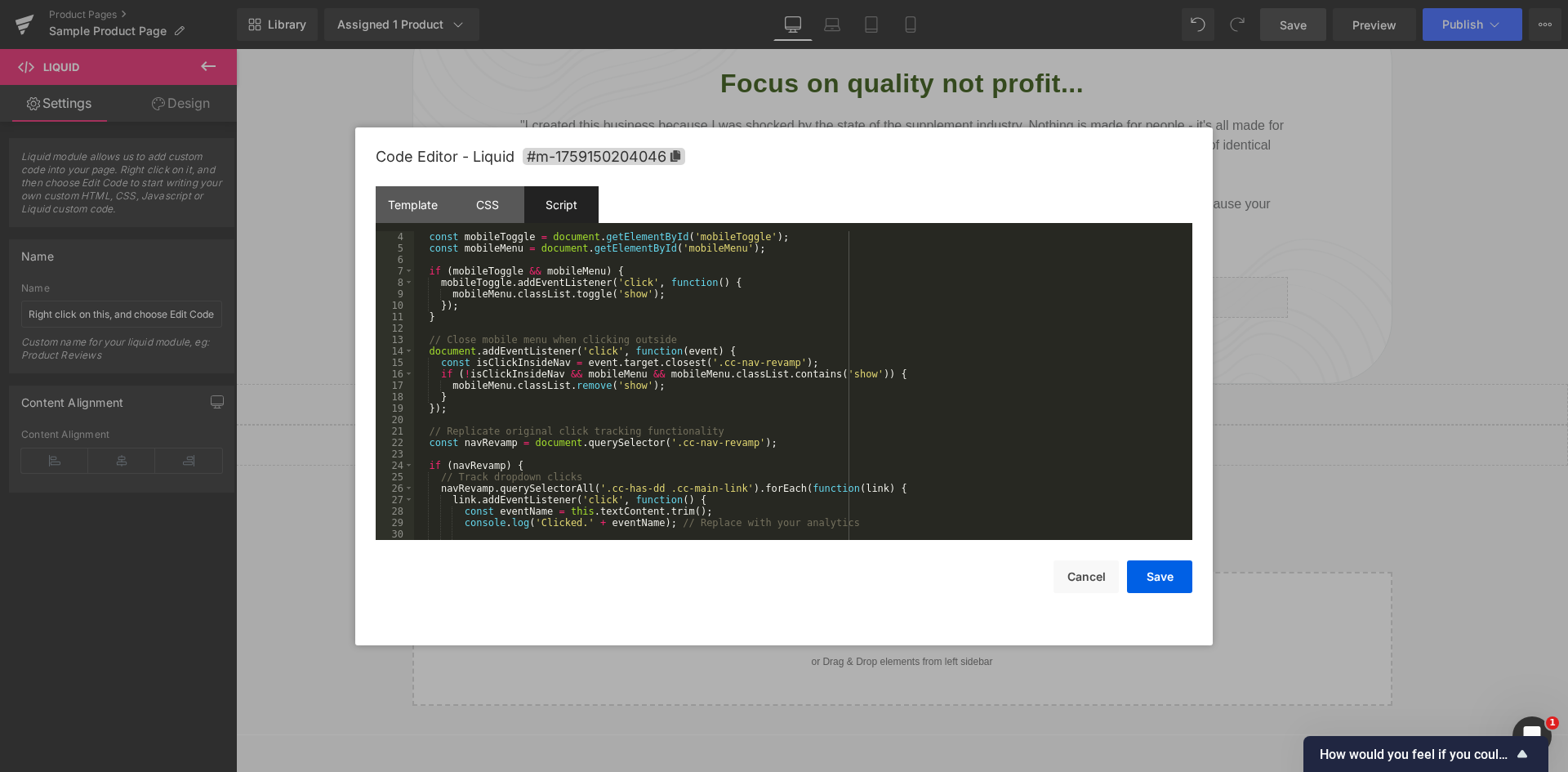
scroll to position [0, 0]
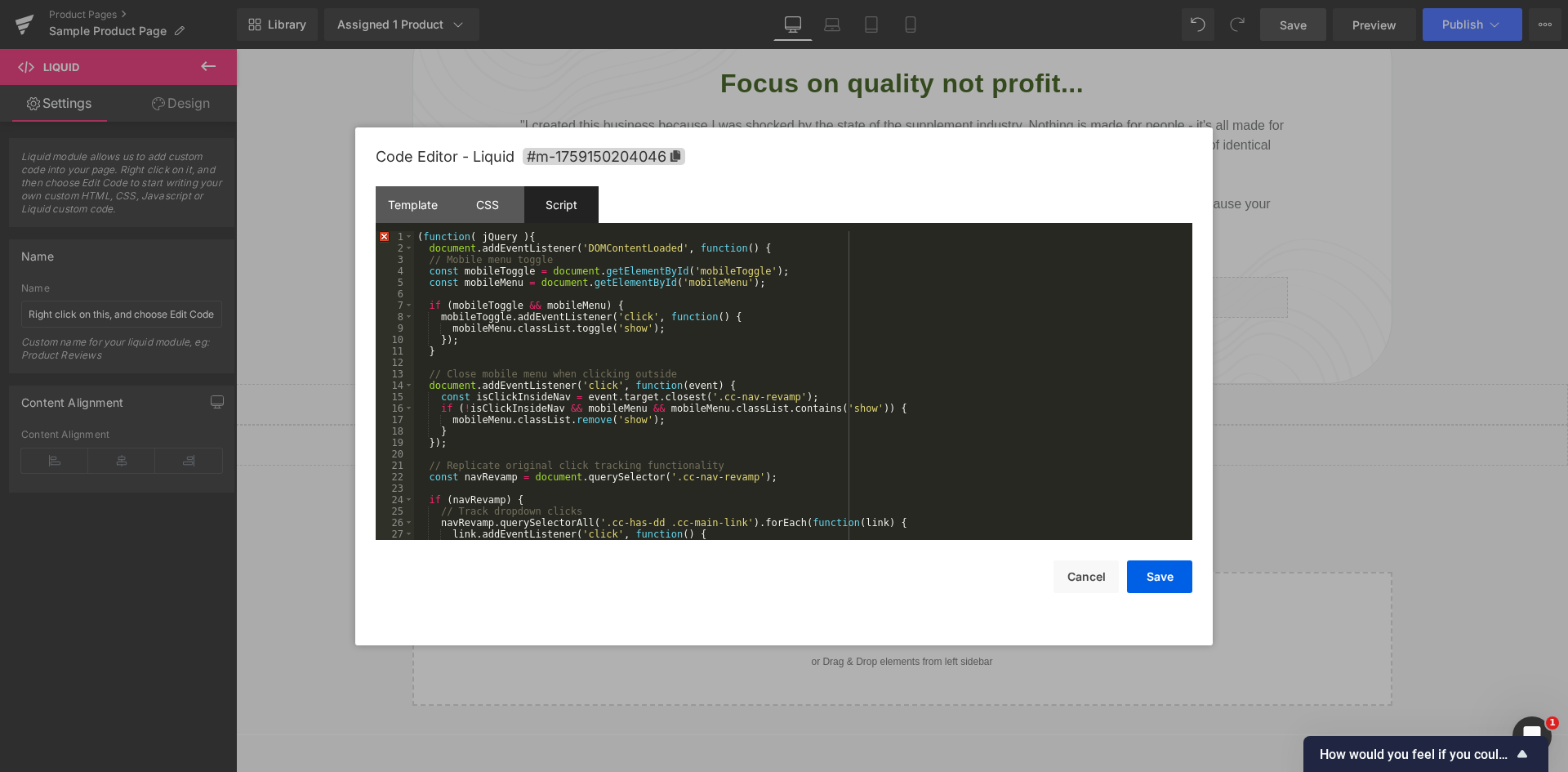
click at [557, 399] on div "( function ( jQuery ) { document . addEventListener ( 'DOMContentLoaded' , func…" at bounding box center [799, 397] width 772 height 331
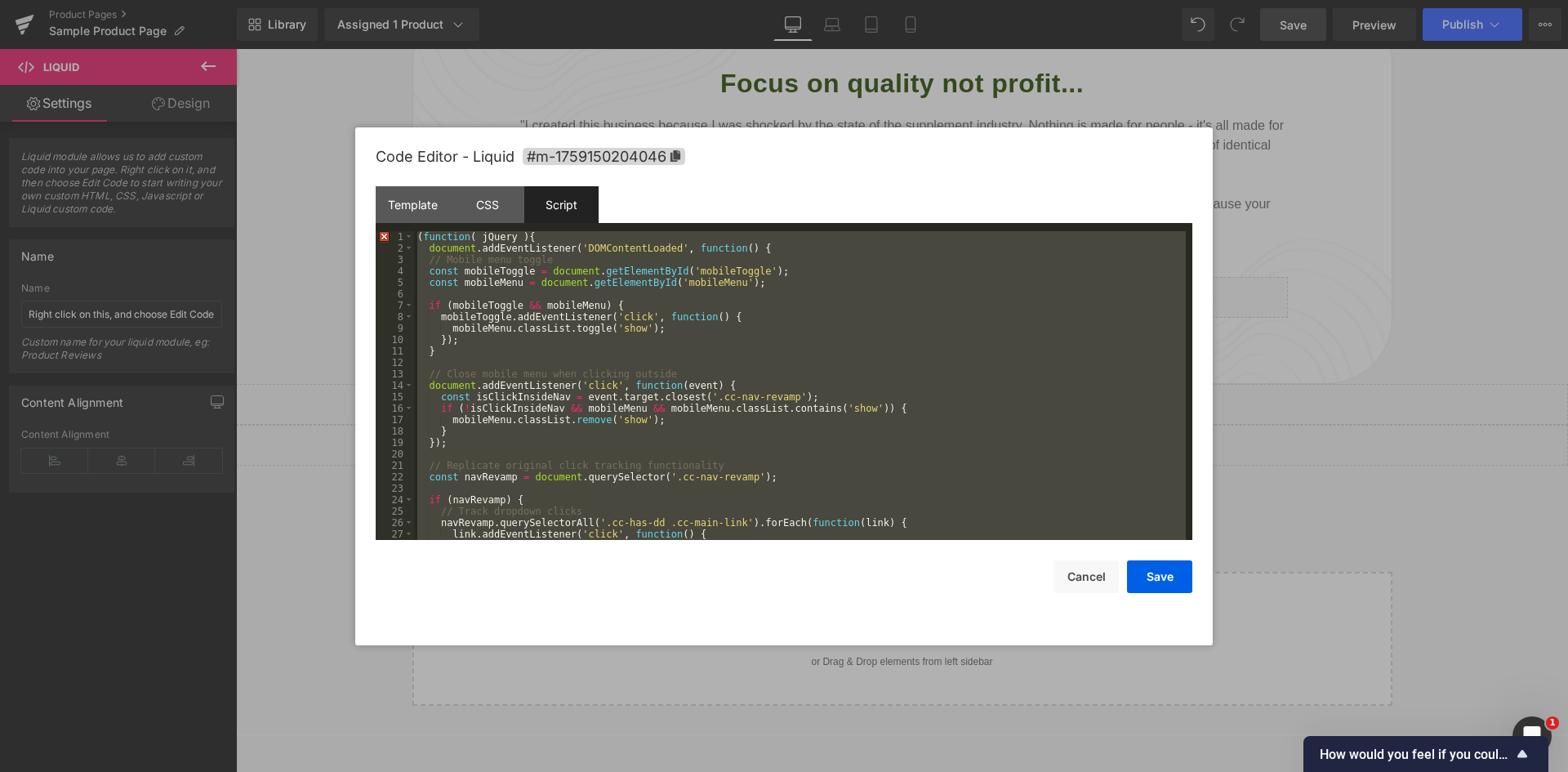
click at [572, 281] on div "( function ( jQuery ) { document . addEventListener ( 'DOMContentLoaded' , func…" at bounding box center [799, 386] width 772 height 308
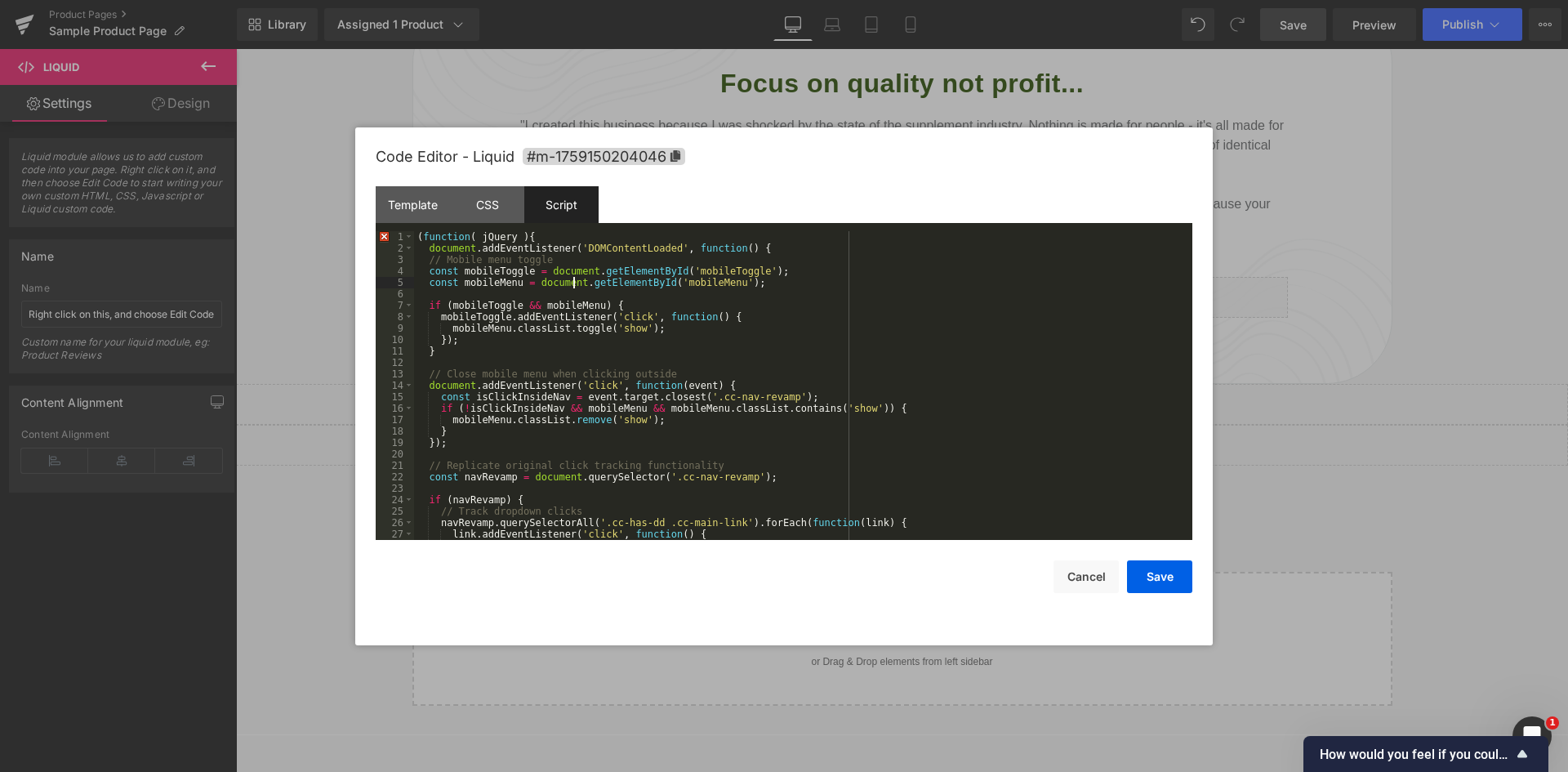
click at [618, 269] on div "( function ( jQuery ) { document . addEventListener ( 'DOMContentLoaded' , func…" at bounding box center [799, 397] width 772 height 331
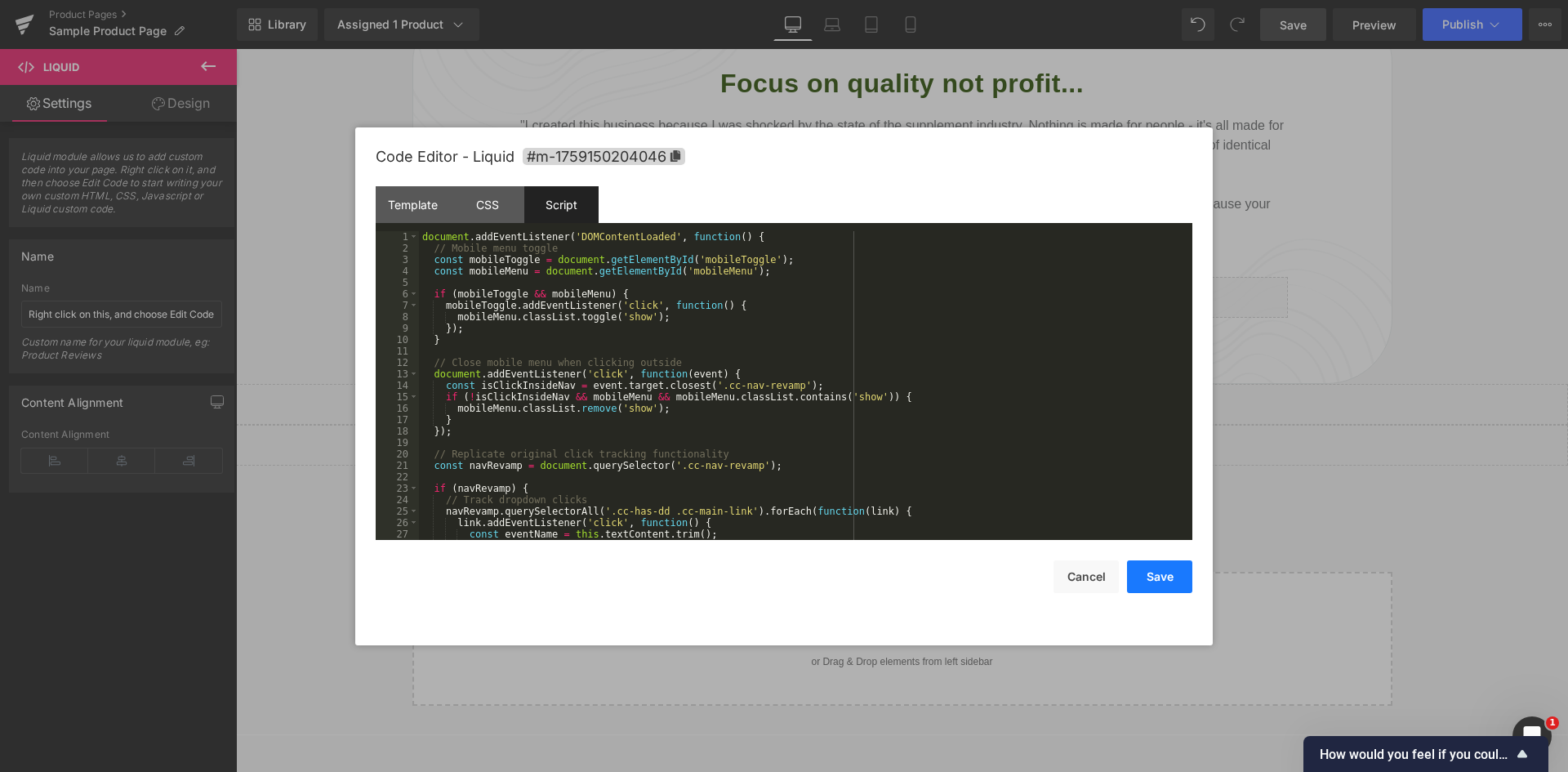
click at [1146, 590] on button "Save" at bounding box center [1160, 577] width 66 height 32
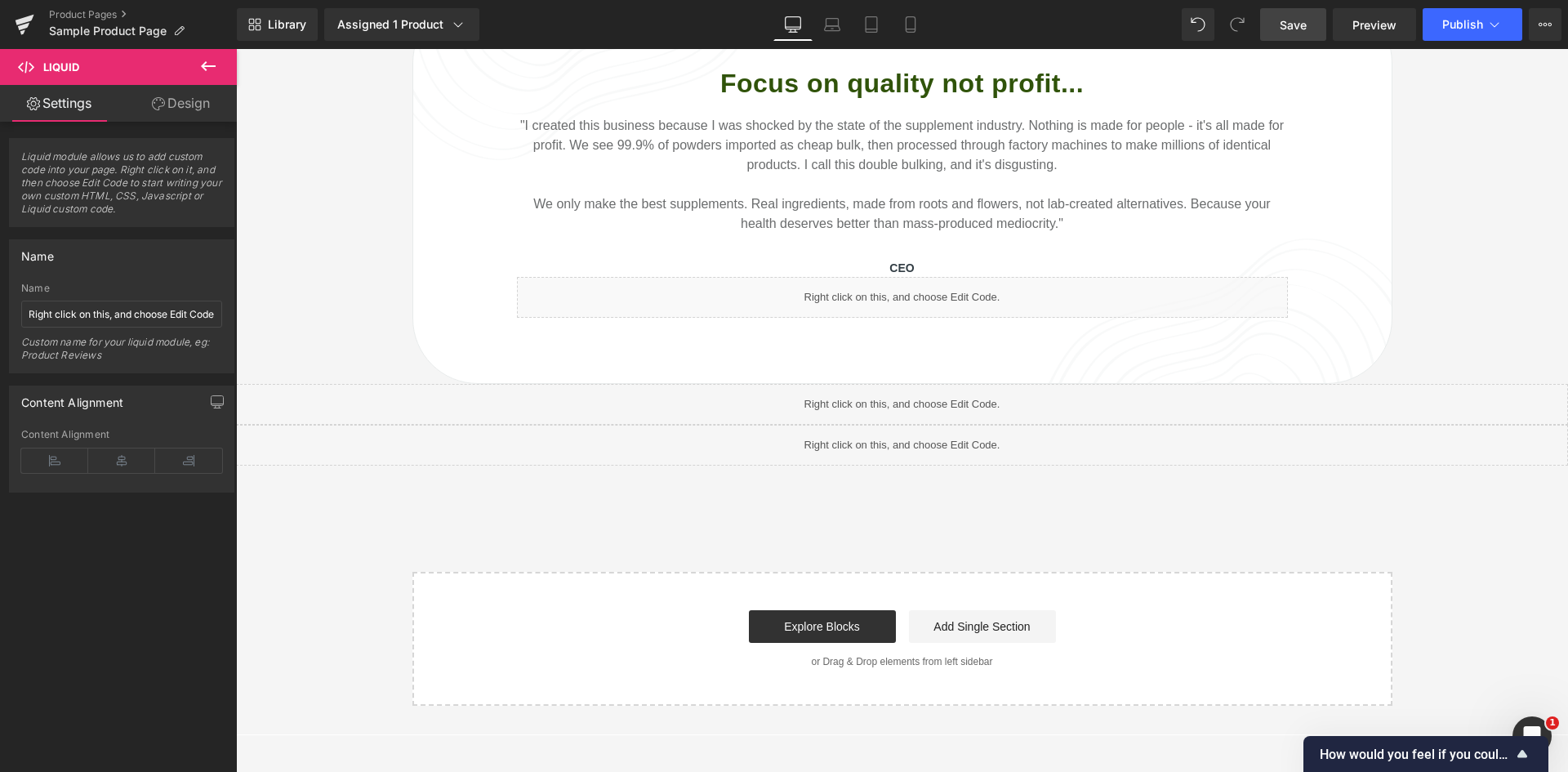
click at [1293, 30] on span "Save" at bounding box center [1293, 25] width 27 height 17
click at [1381, 35] on link "Preview" at bounding box center [1375, 25] width 84 height 32
